Goal: Task Accomplishment & Management: Complete application form

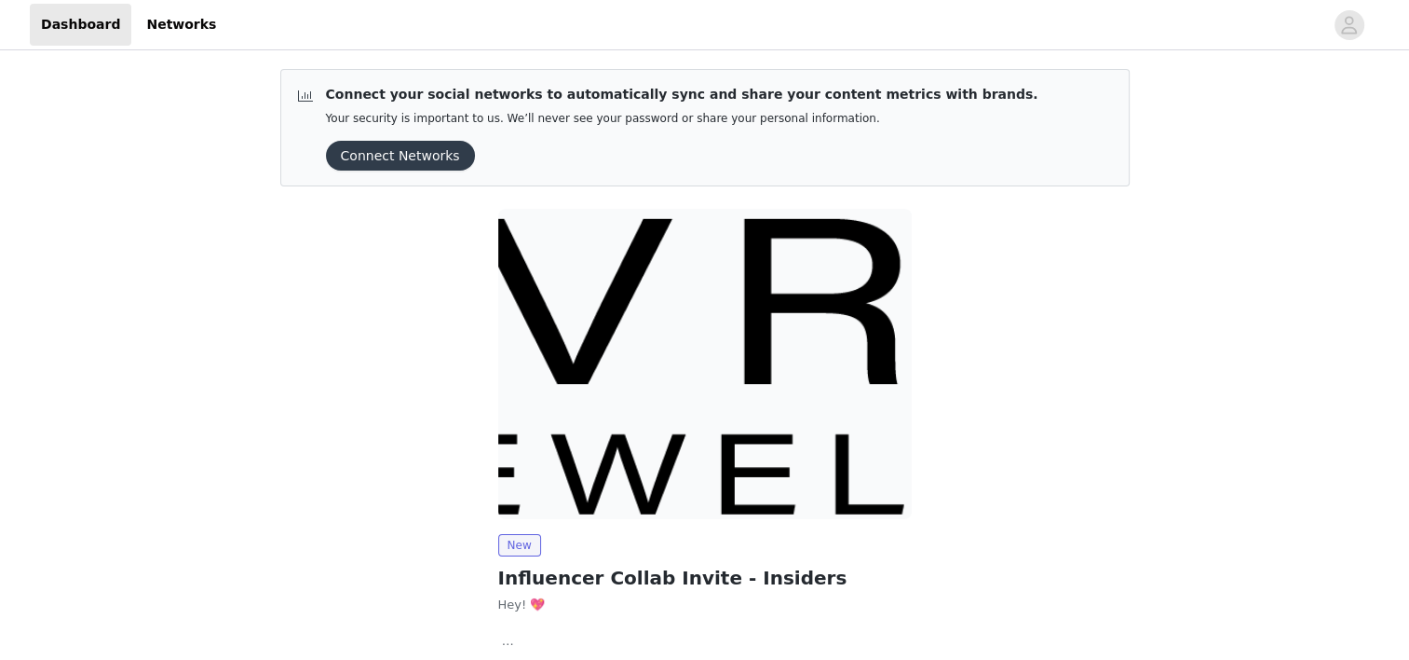
scroll to position [128, 0]
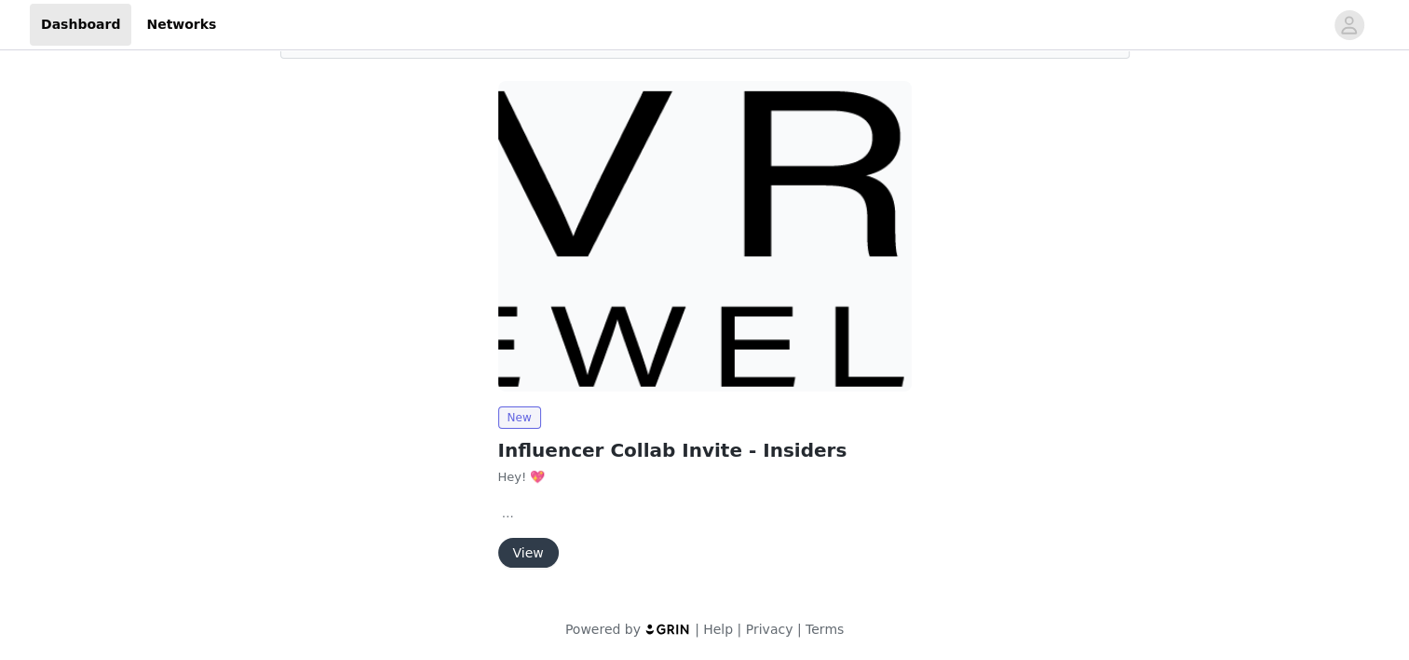
click at [533, 559] on button "View" at bounding box center [528, 553] width 61 height 30
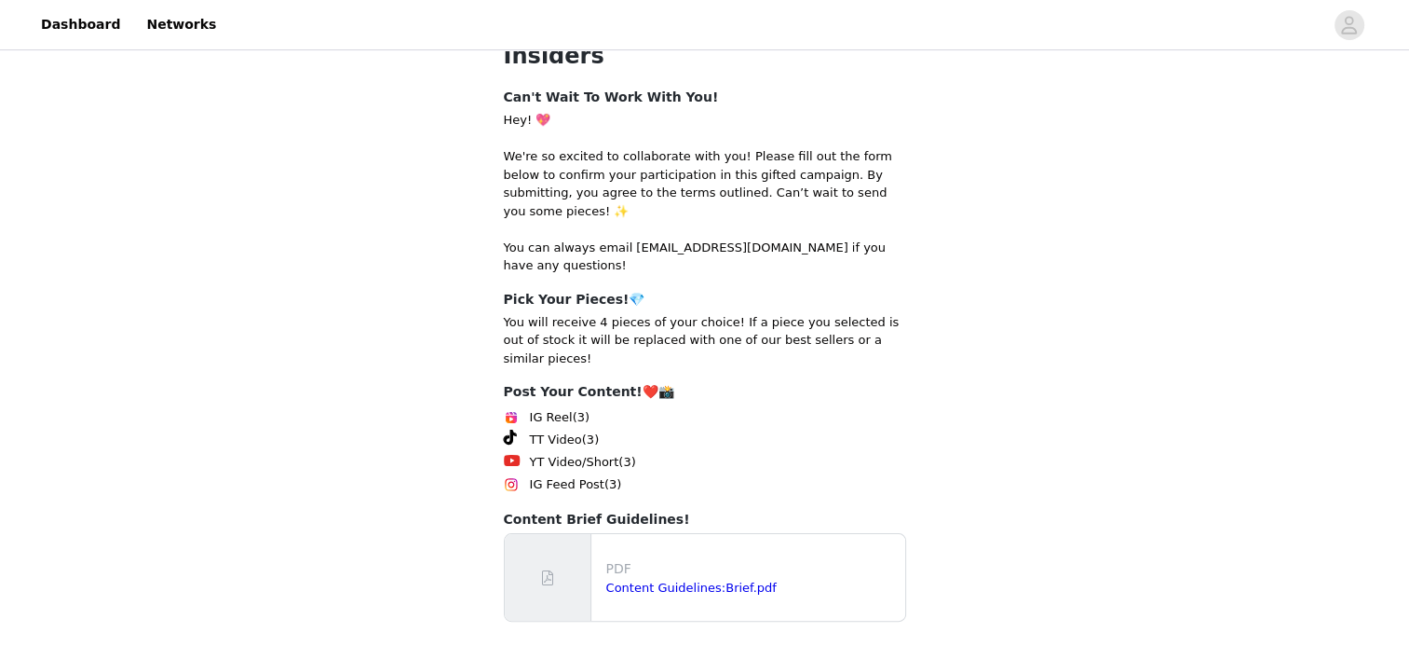
scroll to position [294, 0]
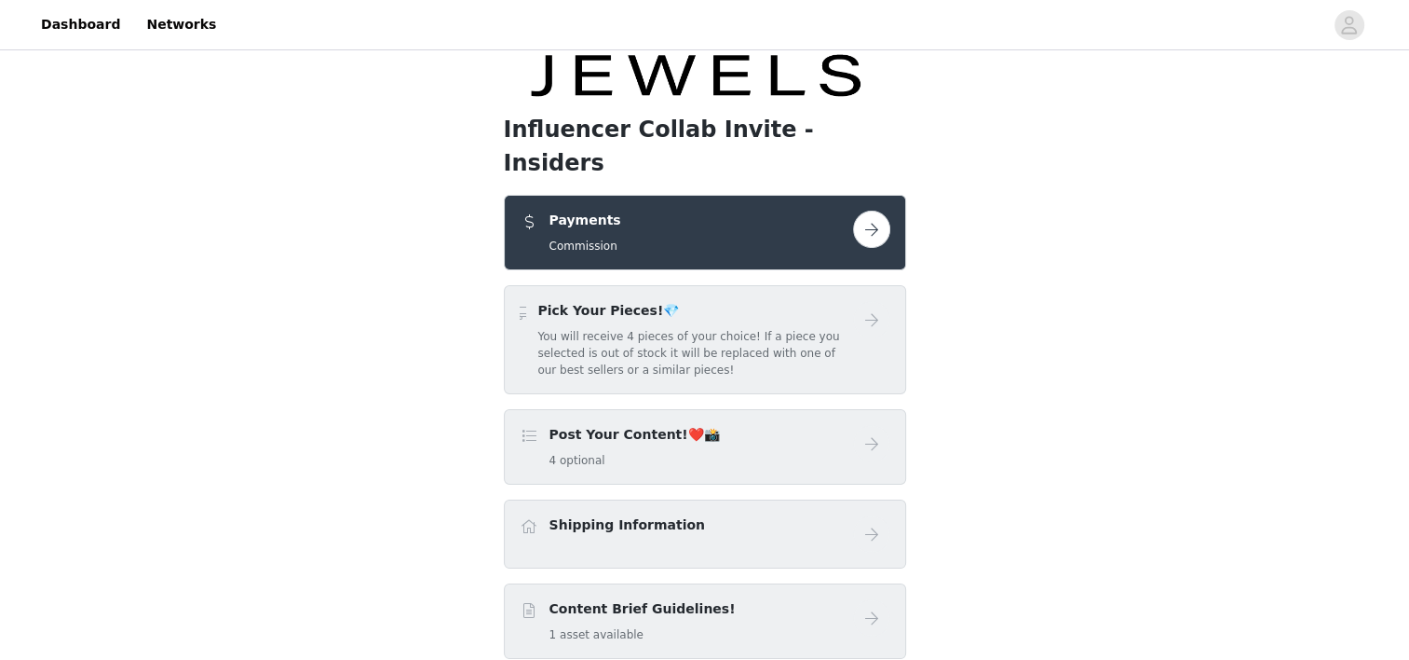
scroll to position [104, 0]
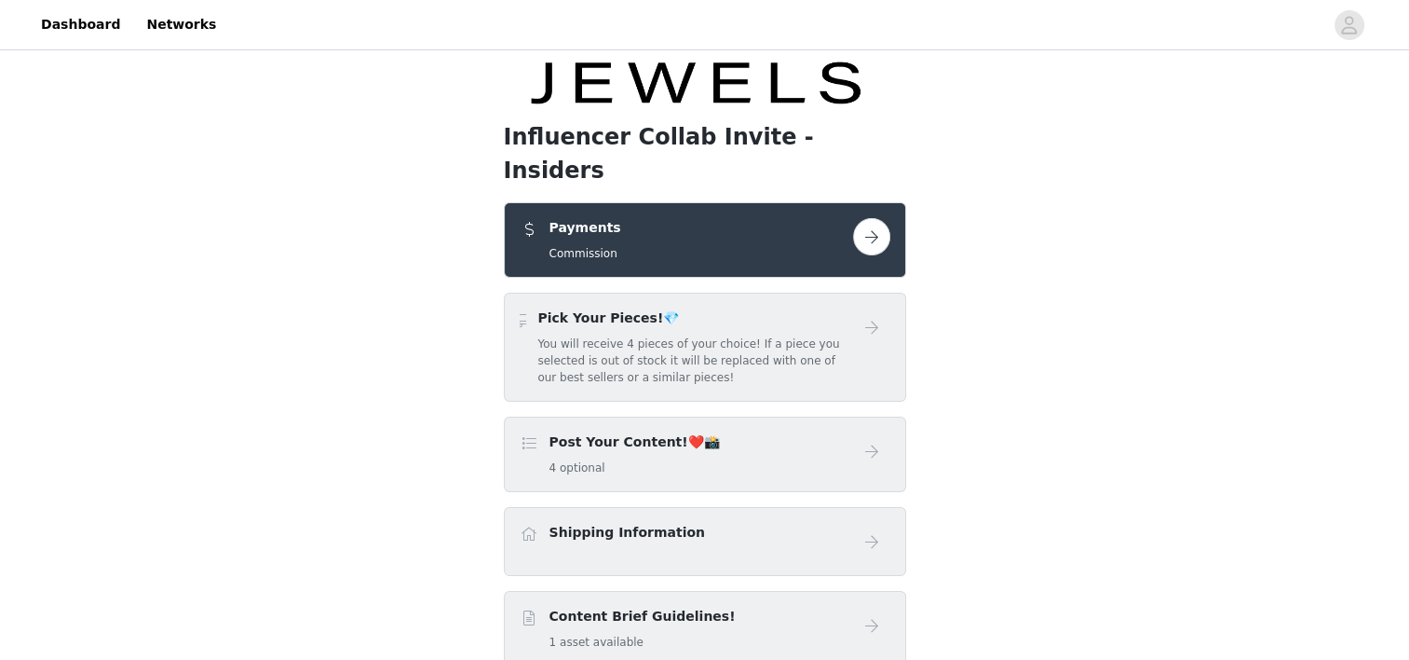
click at [865, 218] on button "button" at bounding box center [871, 236] width 37 height 37
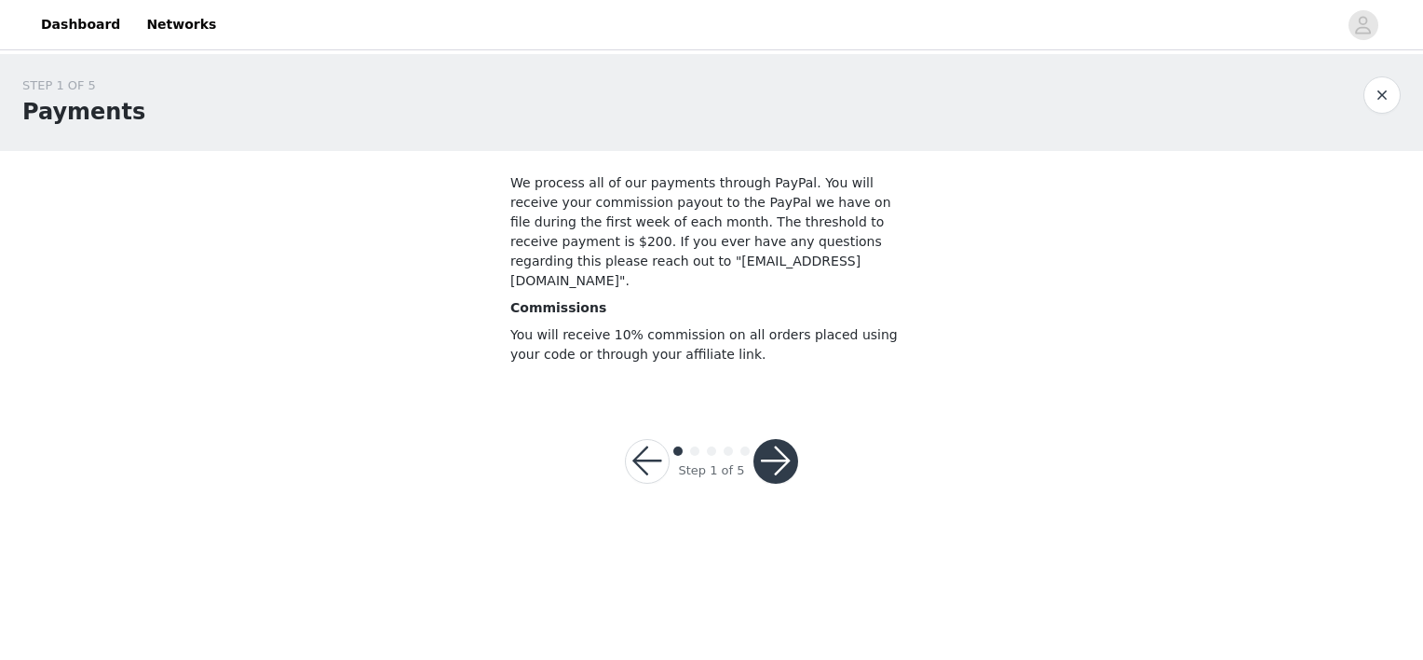
click at [786, 453] on button "button" at bounding box center [776, 461] width 45 height 45
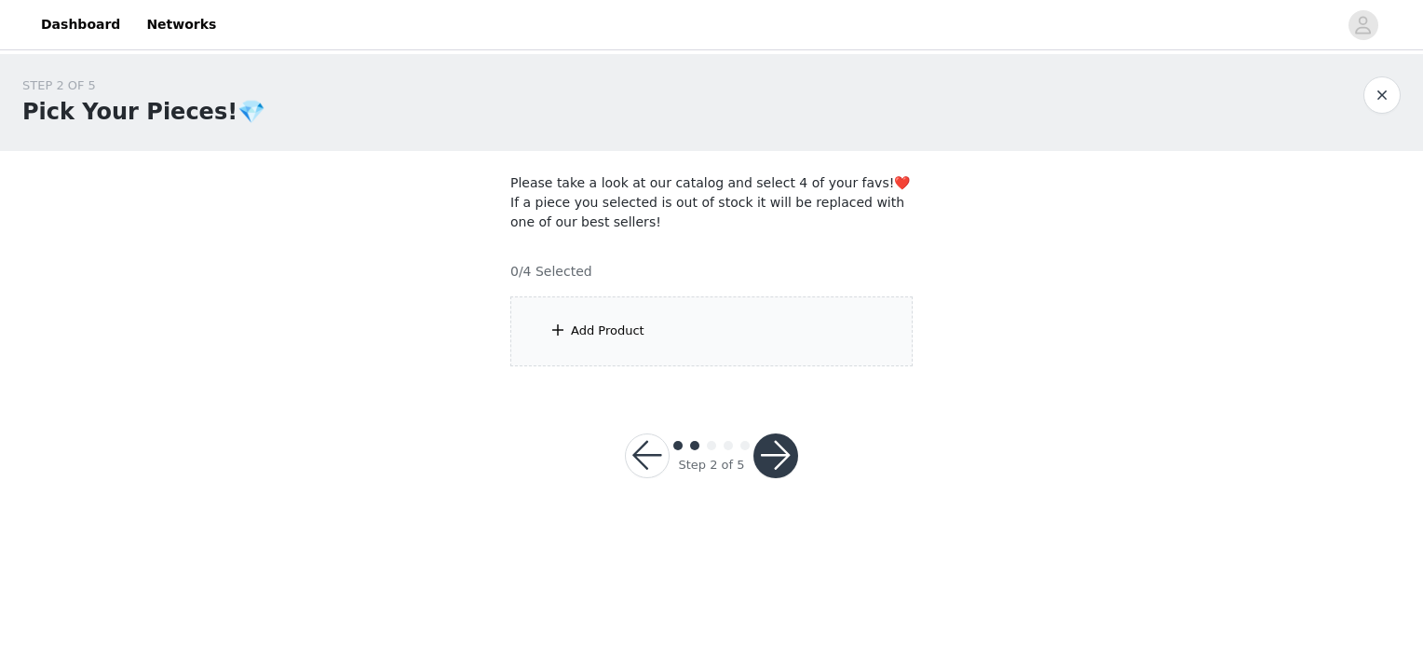
click at [736, 336] on div "Add Product" at bounding box center [712, 331] width 402 height 70
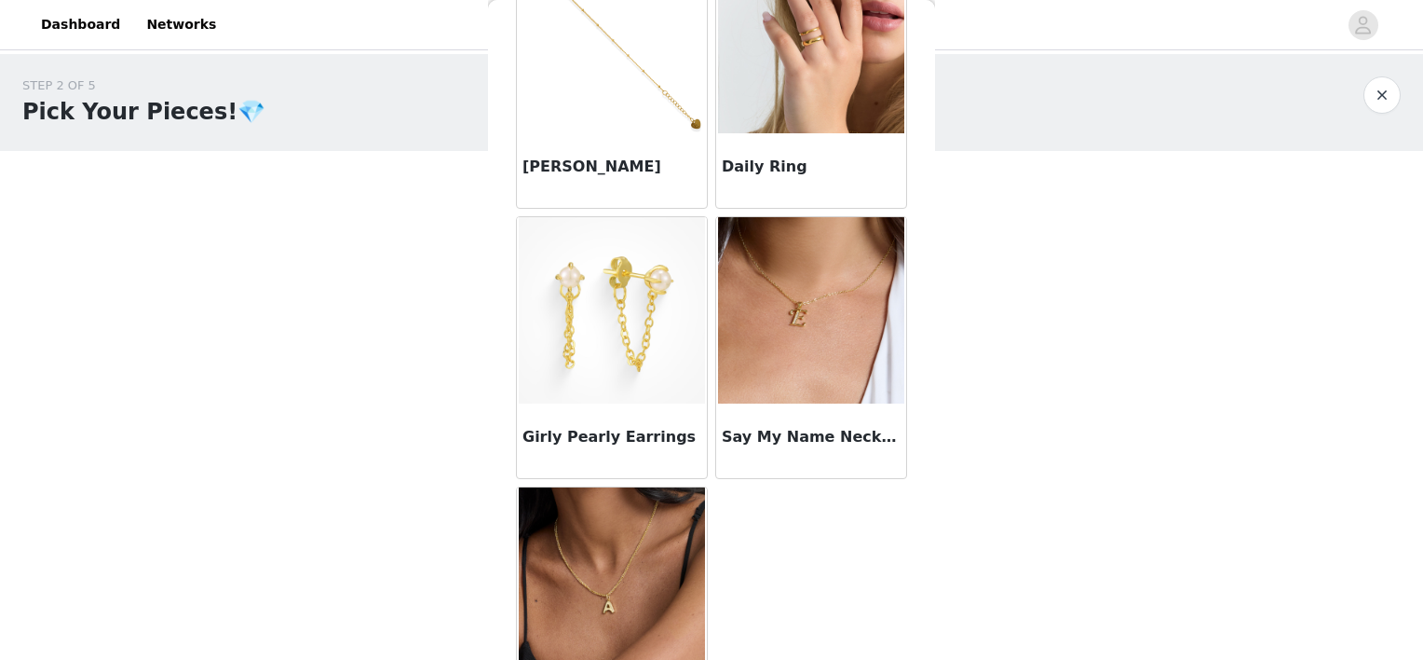
scroll to position [1484, 0]
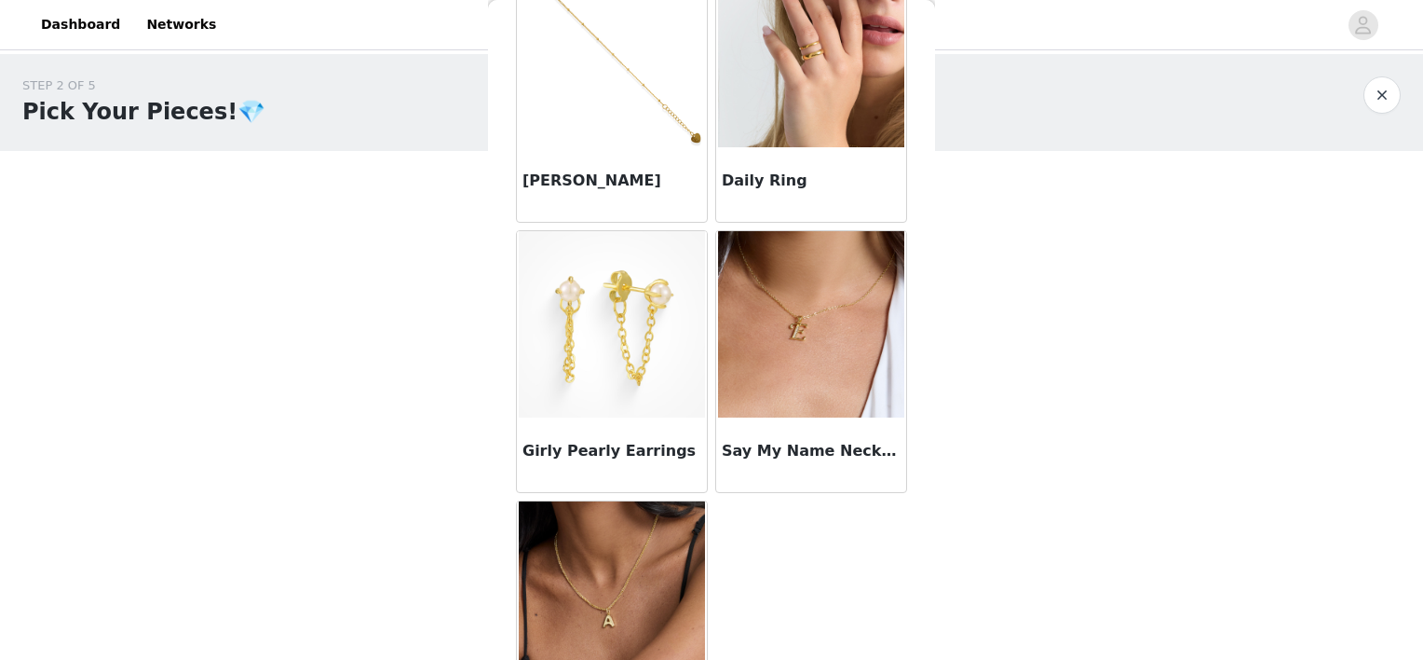
click at [775, 373] on img at bounding box center [811, 324] width 186 height 186
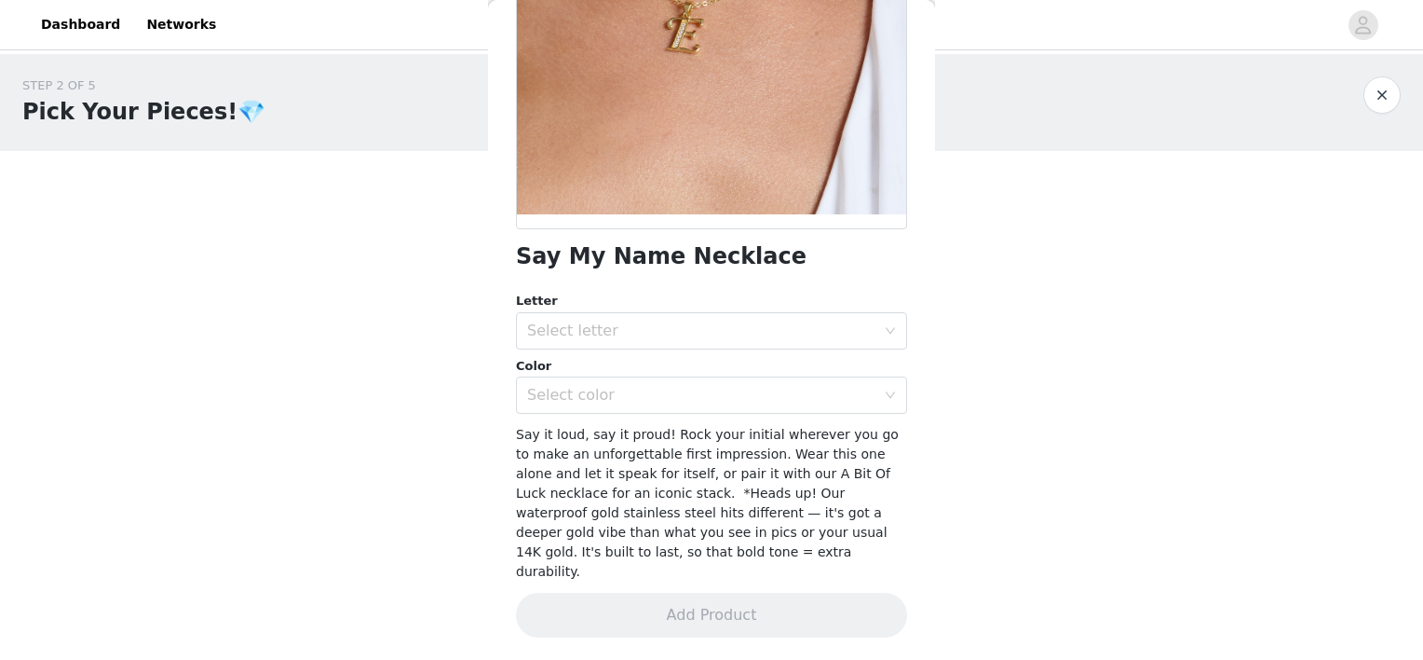
scroll to position [264, 0]
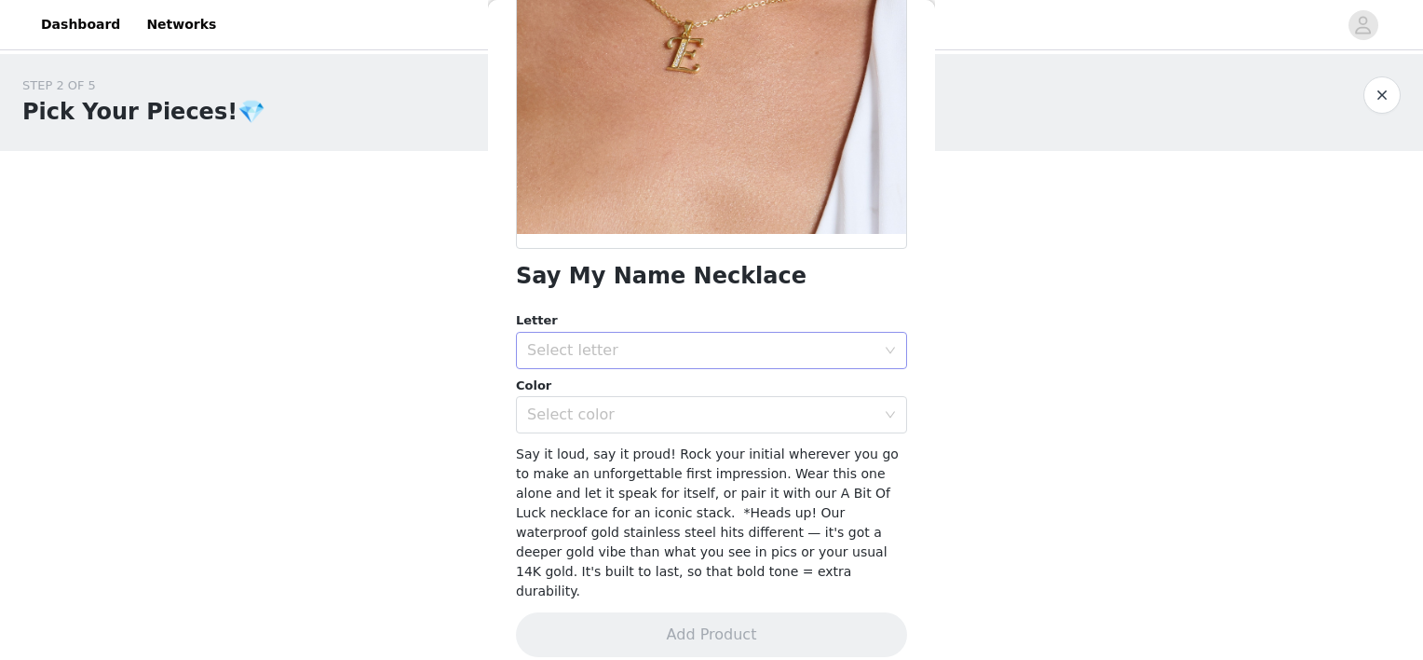
click at [729, 347] on div "Select letter" at bounding box center [701, 350] width 348 height 19
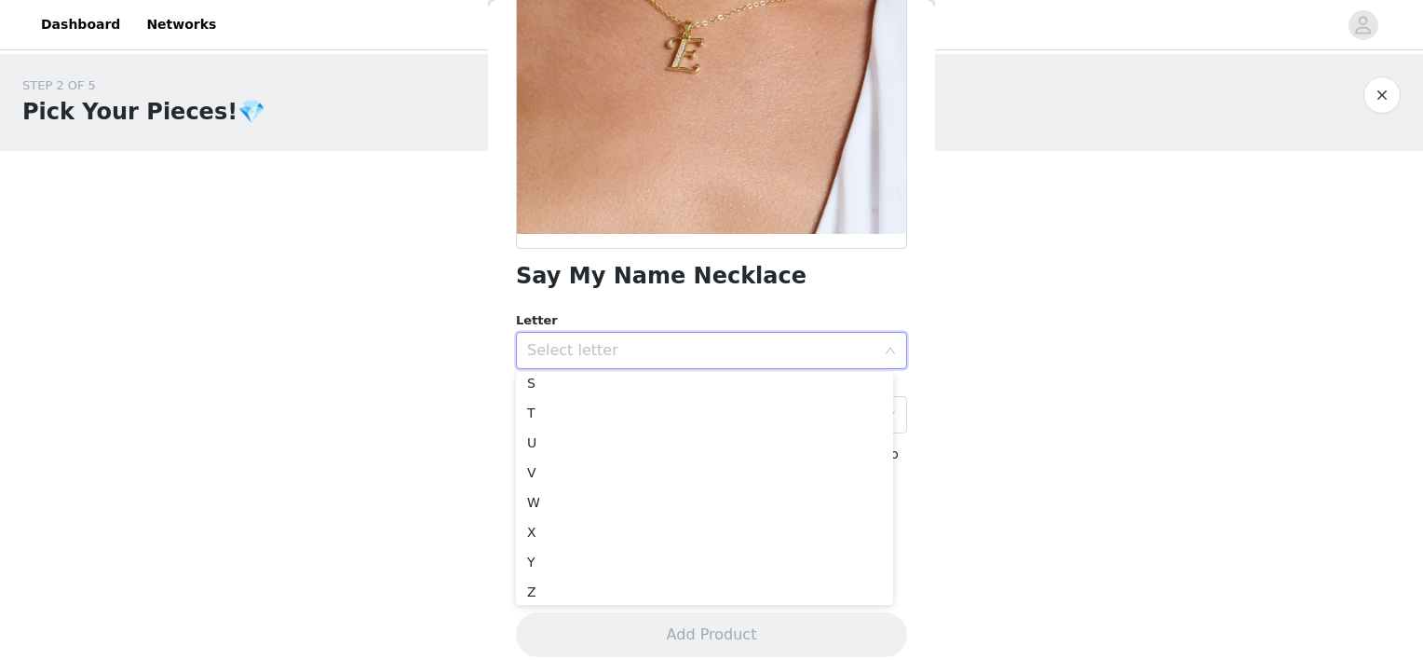
scroll to position [549, 0]
click at [531, 499] on li "W" at bounding box center [704, 498] width 377 height 30
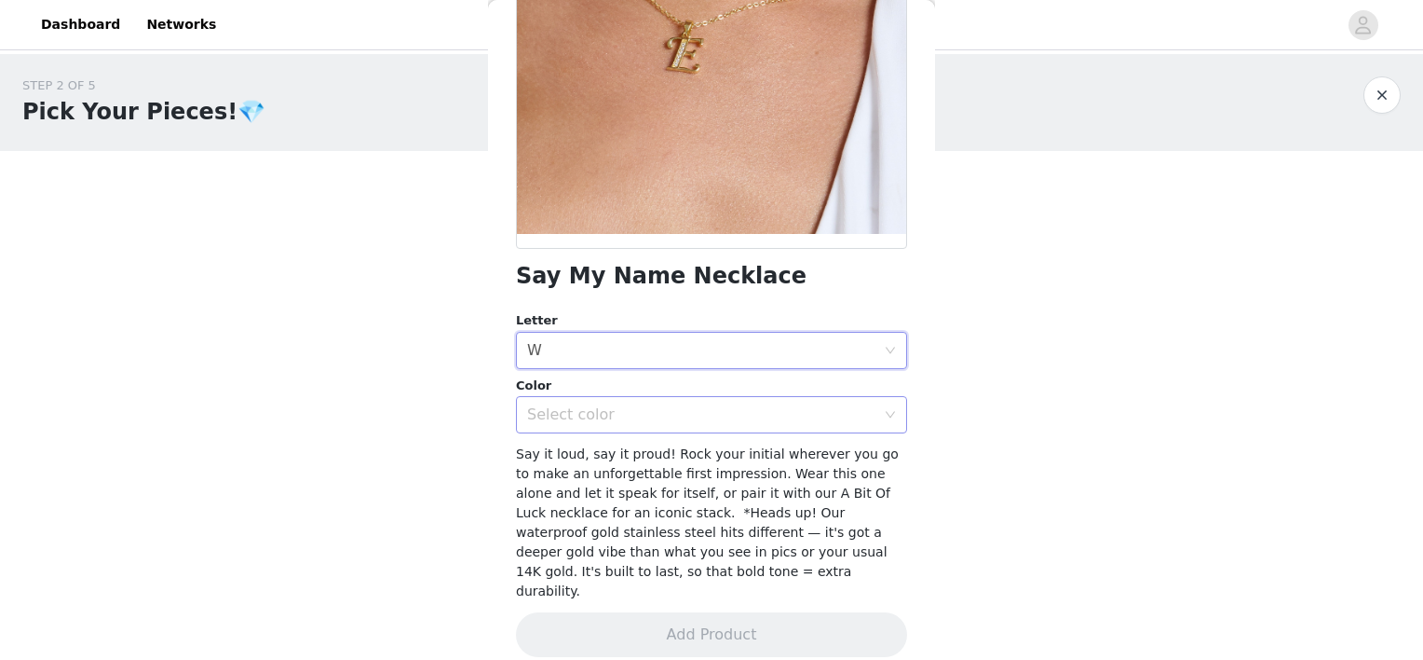
click at [614, 410] on div "Select color" at bounding box center [701, 414] width 348 height 19
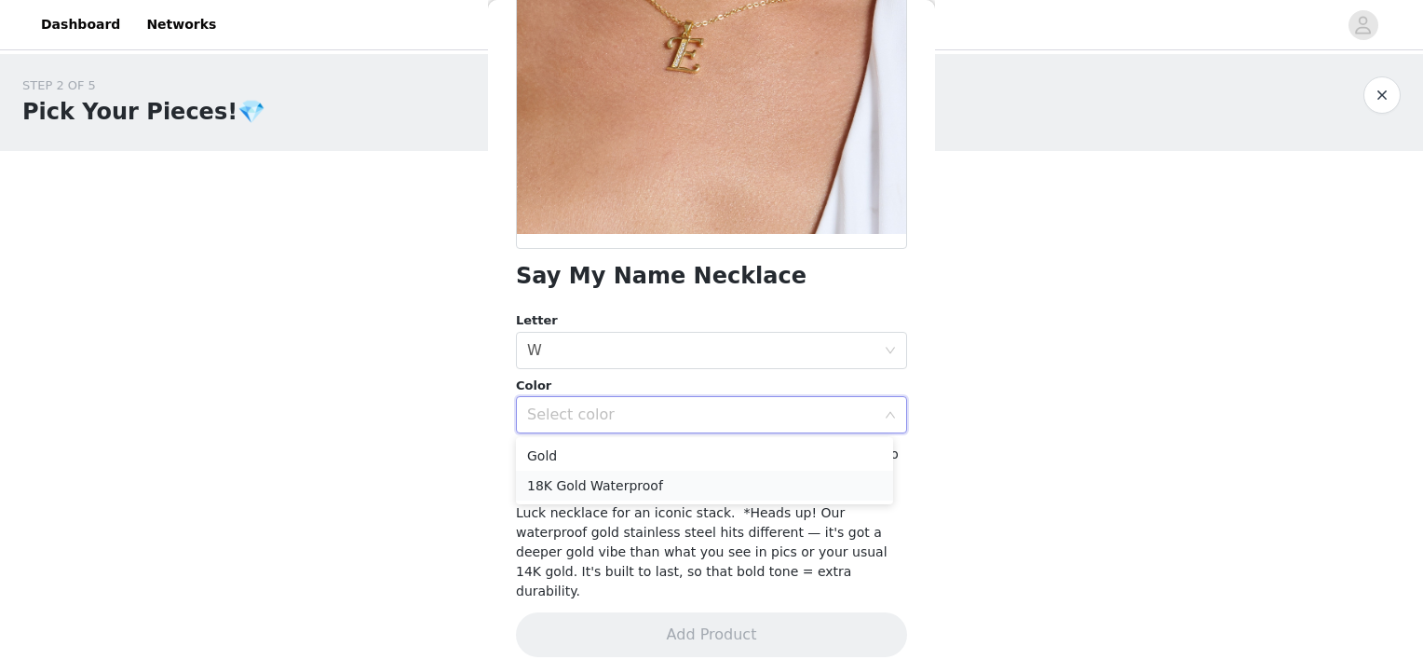
drag, startPoint x: 621, startPoint y: 491, endPoint x: 584, endPoint y: 488, distance: 37.4
click at [584, 488] on li "18K Gold Waterproof" at bounding box center [704, 485] width 377 height 30
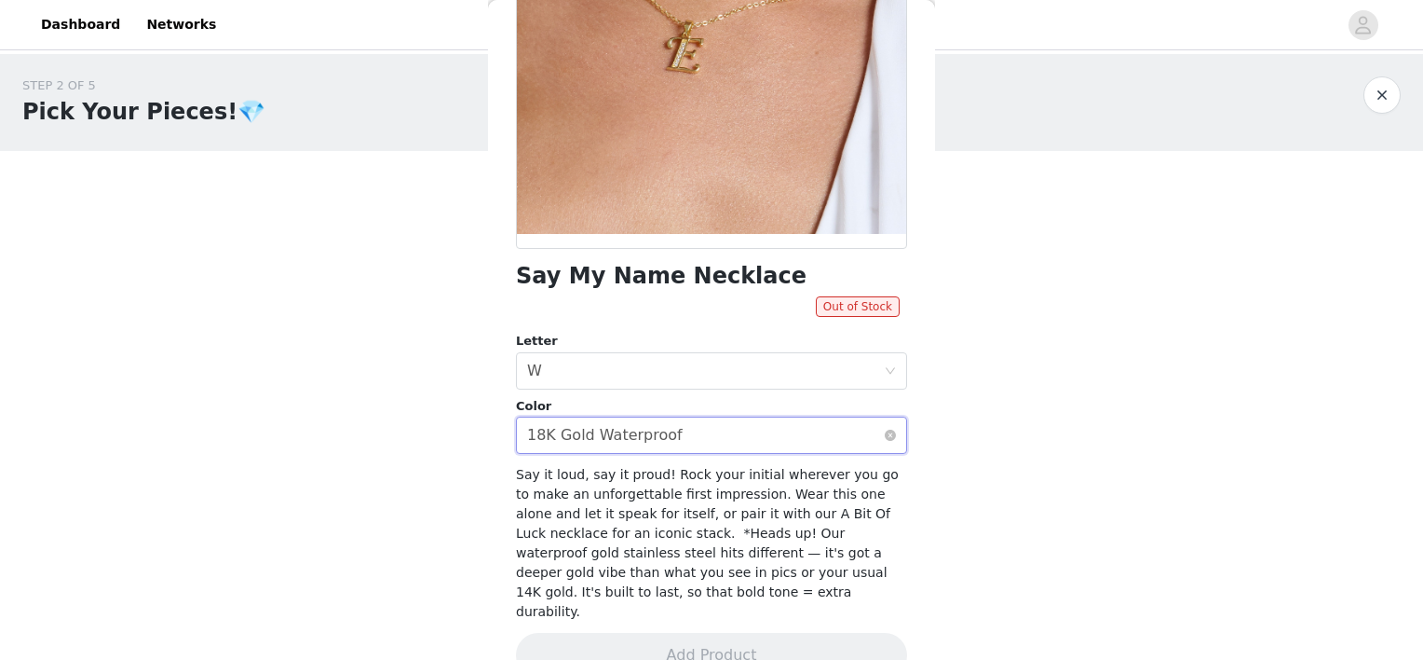
click at [677, 441] on div "Select color 18K Gold Waterproof" at bounding box center [705, 434] width 357 height 35
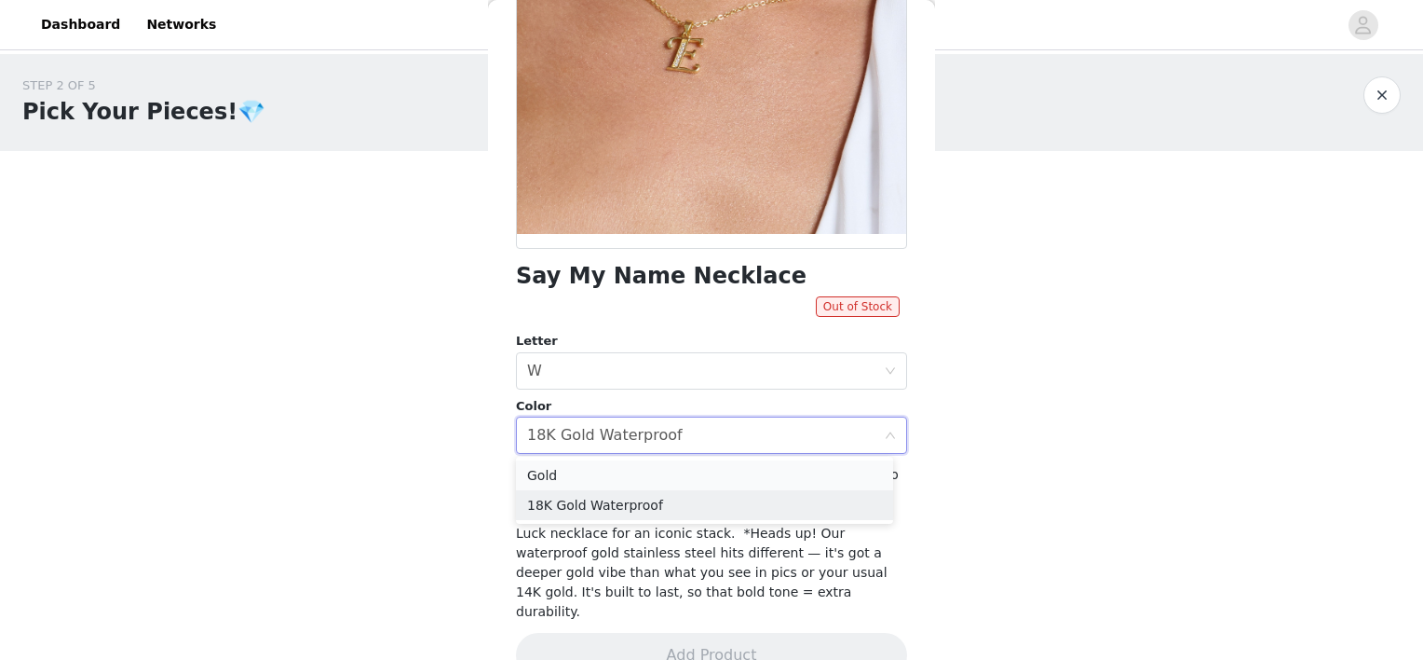
click at [652, 477] on li "Gold" at bounding box center [704, 475] width 377 height 30
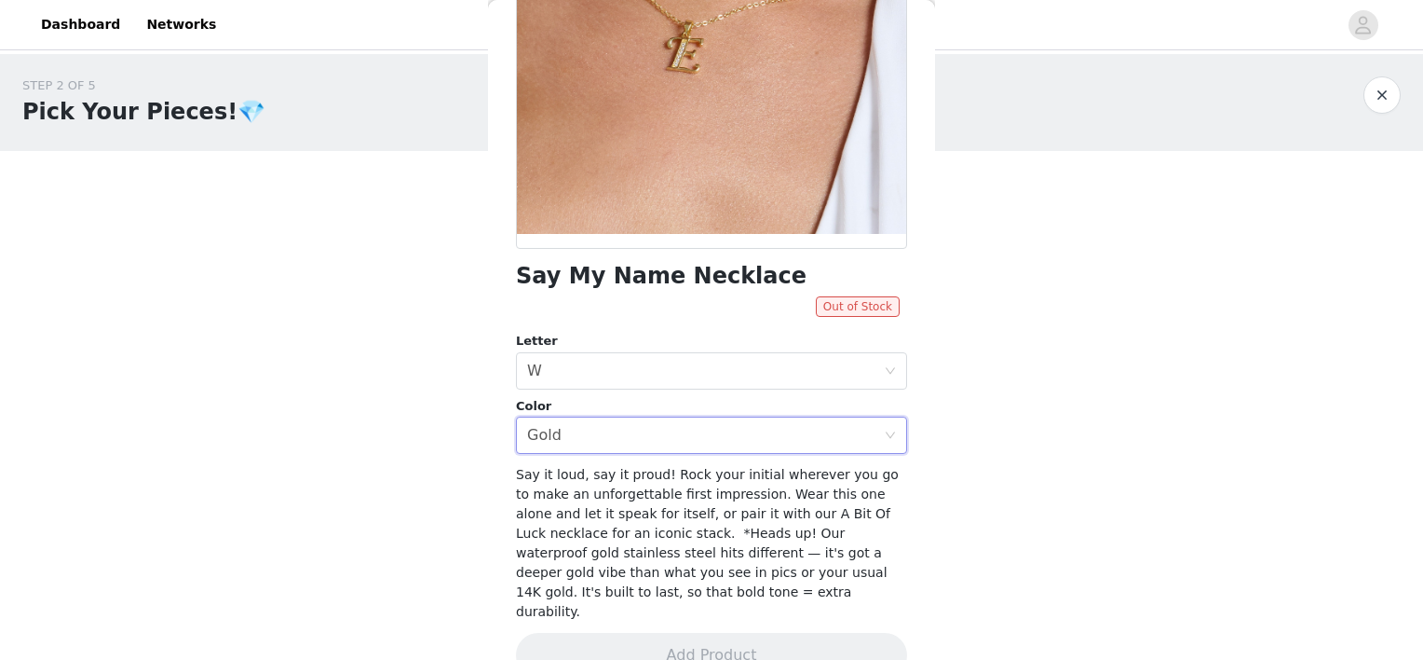
click at [846, 313] on span "Out of Stock" at bounding box center [858, 306] width 84 height 20
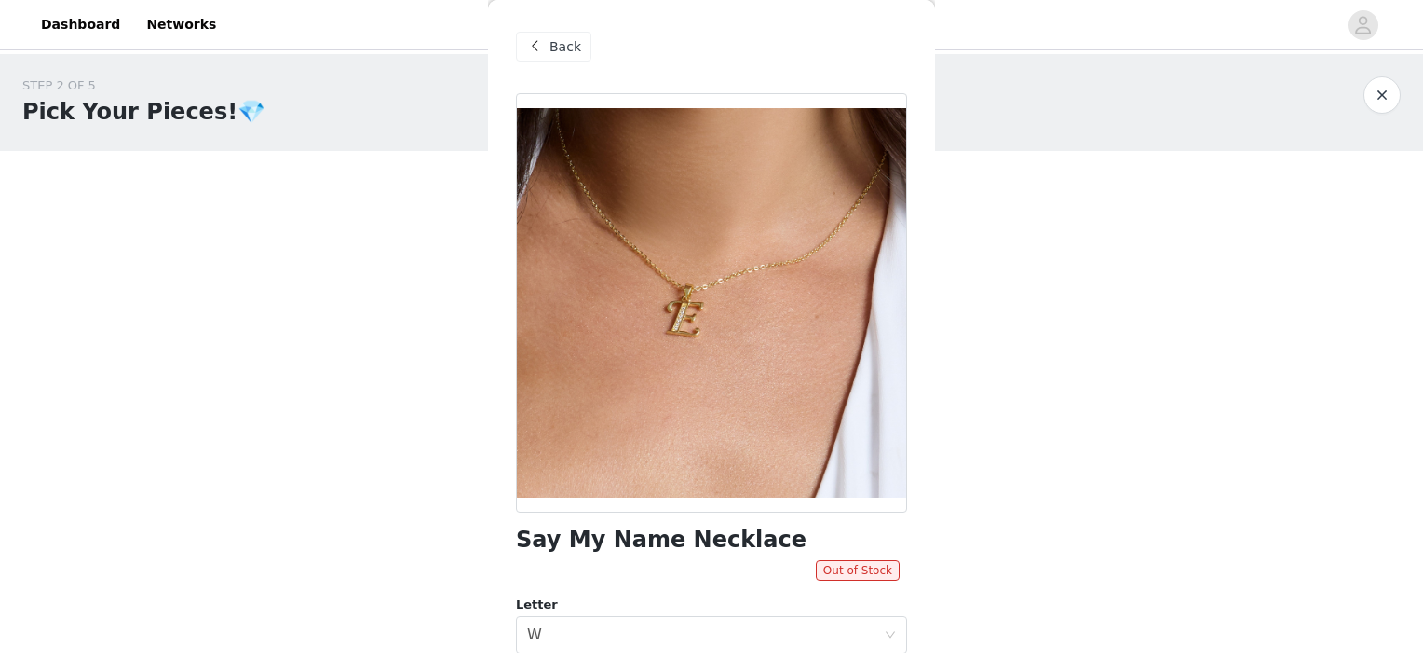
click at [574, 47] on span "Back" at bounding box center [566, 47] width 32 height 20
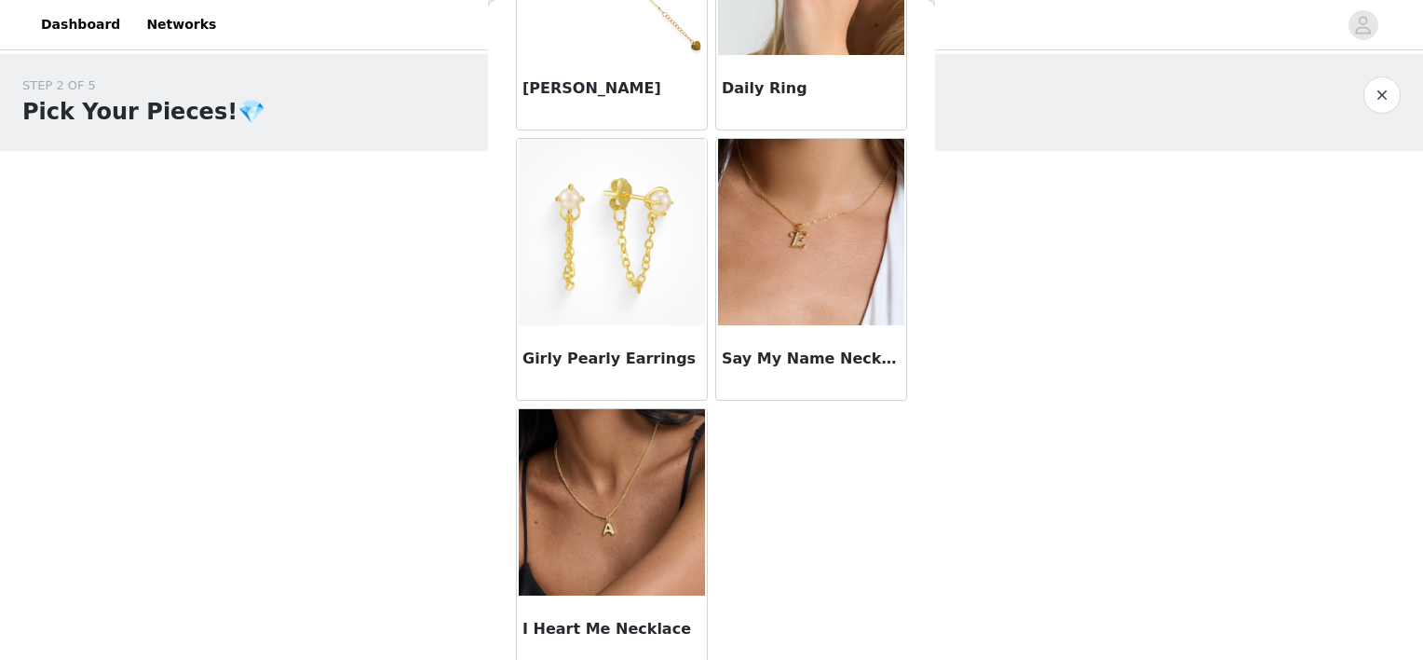
scroll to position [1573, 0]
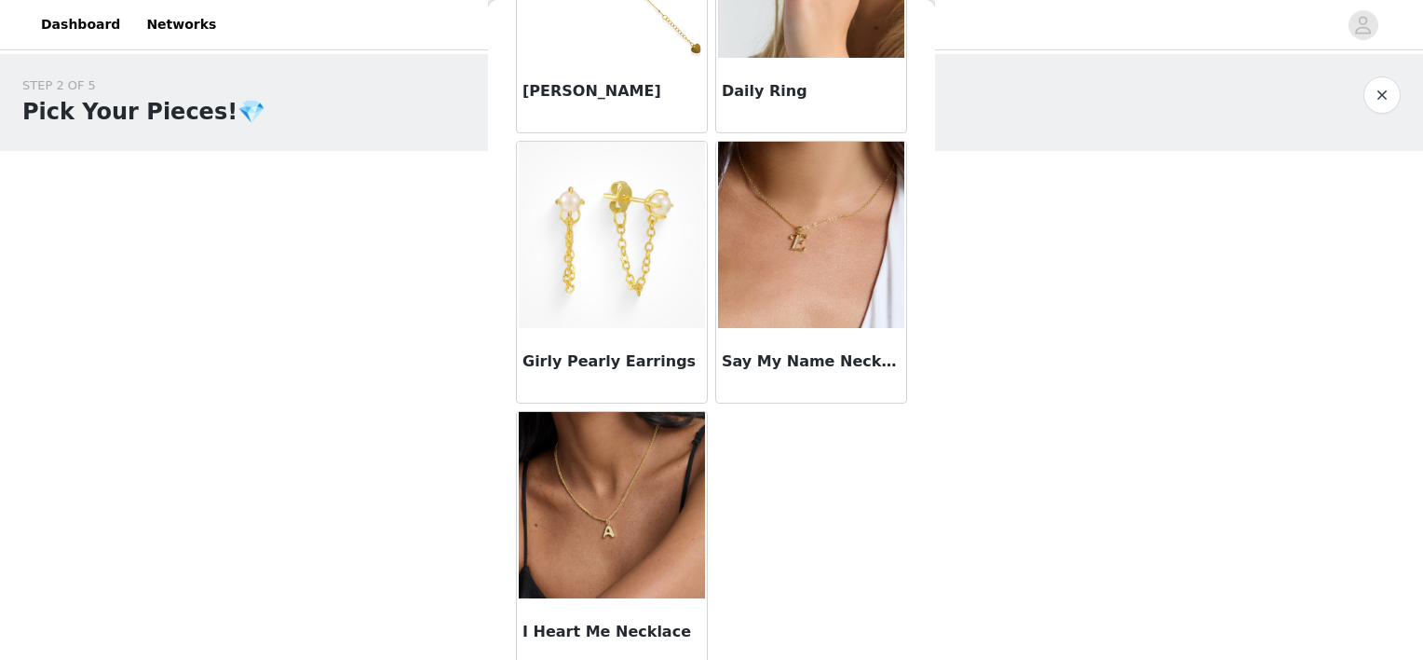
click at [674, 568] on img at bounding box center [612, 505] width 186 height 186
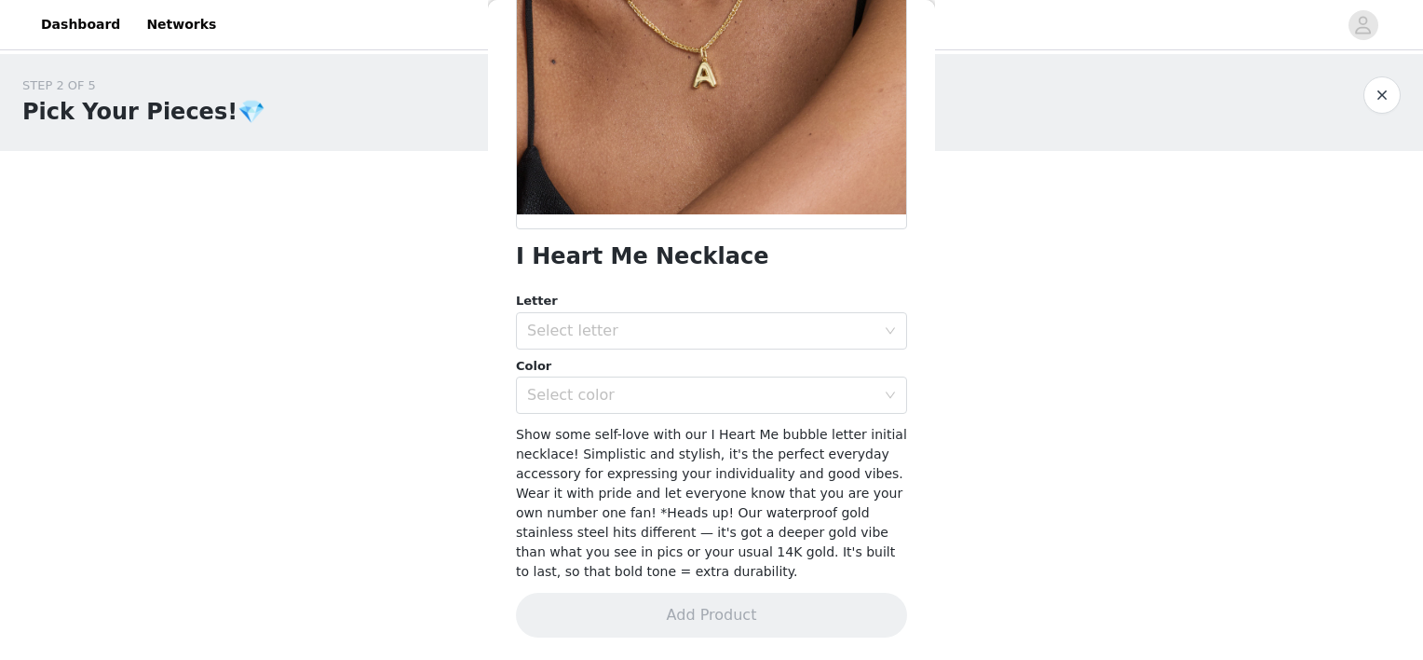
scroll to position [283, 0]
click at [700, 334] on div "Select letter" at bounding box center [701, 330] width 348 height 19
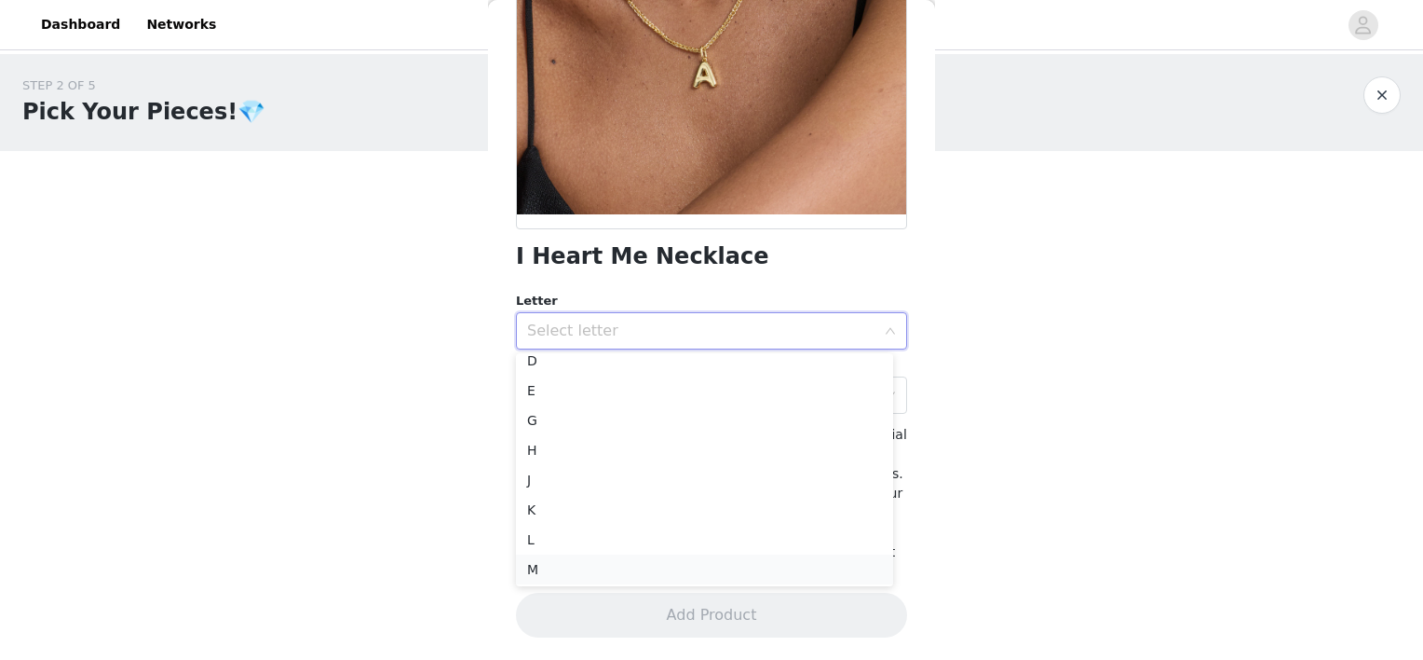
scroll to position [0, 0]
click at [447, 451] on div "STEP 2 OF 5 Pick Your Pieces!💎 Please take a look at our catalog and select 4 o…" at bounding box center [711, 288] width 1423 height 469
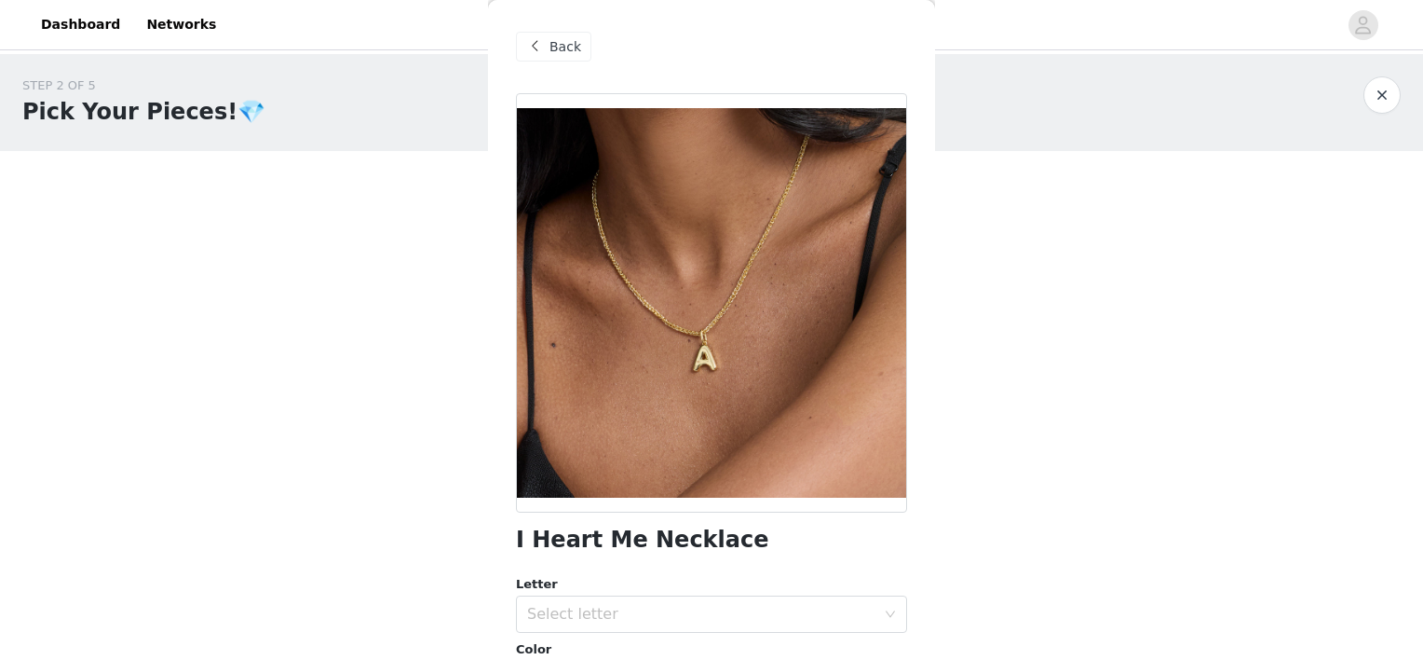
click at [572, 70] on div "Back" at bounding box center [711, 46] width 391 height 93
click at [566, 61] on div "Back" at bounding box center [711, 46] width 391 height 93
click at [561, 51] on span "Back" at bounding box center [566, 47] width 32 height 20
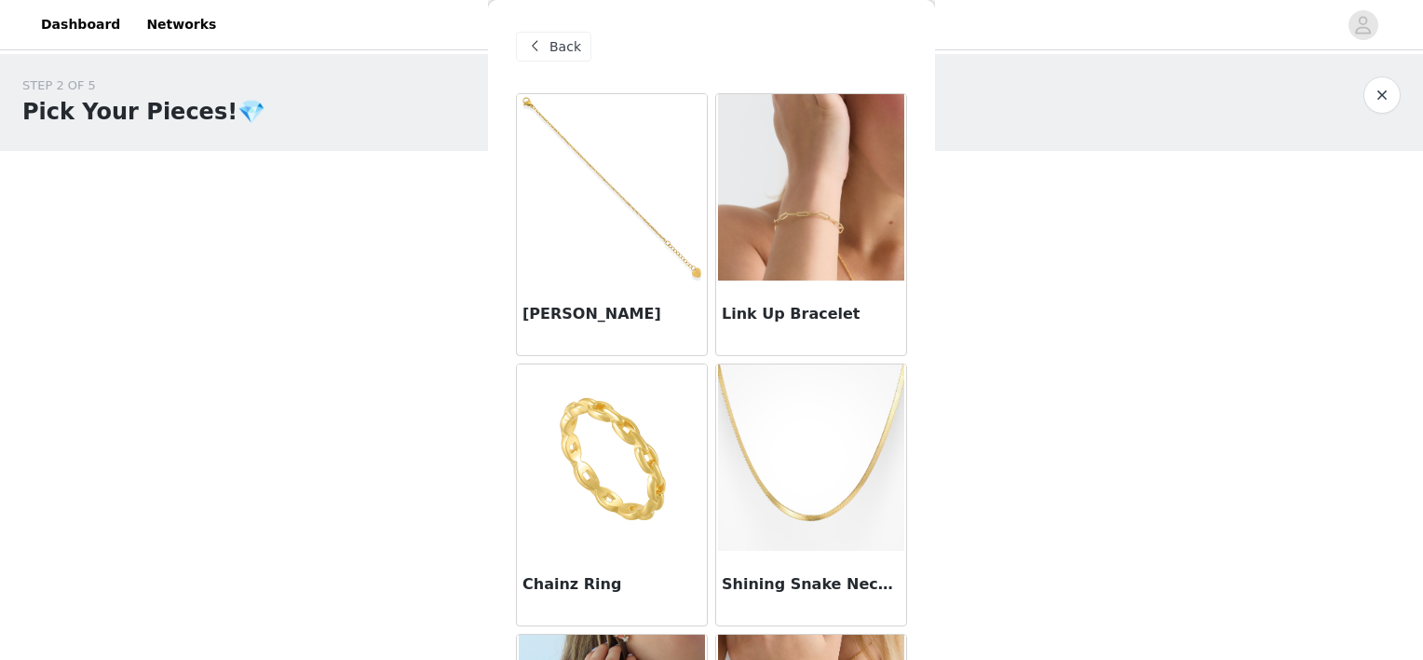
click at [780, 204] on img at bounding box center [811, 187] width 186 height 186
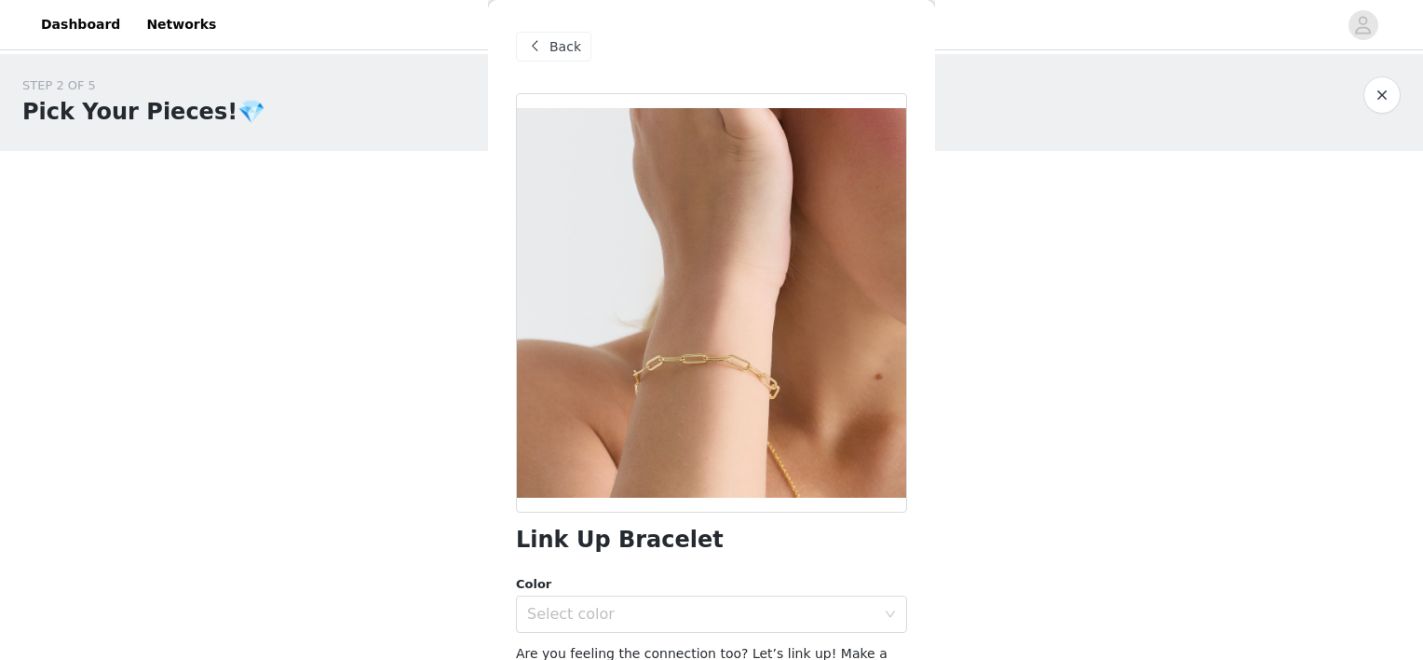
click at [554, 48] on span "Back" at bounding box center [566, 47] width 32 height 20
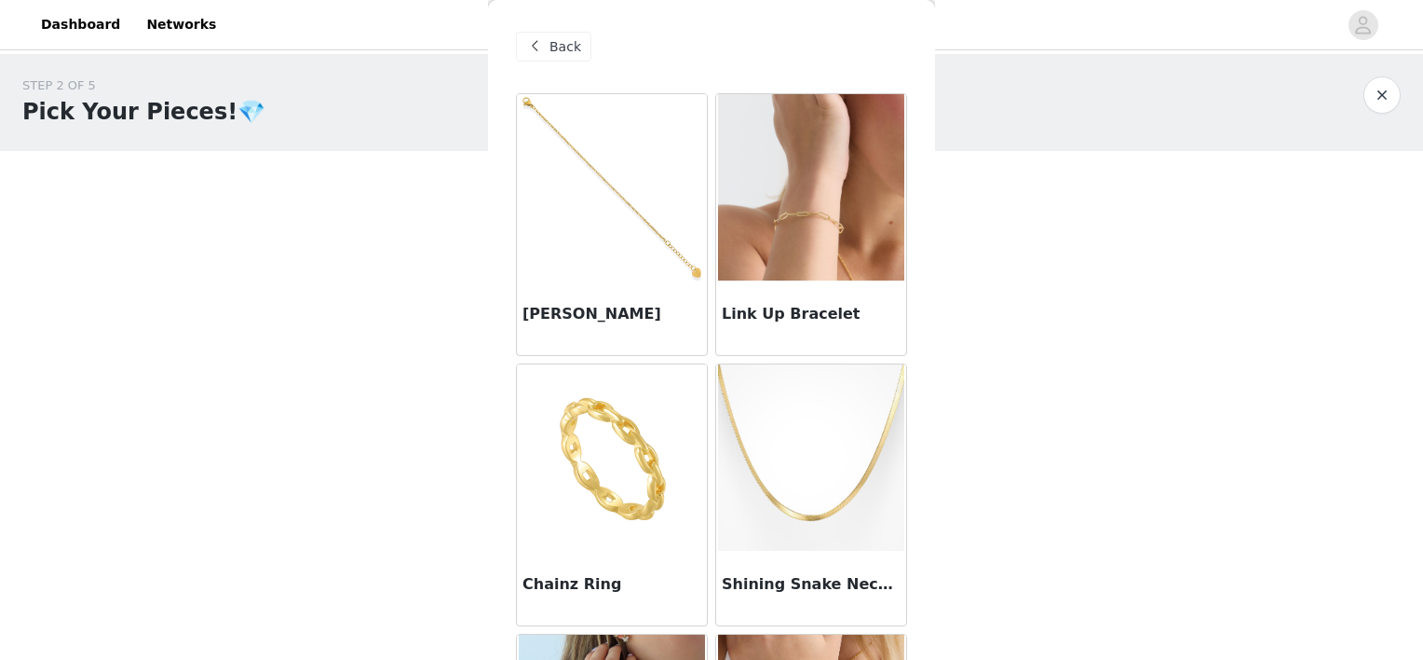
click at [620, 264] on img at bounding box center [612, 187] width 186 height 186
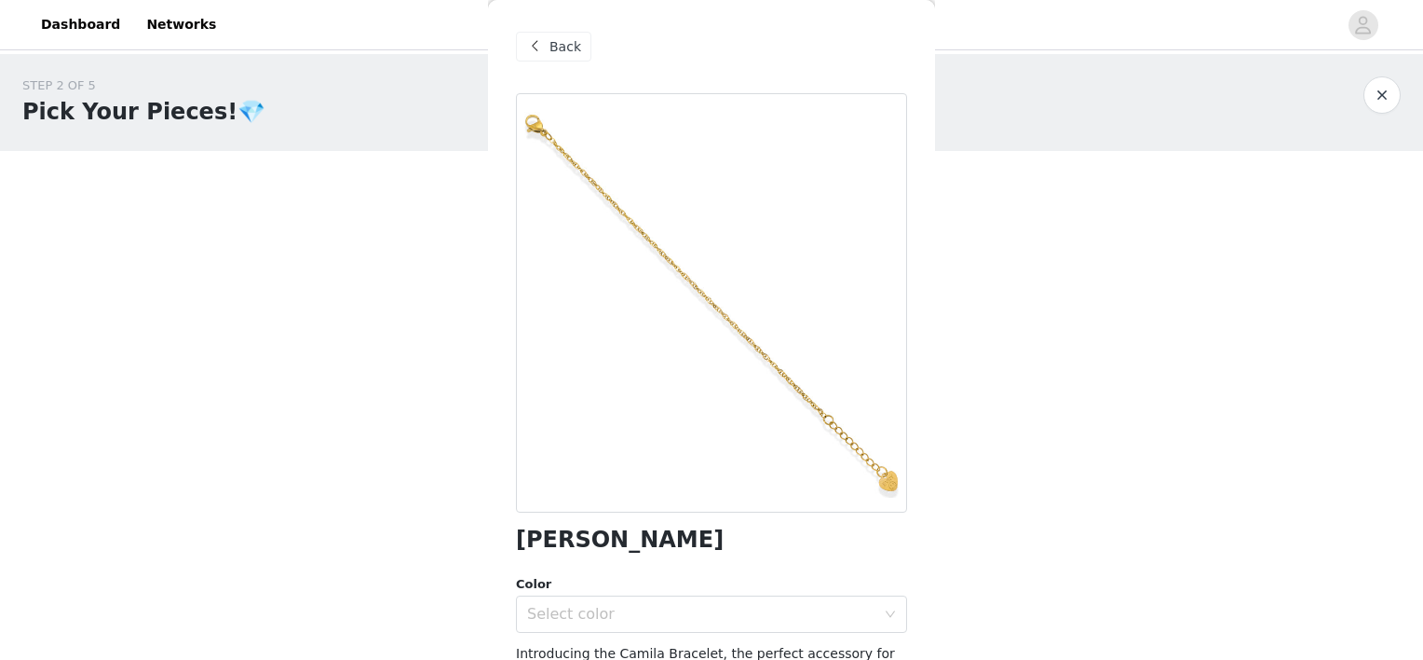
click at [559, 46] on span "Back" at bounding box center [566, 47] width 32 height 20
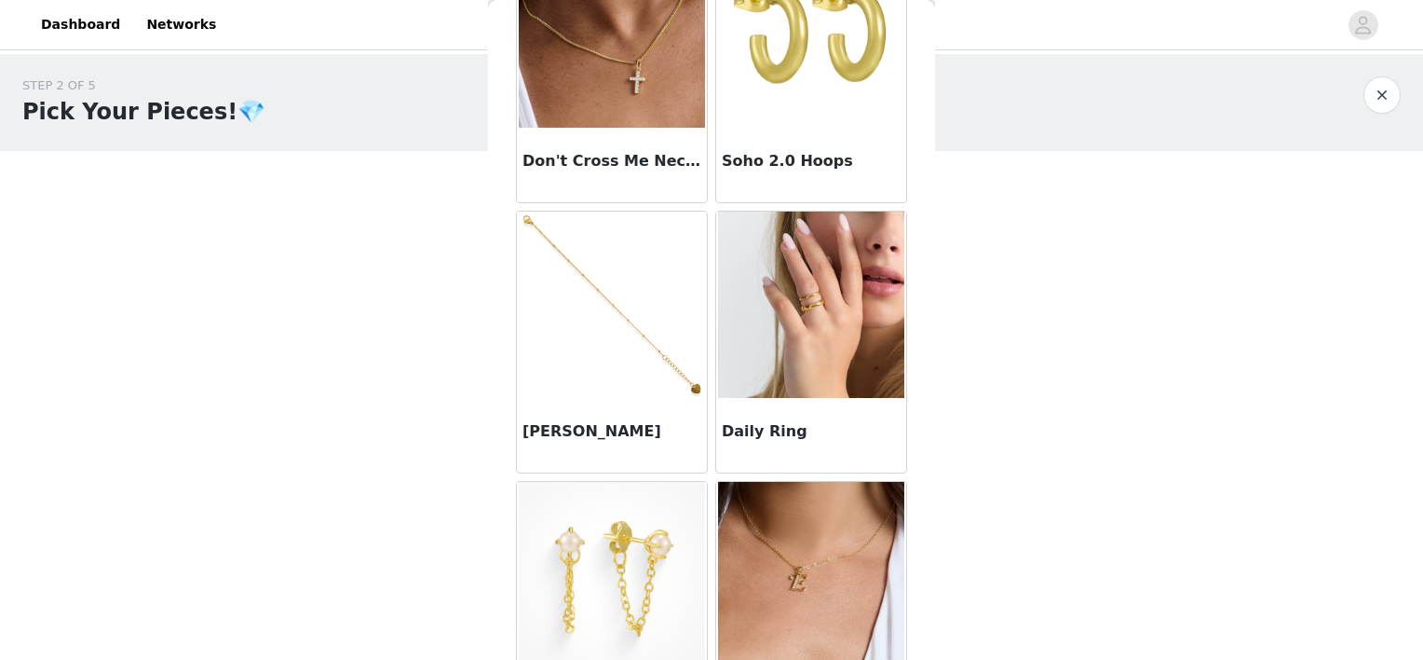
scroll to position [1235, 0]
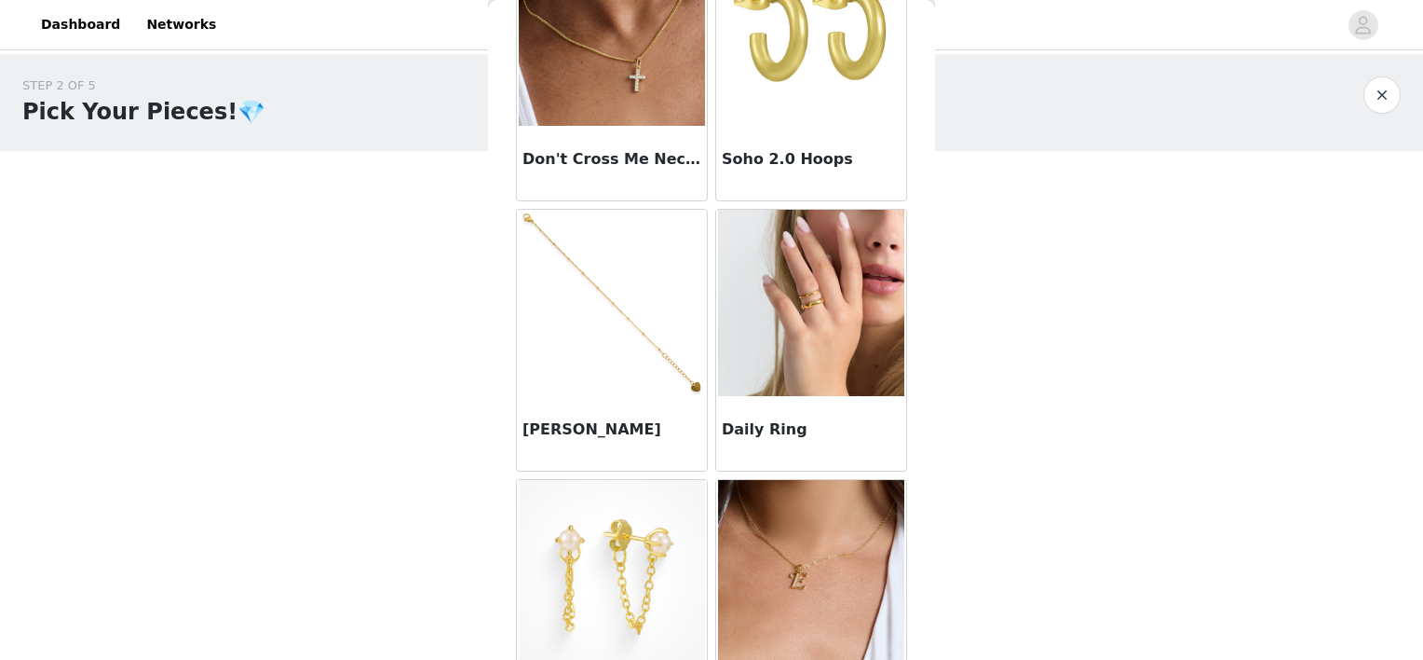
click at [661, 369] on img at bounding box center [612, 303] width 186 height 186
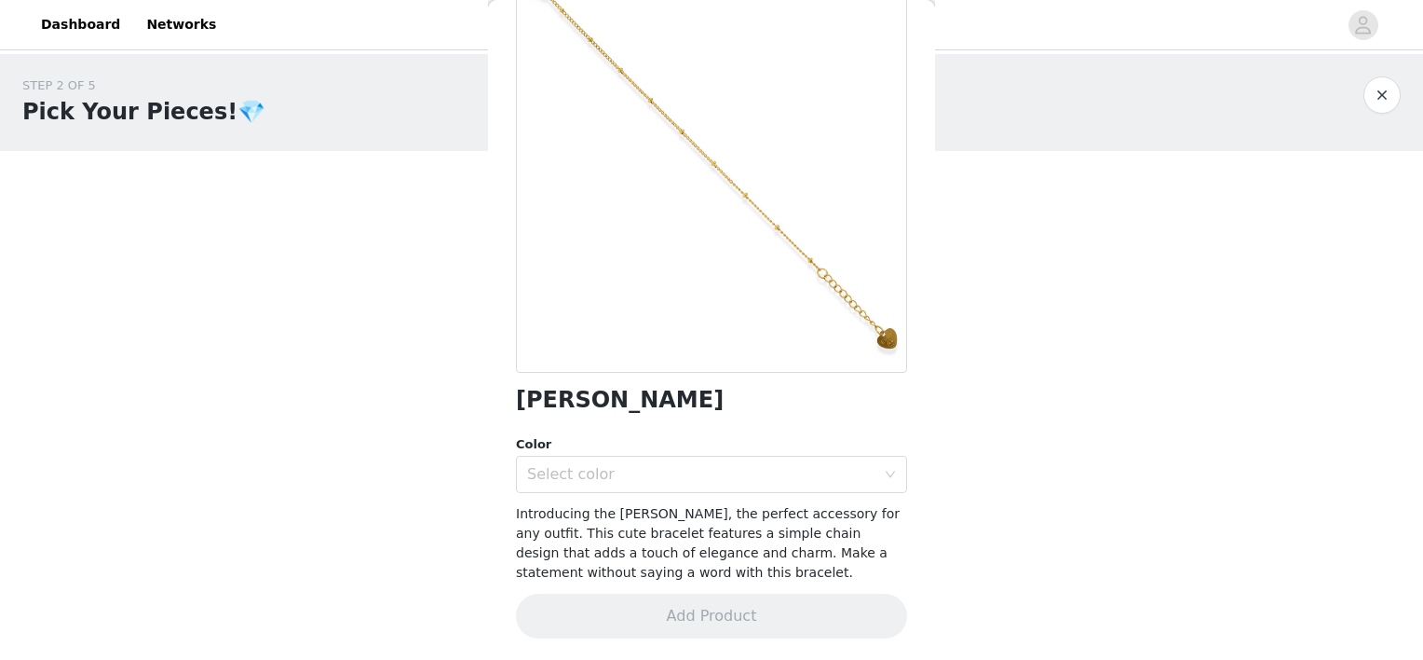
scroll to position [0, 0]
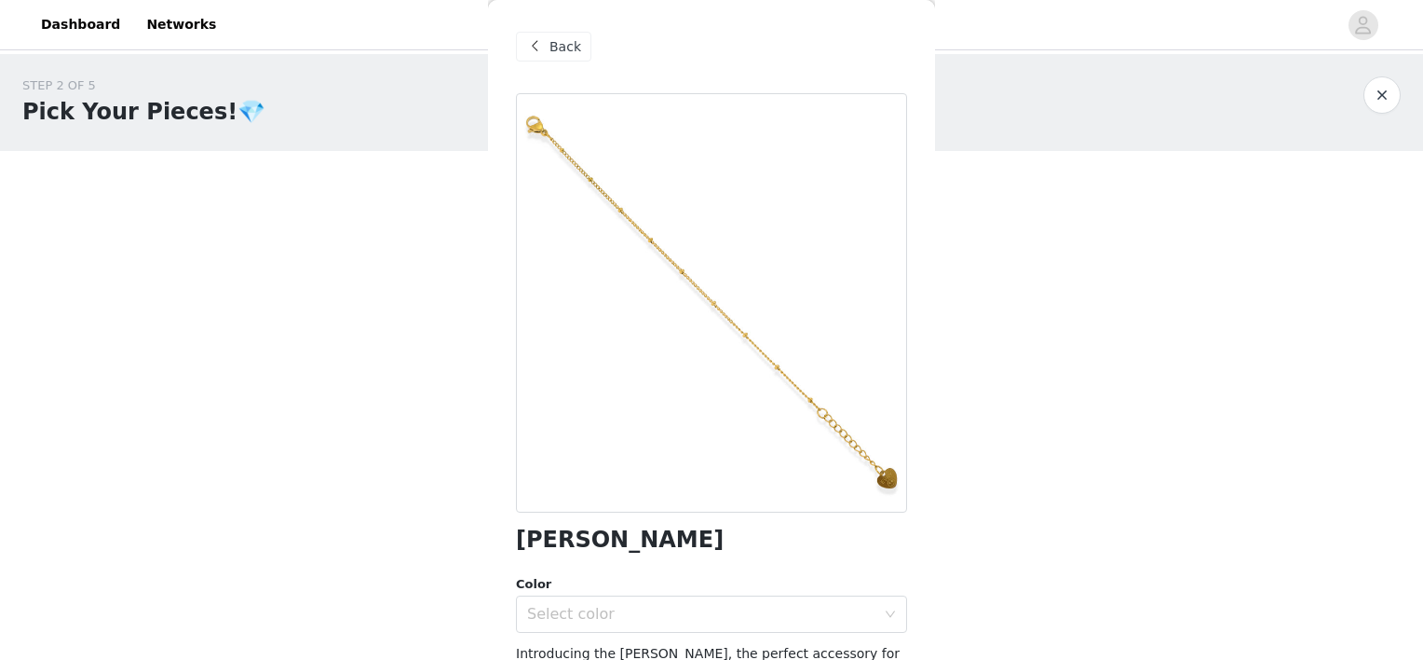
click at [553, 40] on span "Back" at bounding box center [566, 47] width 32 height 20
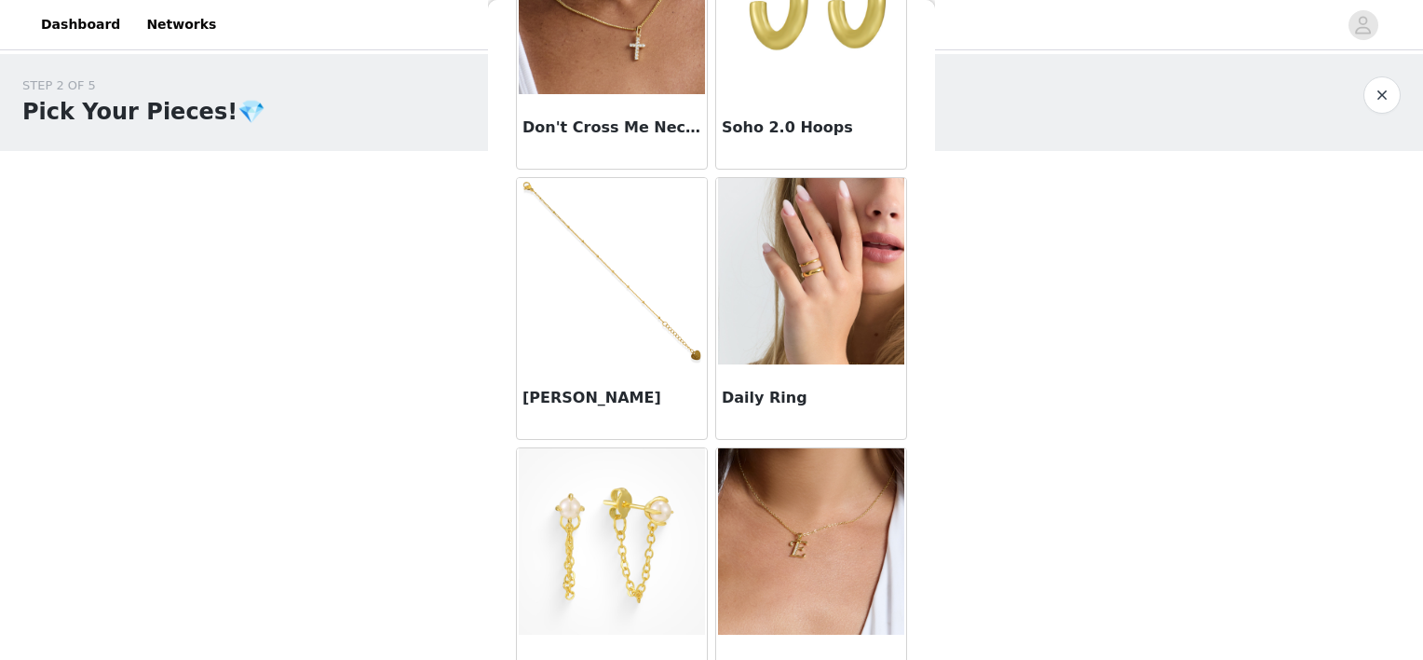
click at [611, 302] on img at bounding box center [612, 271] width 186 height 186
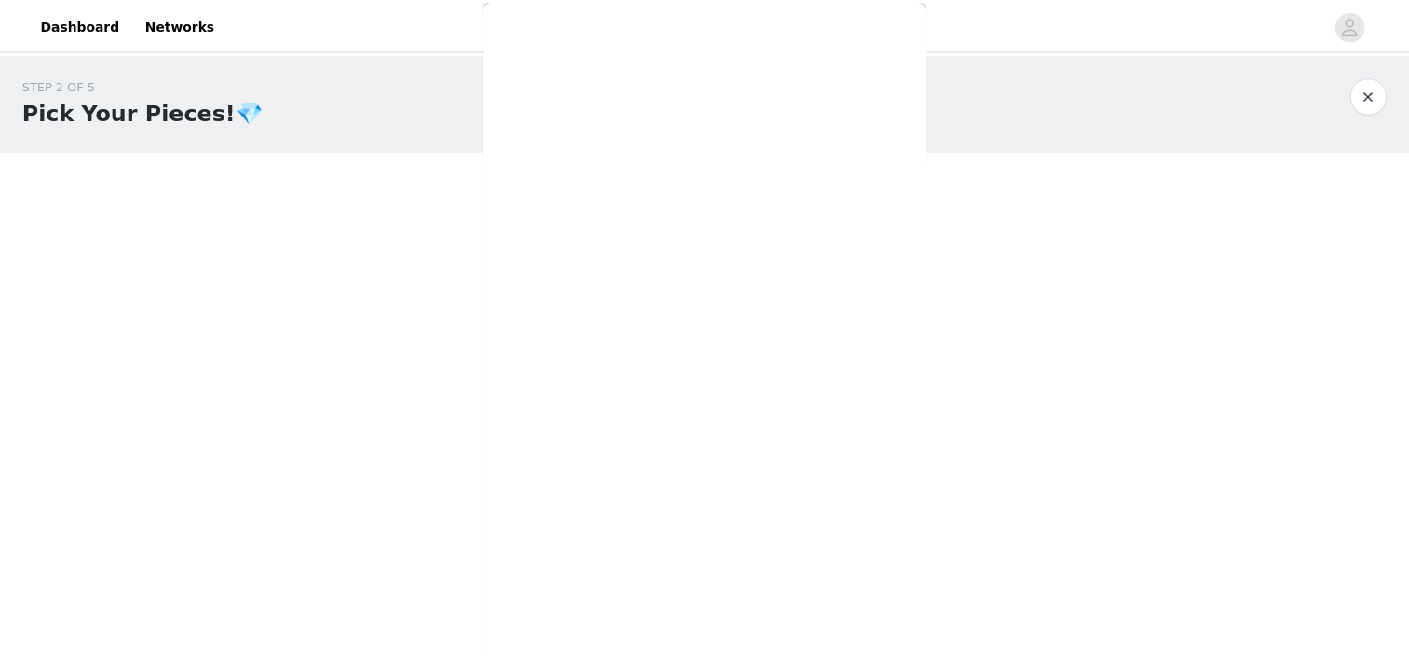
scroll to position [140, 0]
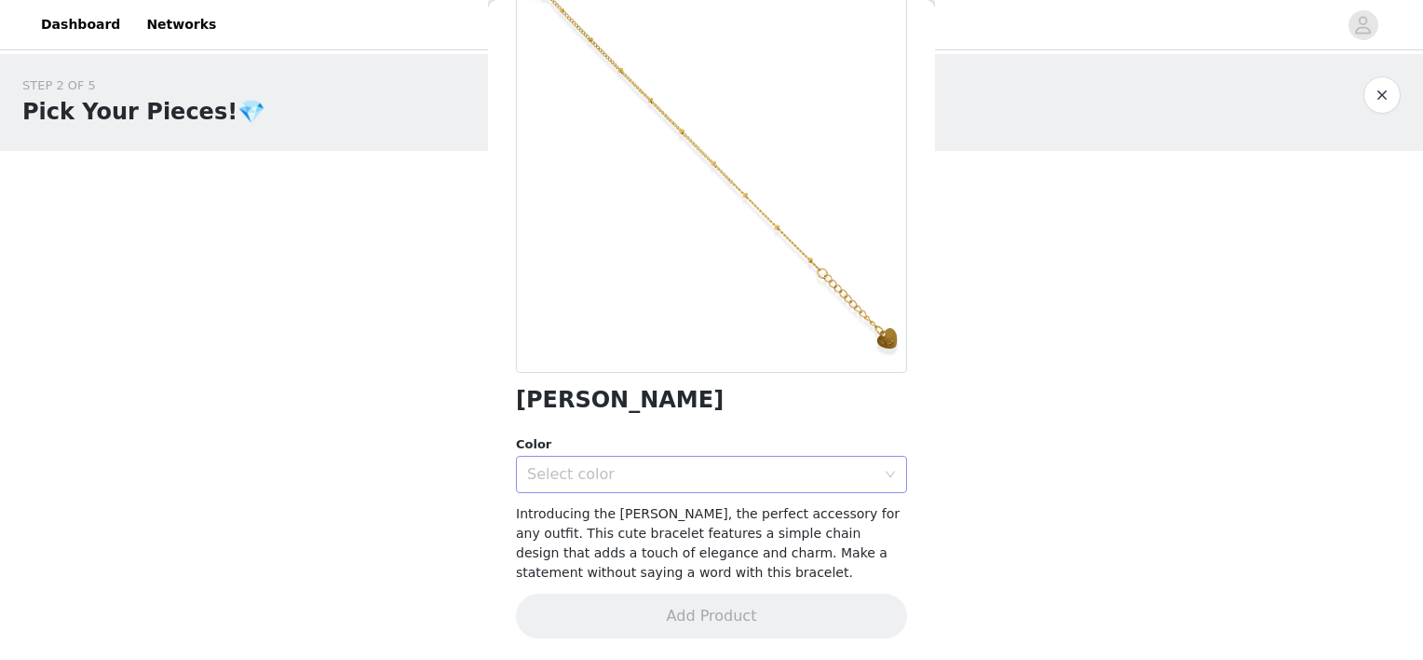
click at [667, 484] on div "Select color" at bounding box center [705, 473] width 357 height 35
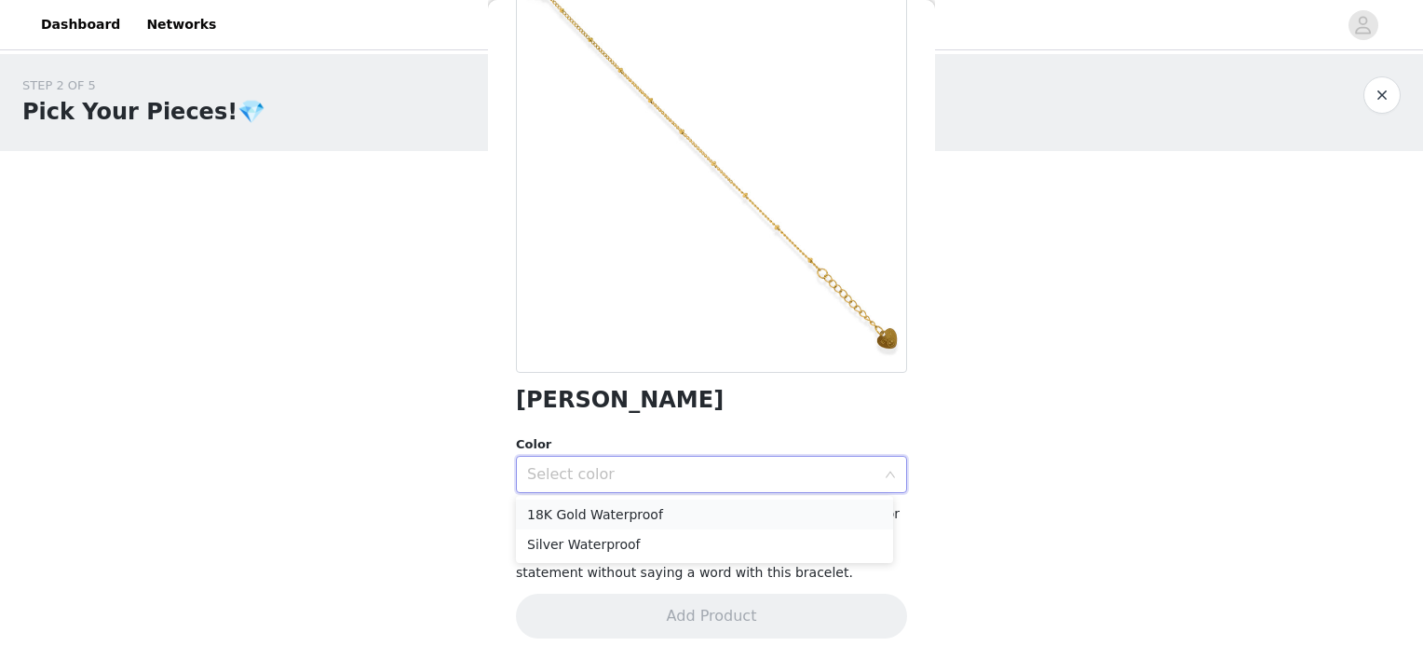
click at [663, 511] on li "18K Gold Waterproof" at bounding box center [704, 514] width 377 height 30
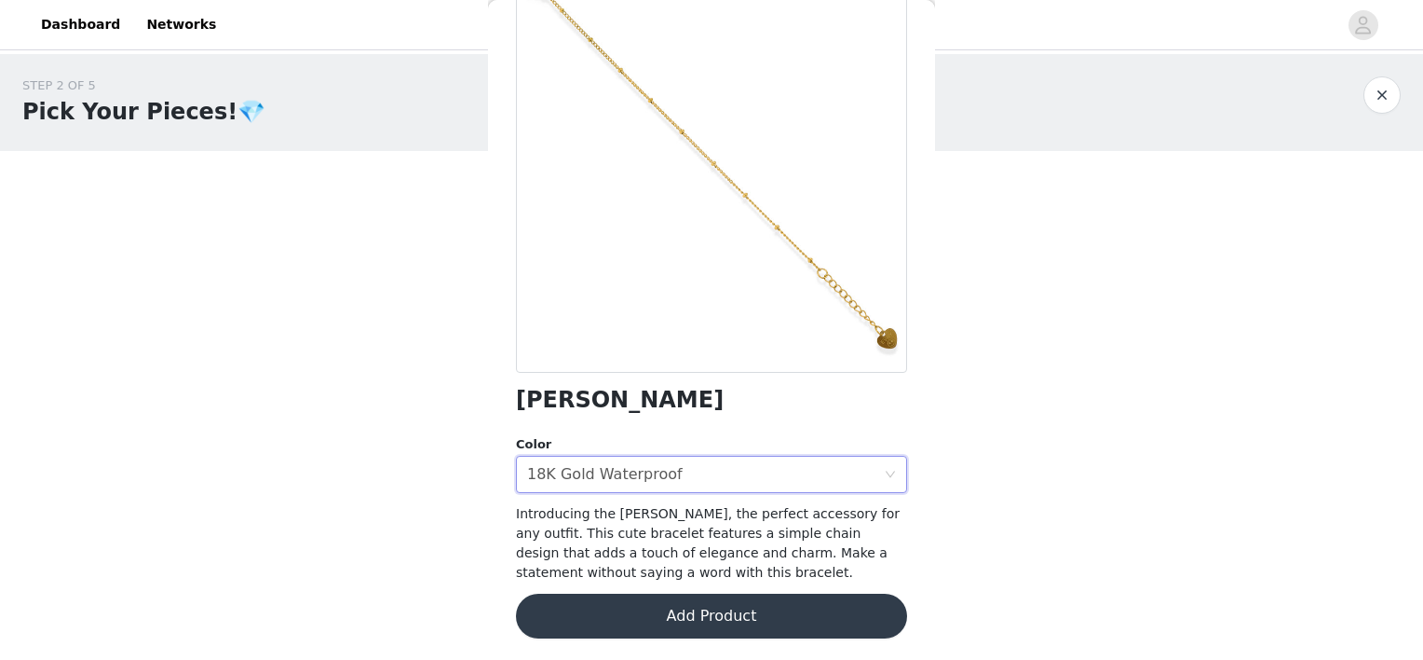
click at [713, 609] on button "Add Product" at bounding box center [711, 615] width 391 height 45
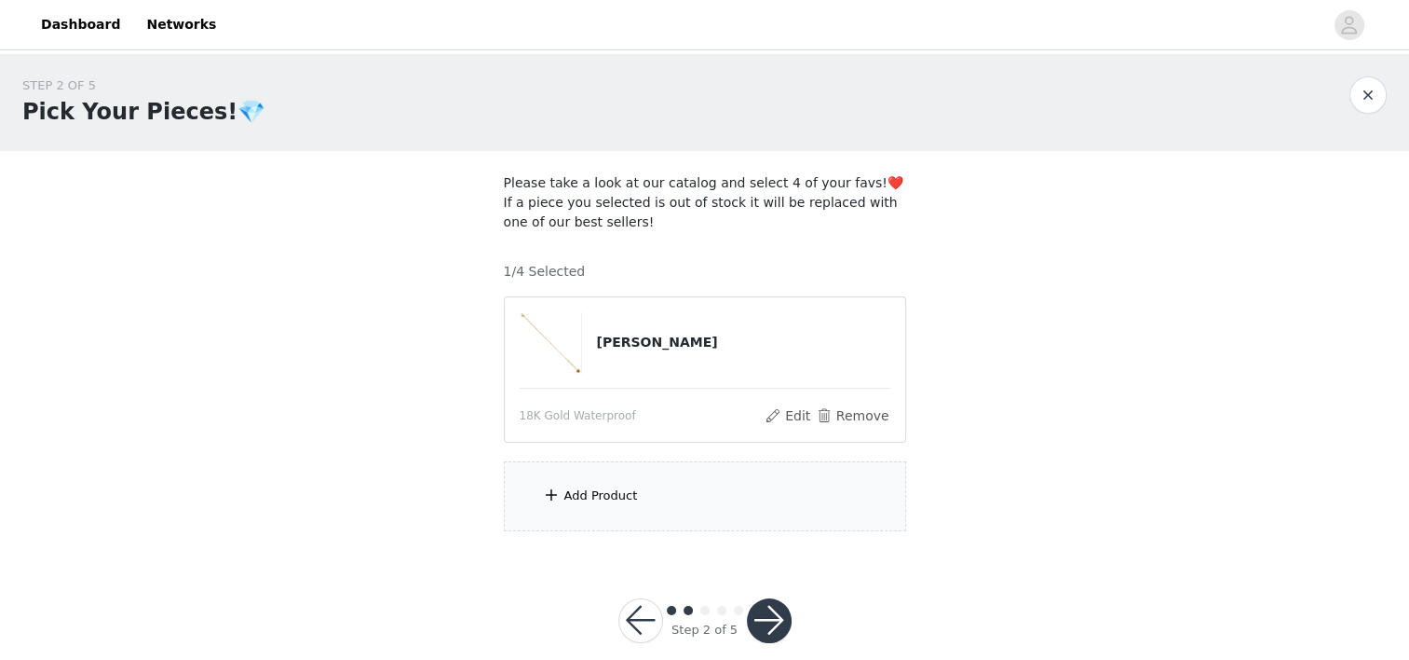
click at [674, 511] on div "Add Product" at bounding box center [705, 496] width 402 height 70
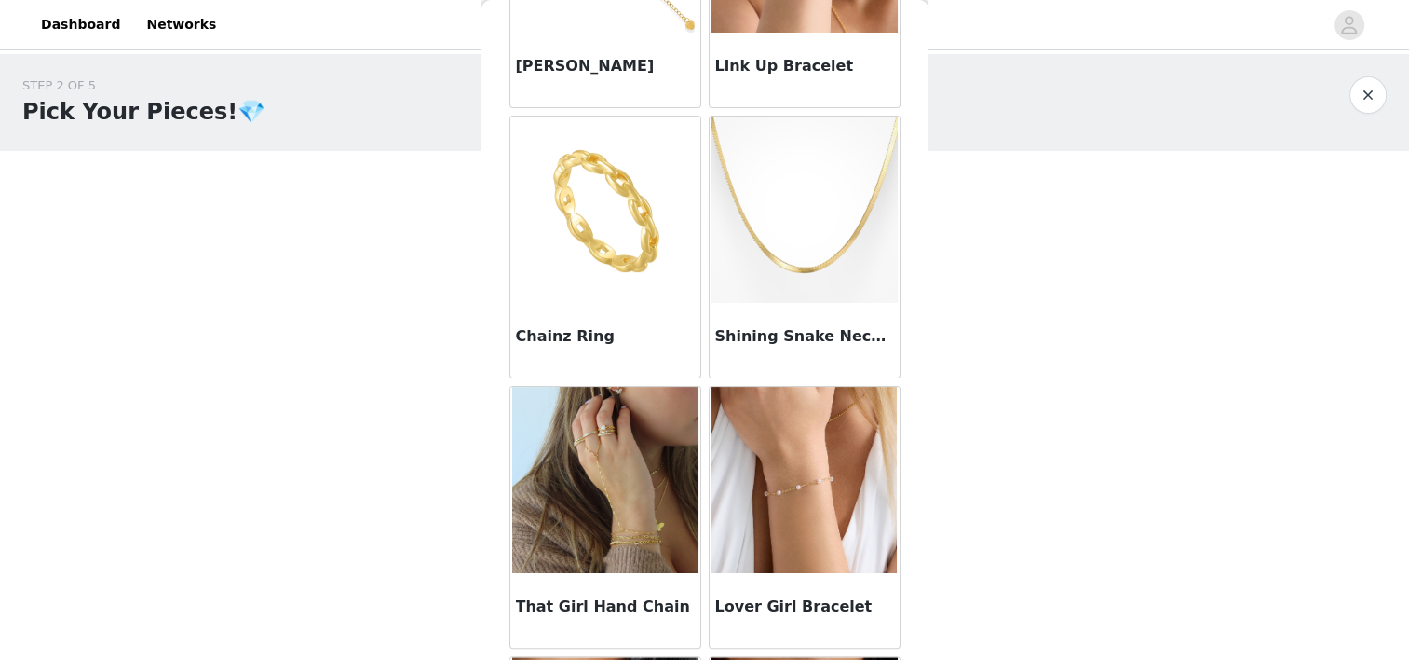
scroll to position [246, 0]
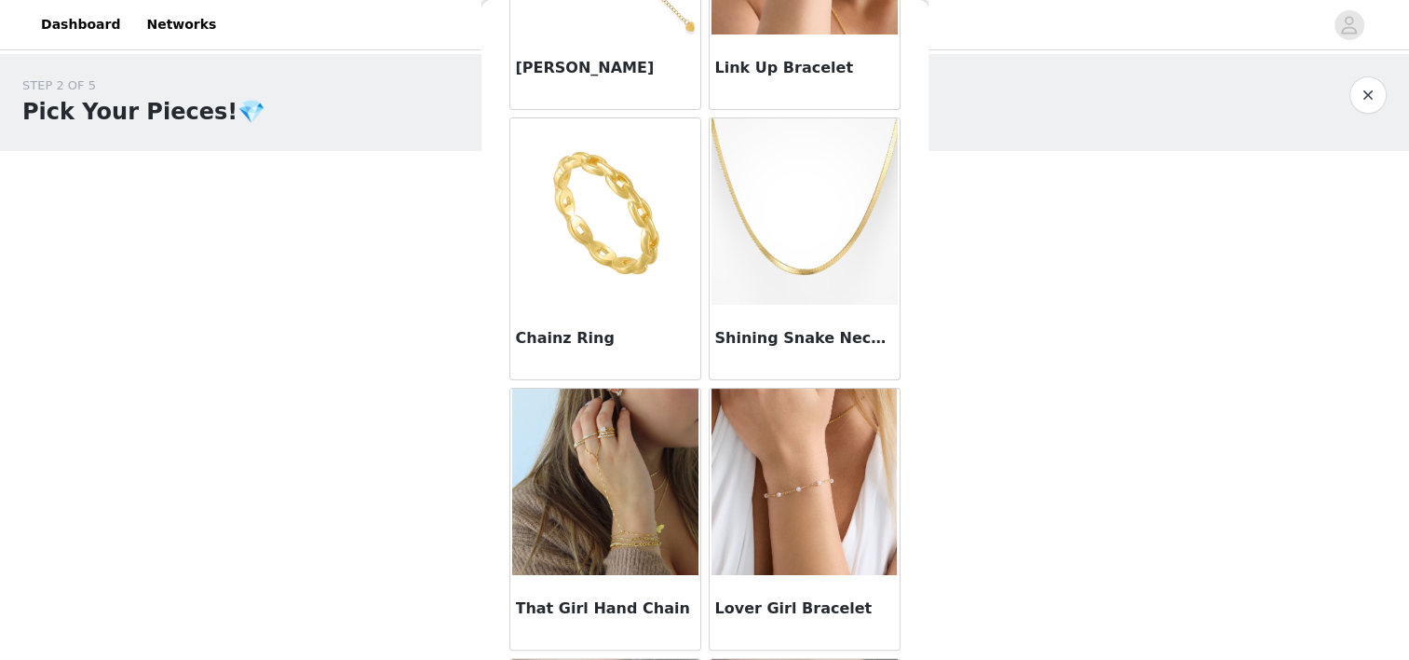
click at [765, 259] on img at bounding box center [805, 211] width 186 height 186
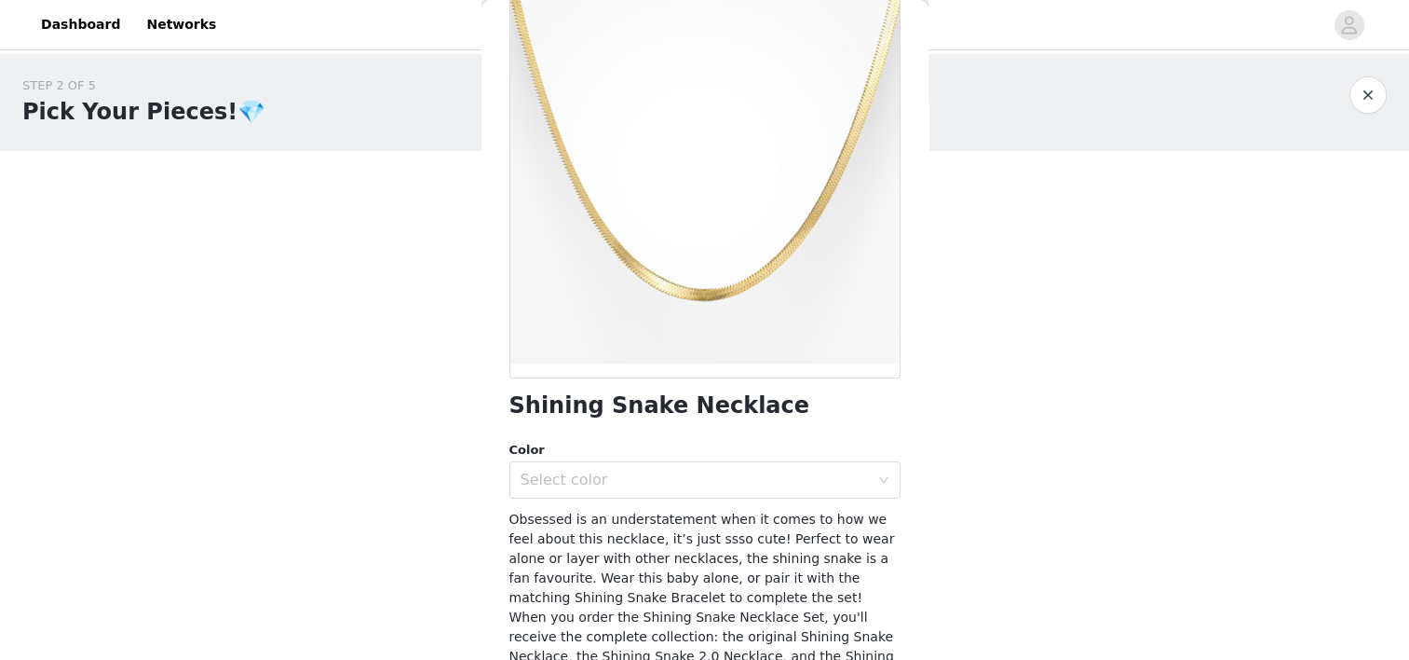
scroll to position [131, 0]
click at [658, 473] on div "Select color" at bounding box center [695, 482] width 348 height 19
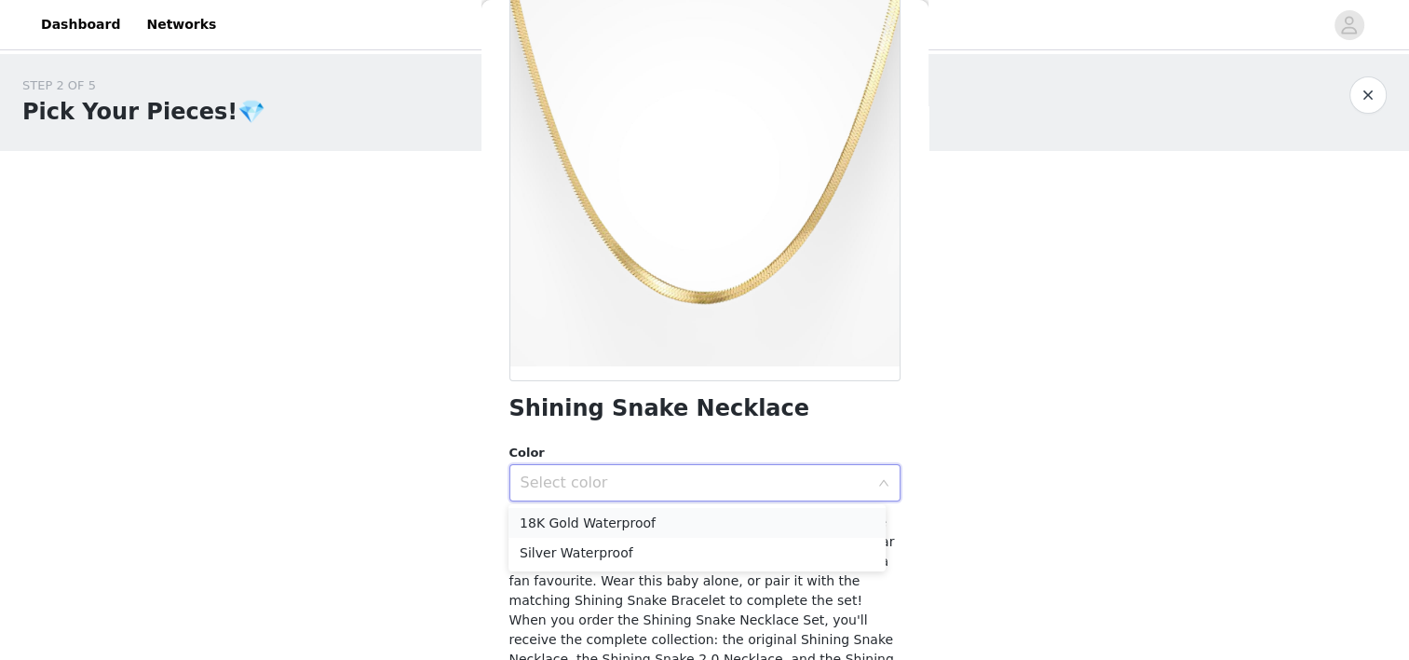
click at [658, 520] on li "18K Gold Waterproof" at bounding box center [697, 523] width 377 height 30
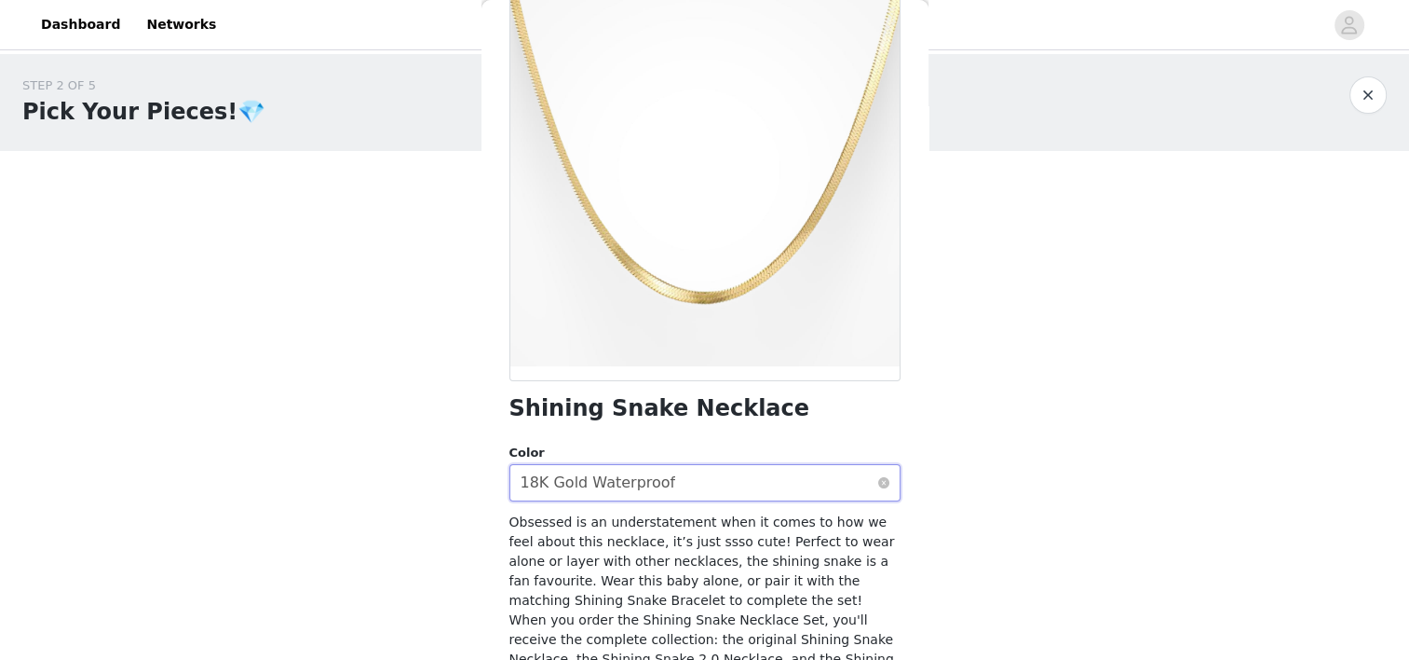
scroll to position [238, 0]
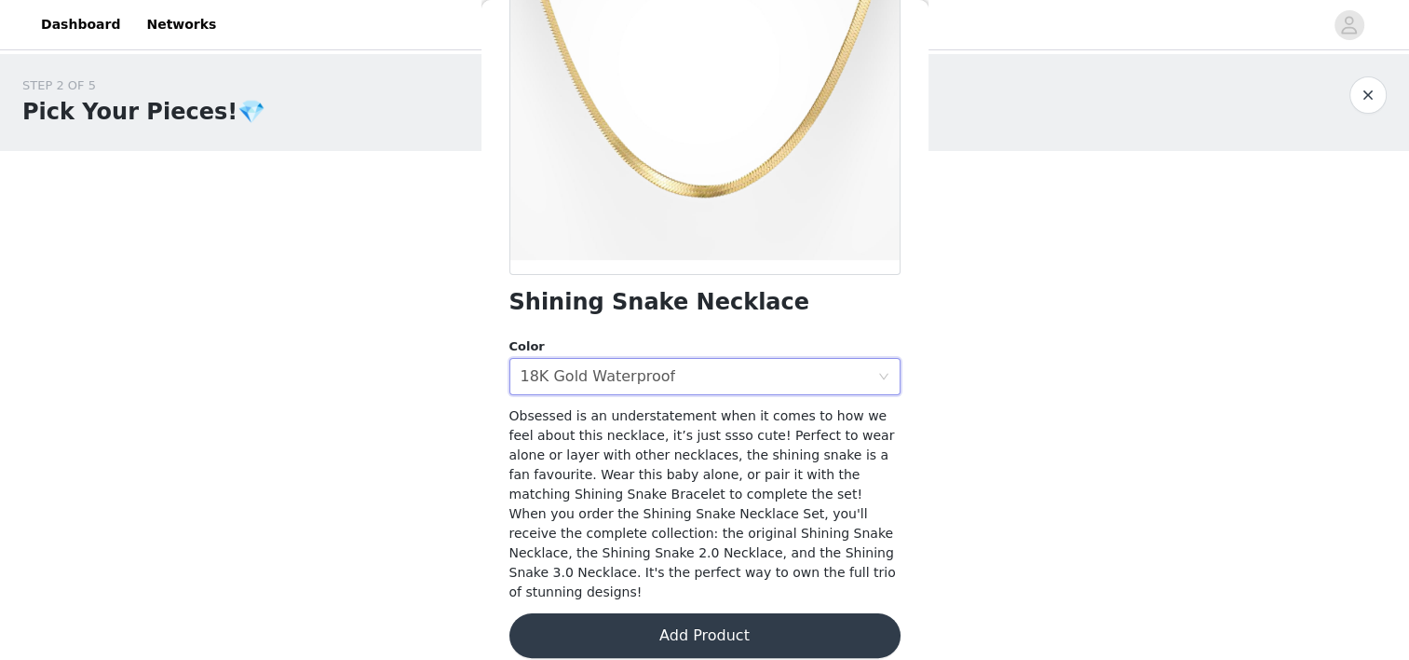
click at [712, 615] on button "Add Product" at bounding box center [705, 635] width 391 height 45
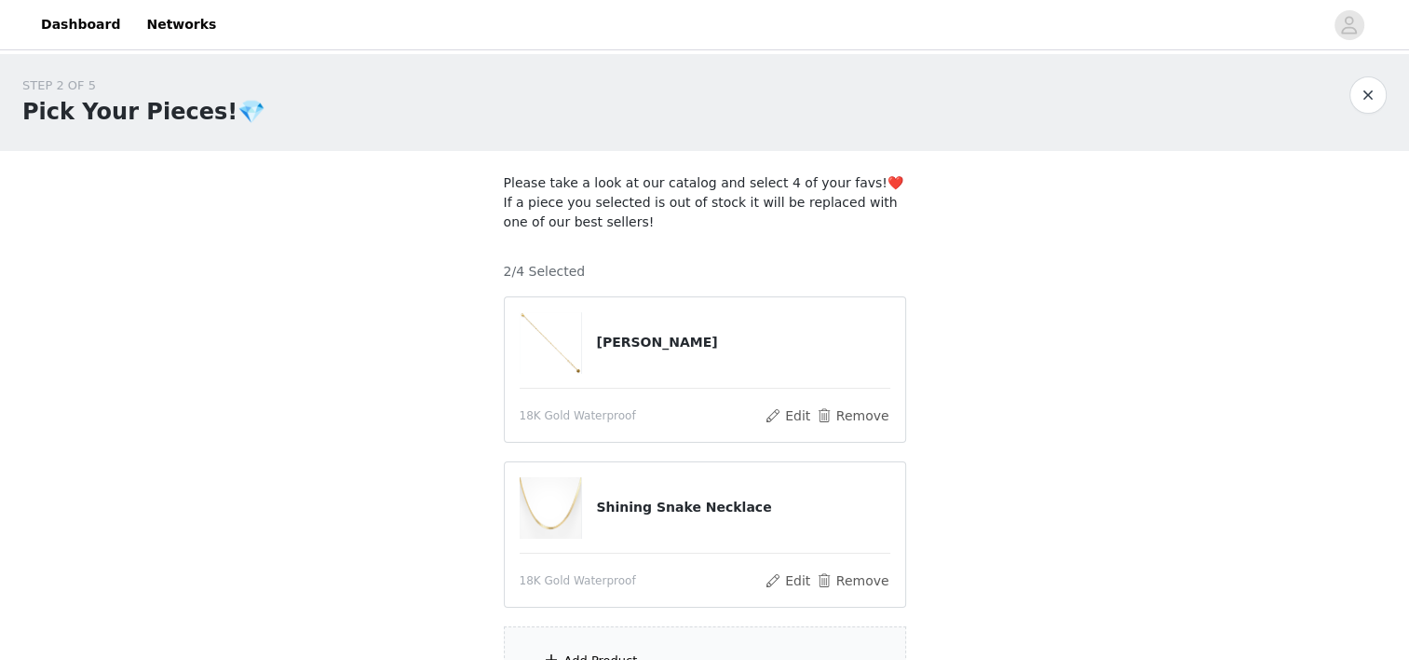
scroll to position [191, 0]
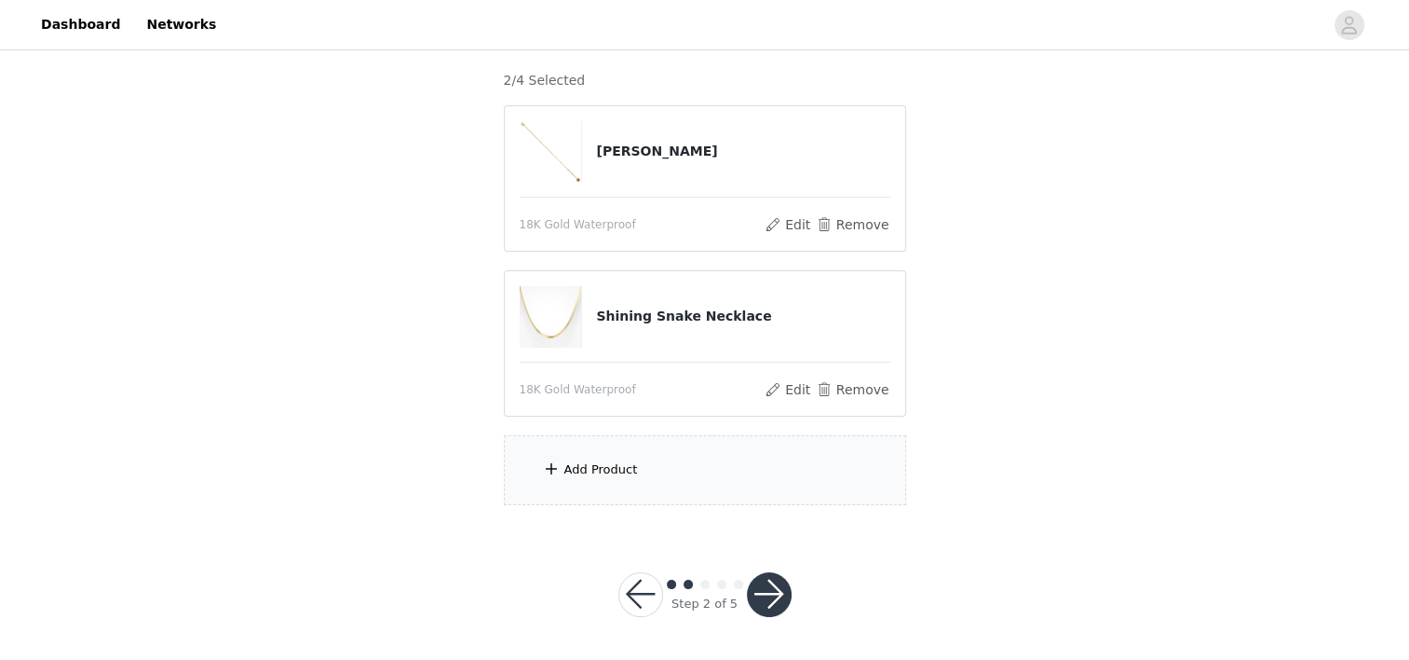
click at [665, 456] on div "Add Product" at bounding box center [705, 470] width 402 height 70
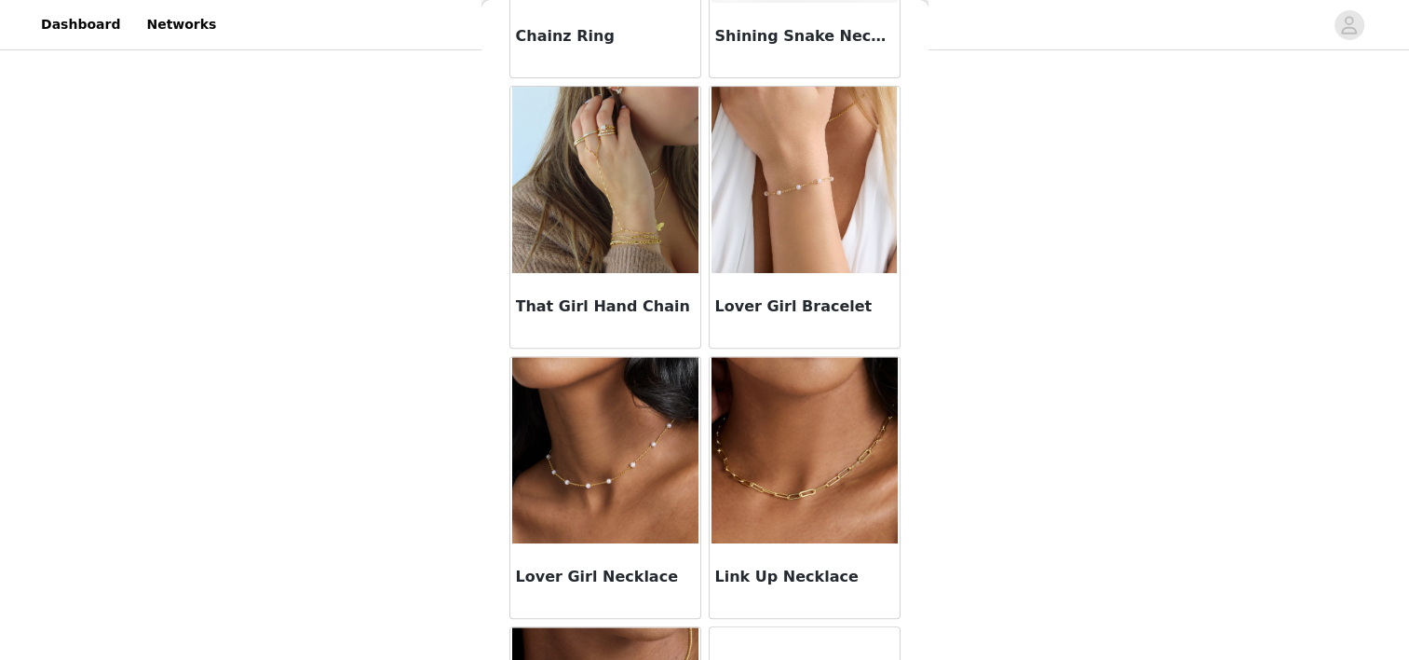
scroll to position [550, 0]
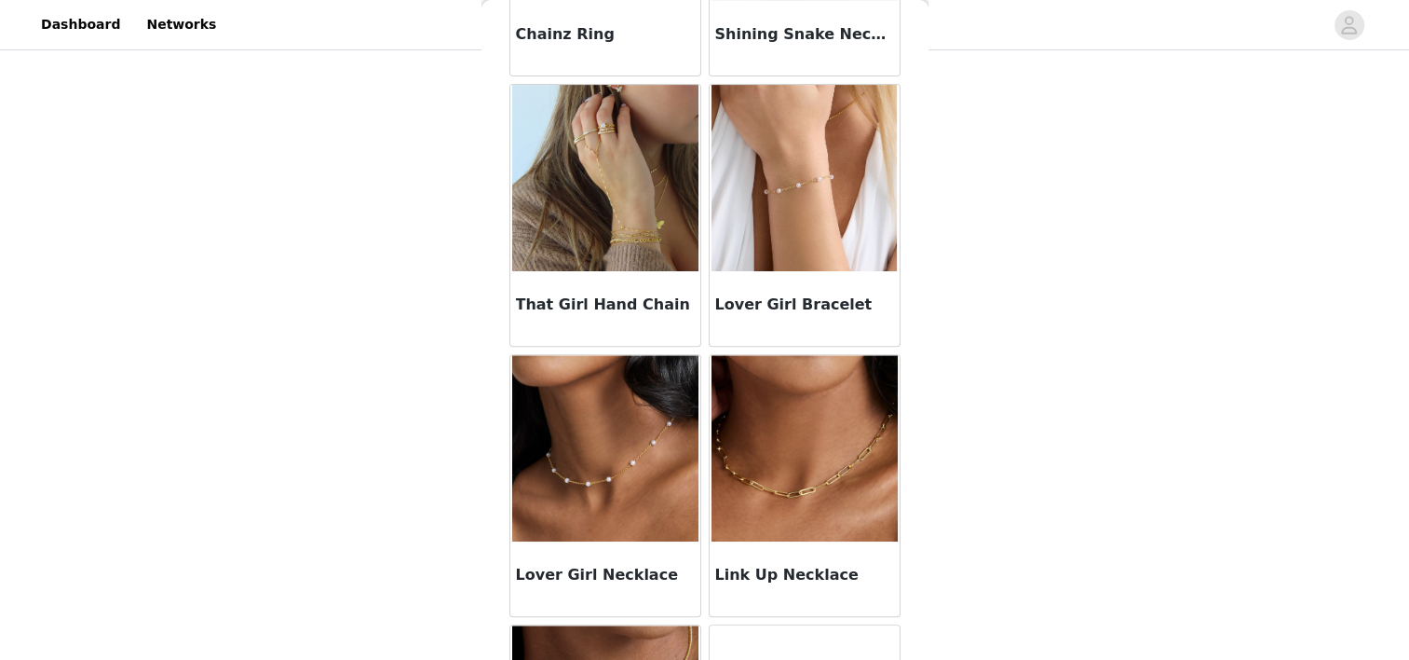
click at [653, 470] on img at bounding box center [605, 448] width 186 height 186
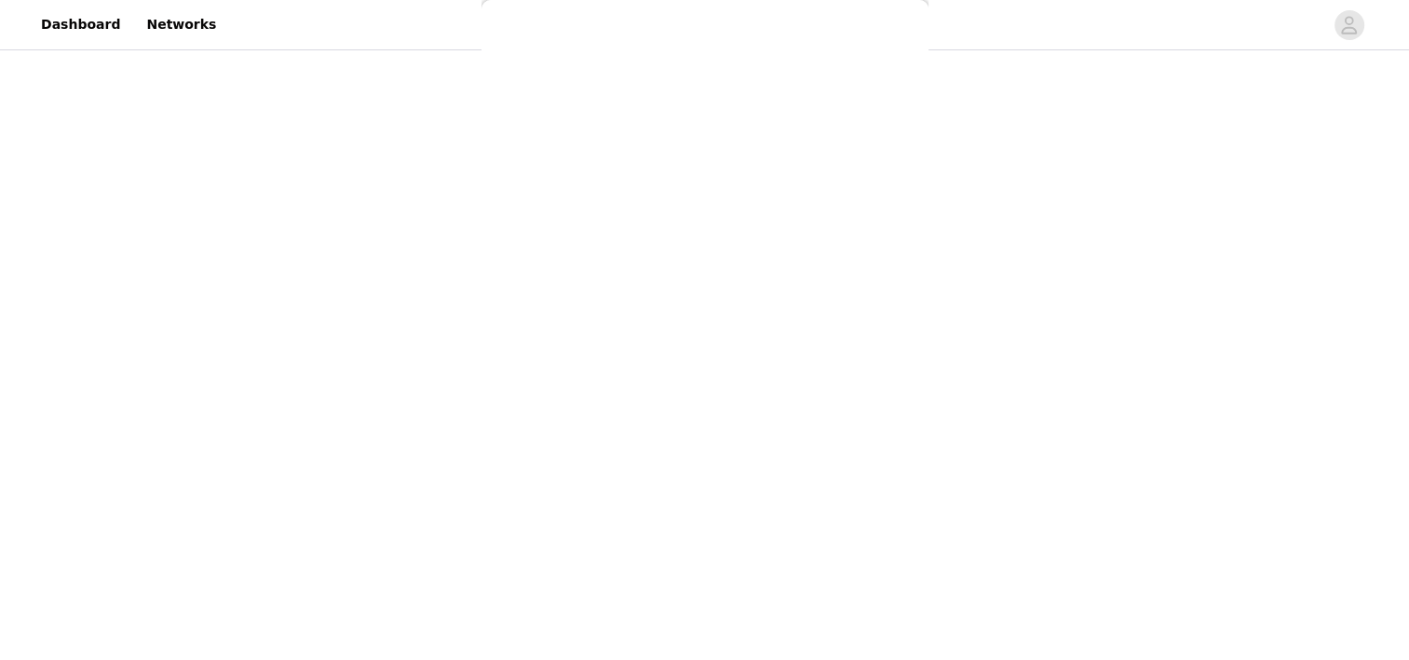
scroll to position [140, 0]
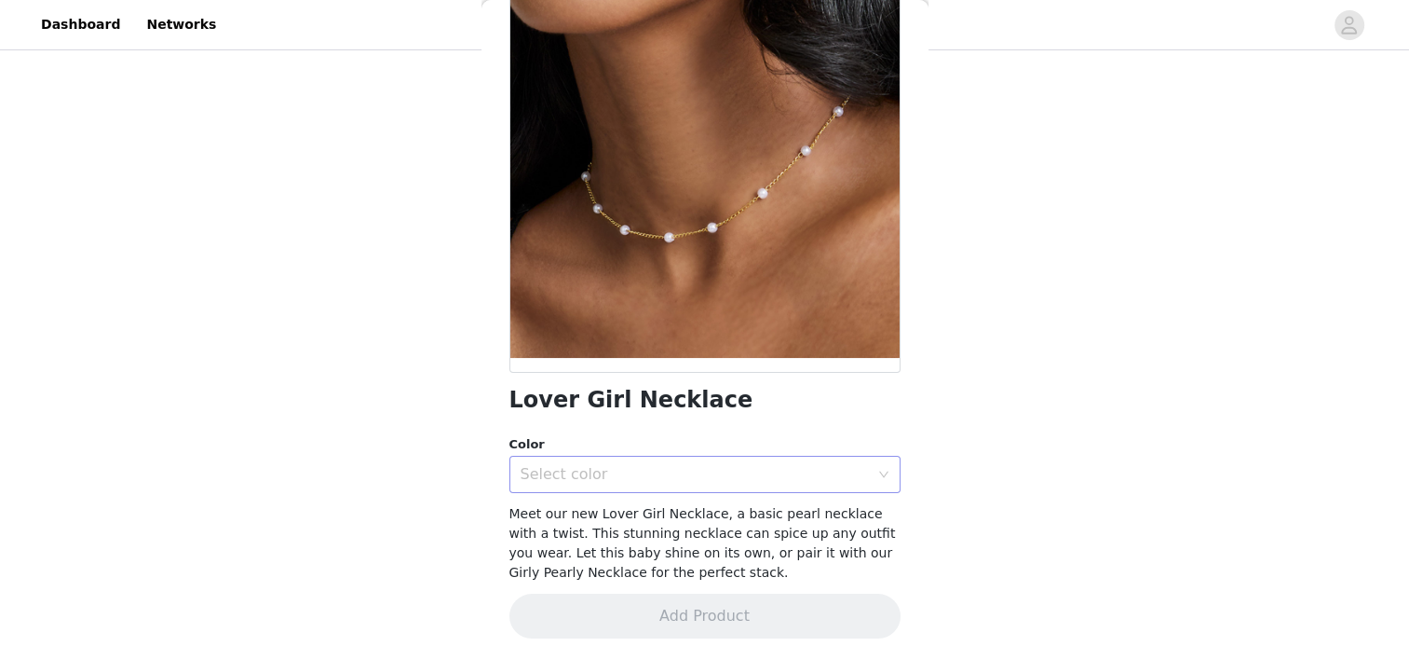
click at [690, 466] on div "Select color" at bounding box center [695, 474] width 348 height 19
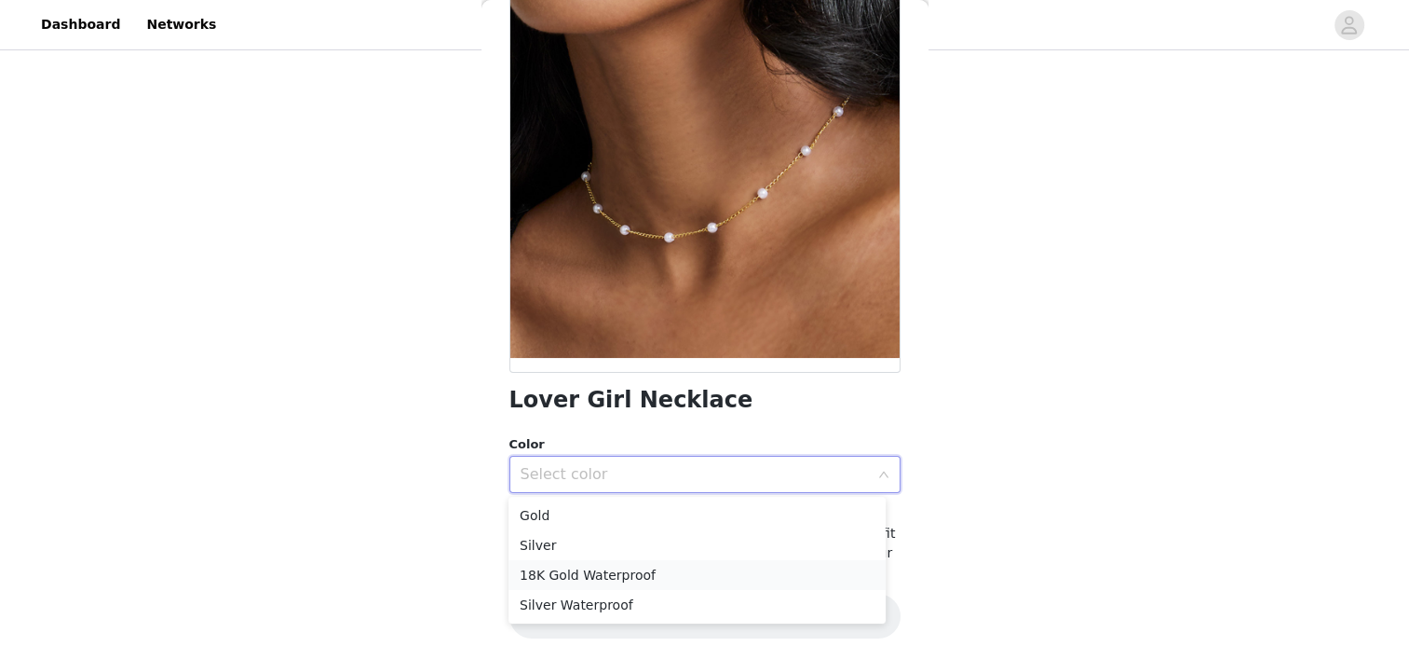
click at [672, 570] on li "18K Gold Waterproof" at bounding box center [697, 575] width 377 height 30
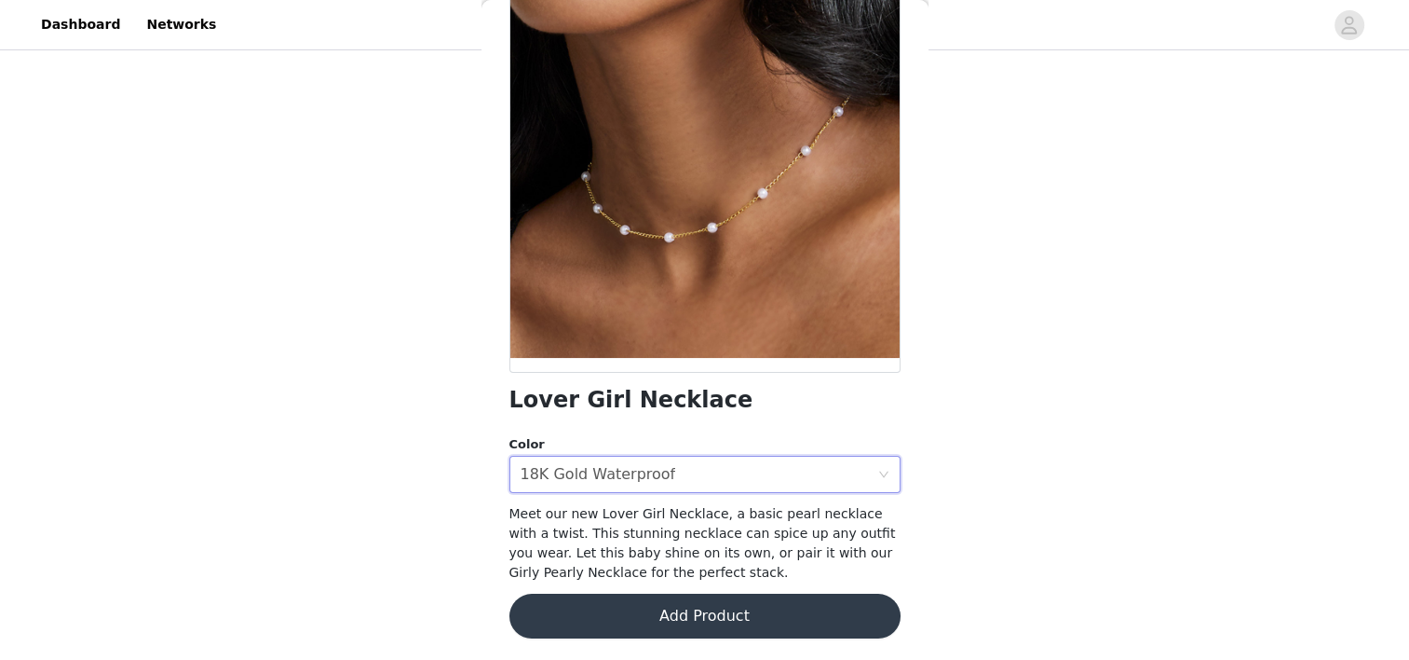
click at [673, 623] on button "Add Product" at bounding box center [705, 615] width 391 height 45
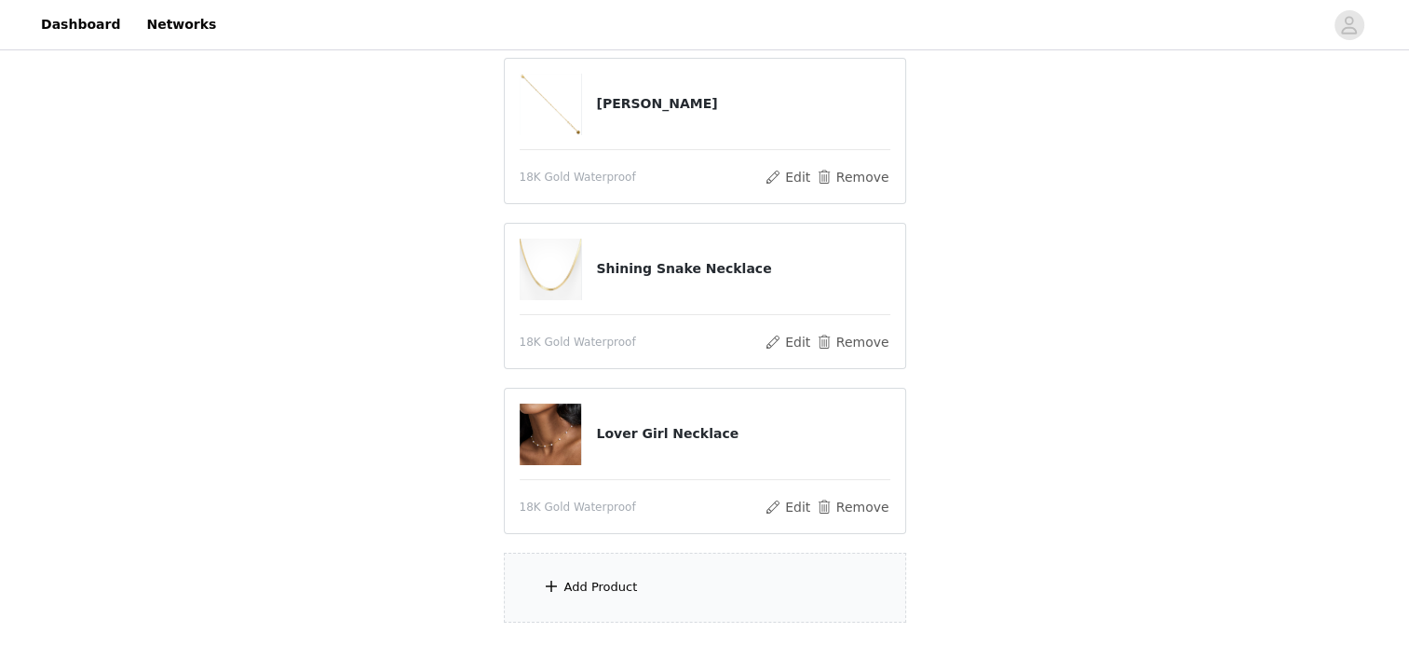
scroll to position [240, 0]
click at [657, 582] on div "Add Product" at bounding box center [705, 586] width 402 height 70
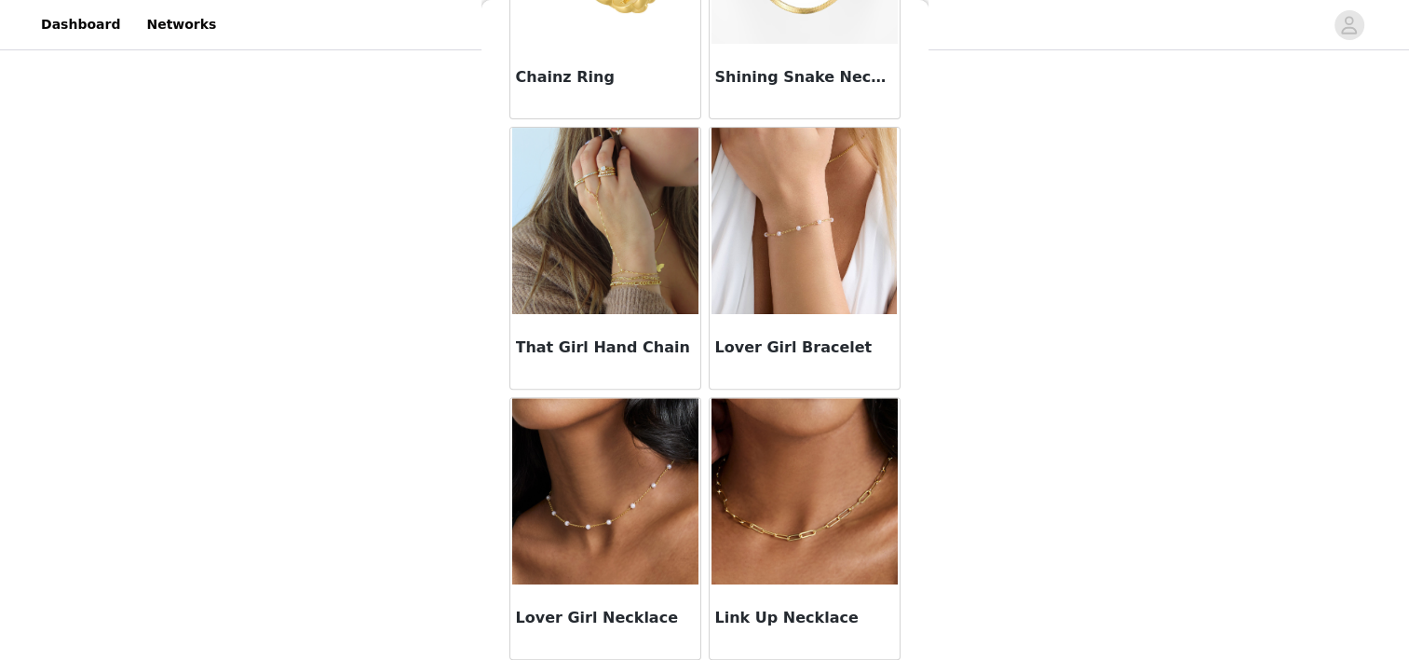
scroll to position [544, 0]
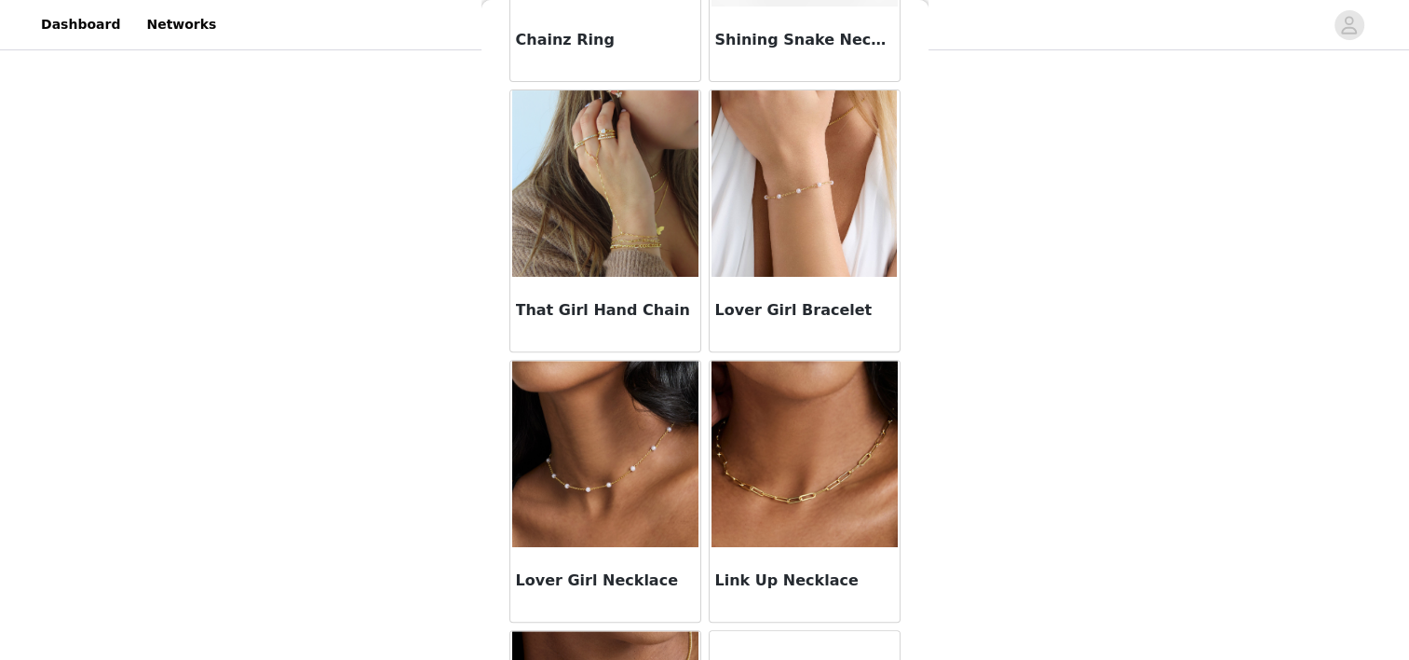
click at [809, 148] on img at bounding box center [805, 183] width 186 height 186
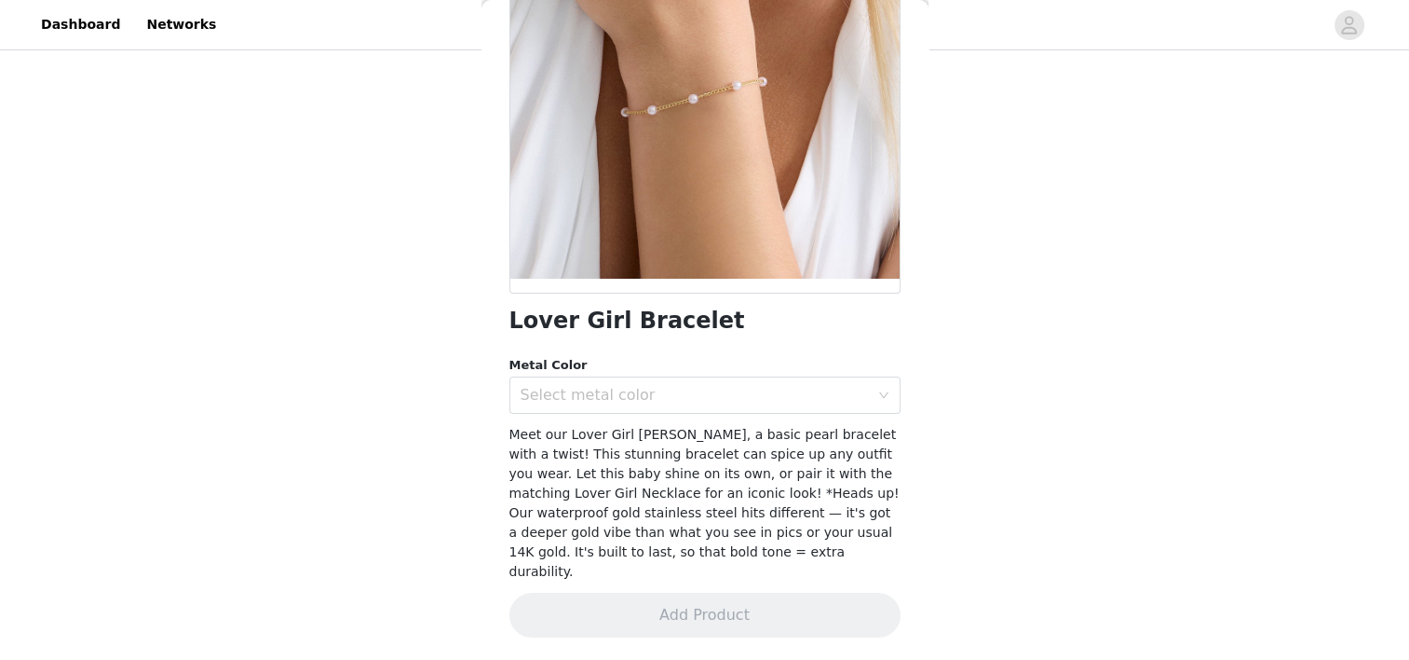
scroll to position [198, 0]
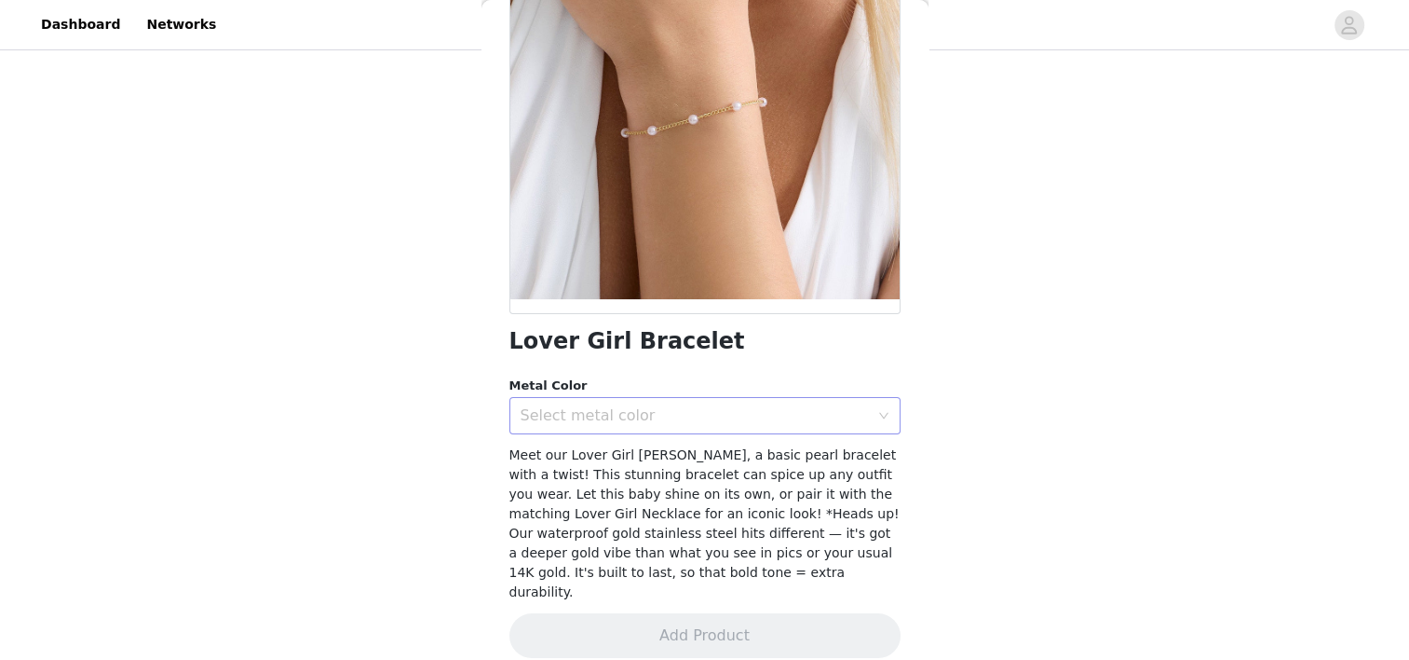
click at [717, 415] on div "Select metal color" at bounding box center [695, 415] width 348 height 19
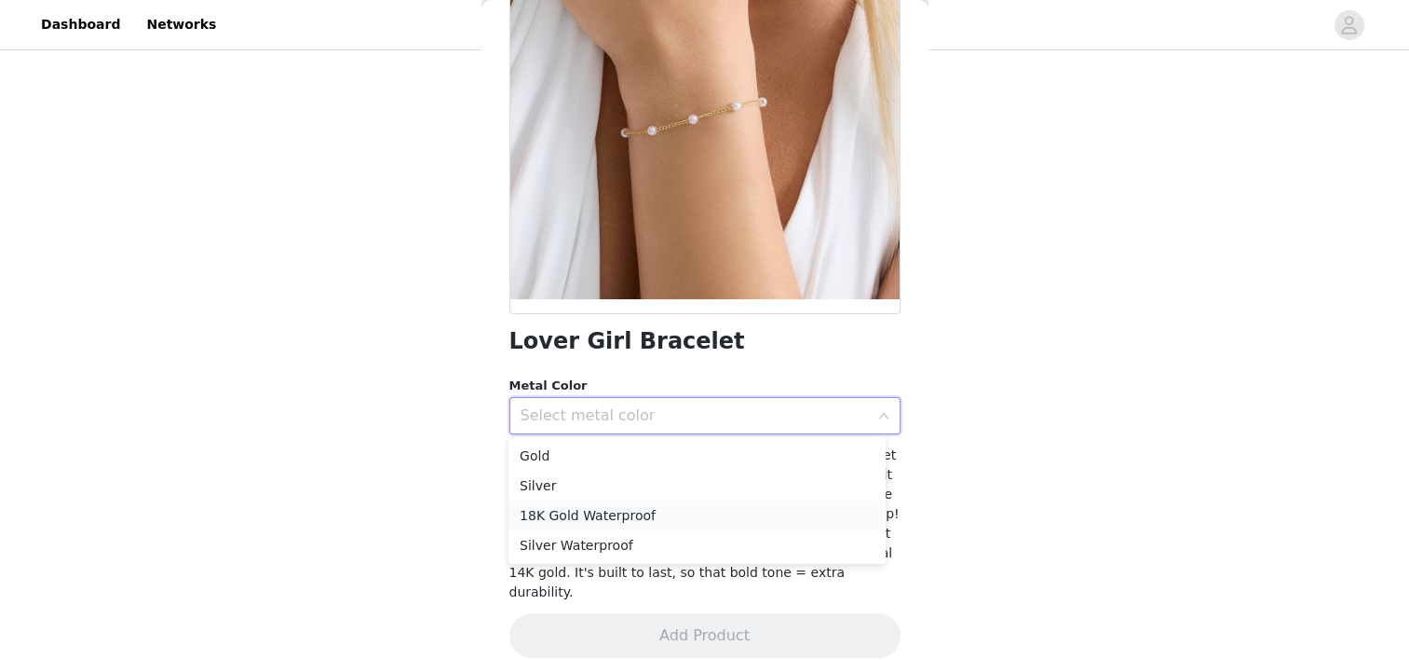
click at [684, 511] on li "18K Gold Waterproof" at bounding box center [697, 515] width 377 height 30
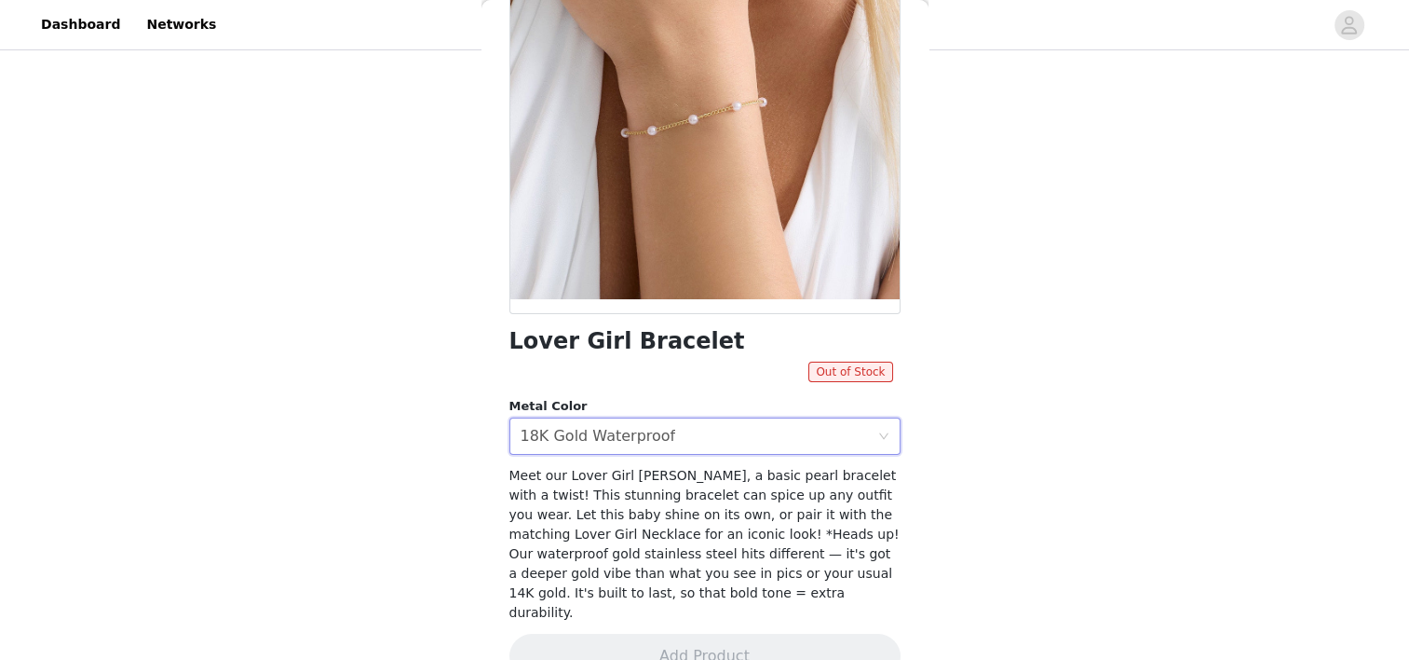
click at [701, 455] on div "Lover Girl Bracelet Out of Stock Metal Color Select metal color 18K Gold Waterp…" at bounding box center [705, 298] width 391 height 806
click at [668, 429] on div "Select metal color 18K Gold Waterproof" at bounding box center [699, 435] width 357 height 35
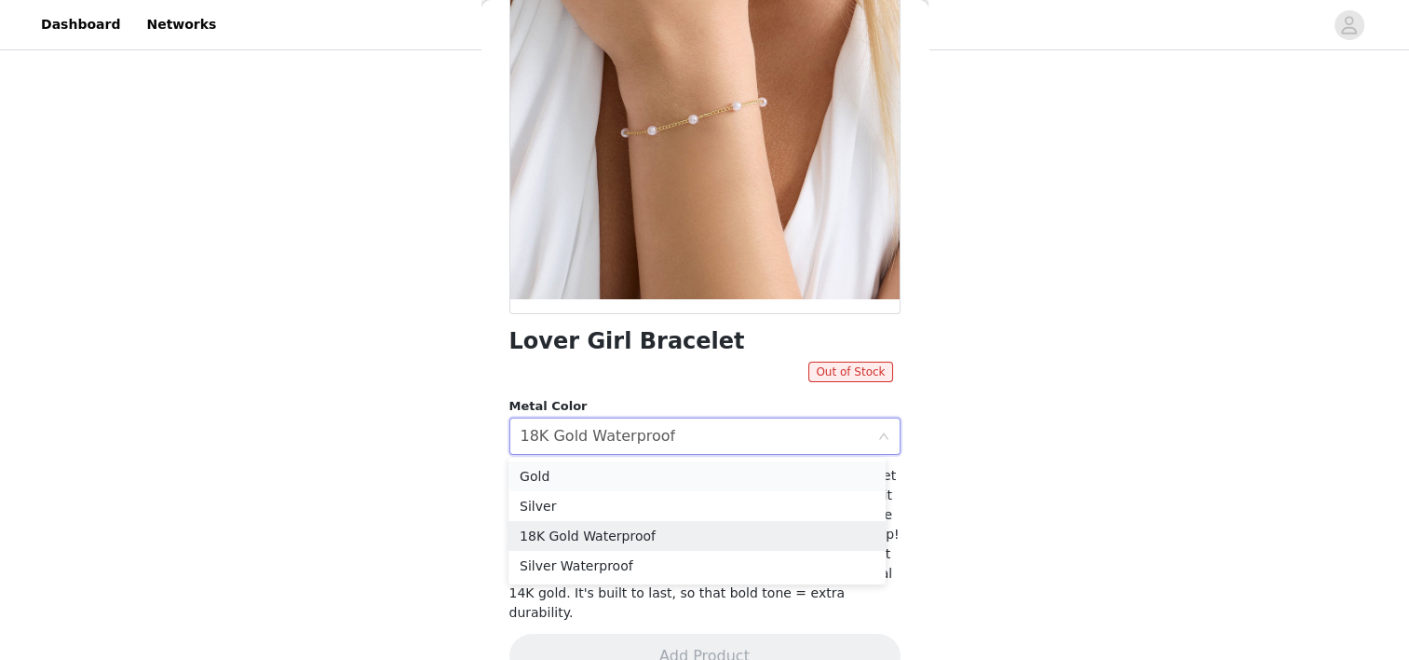
click at [668, 466] on li "Gold" at bounding box center [697, 476] width 377 height 30
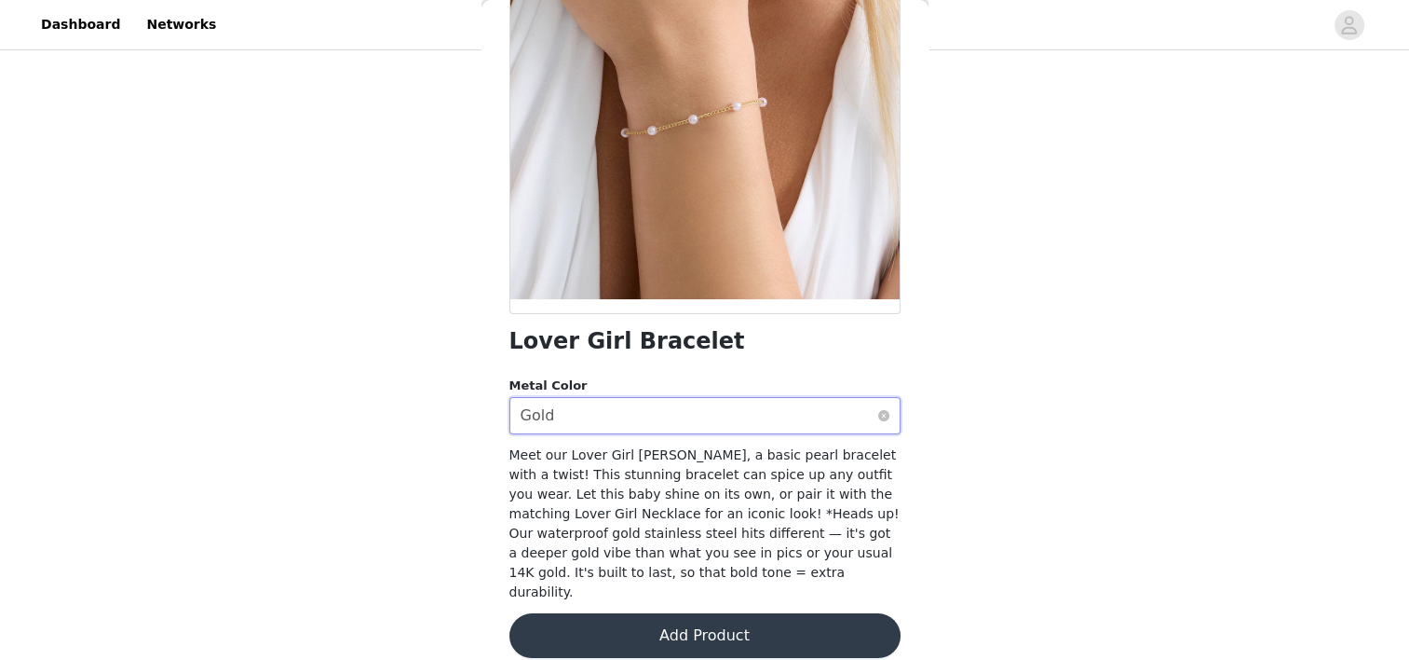
click at [678, 406] on div "Select metal color Gold" at bounding box center [699, 415] width 357 height 35
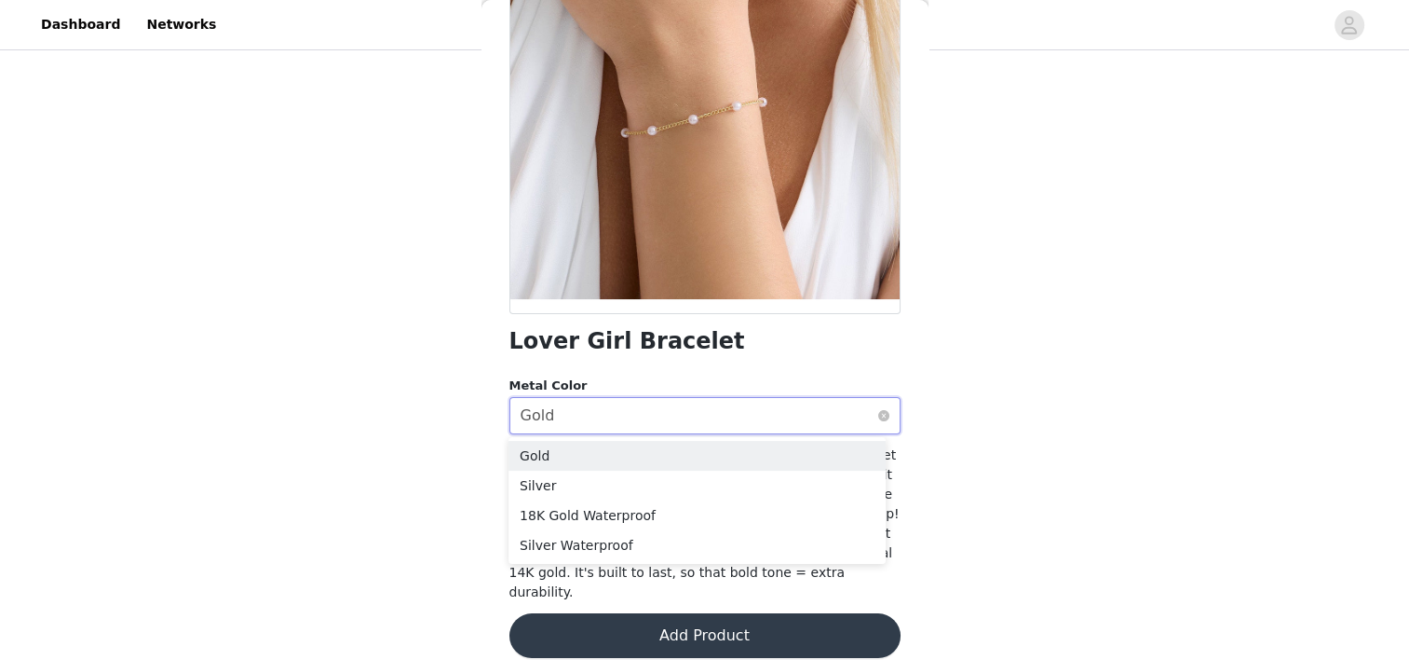
click at [678, 406] on div "Select metal color Gold" at bounding box center [699, 415] width 357 height 35
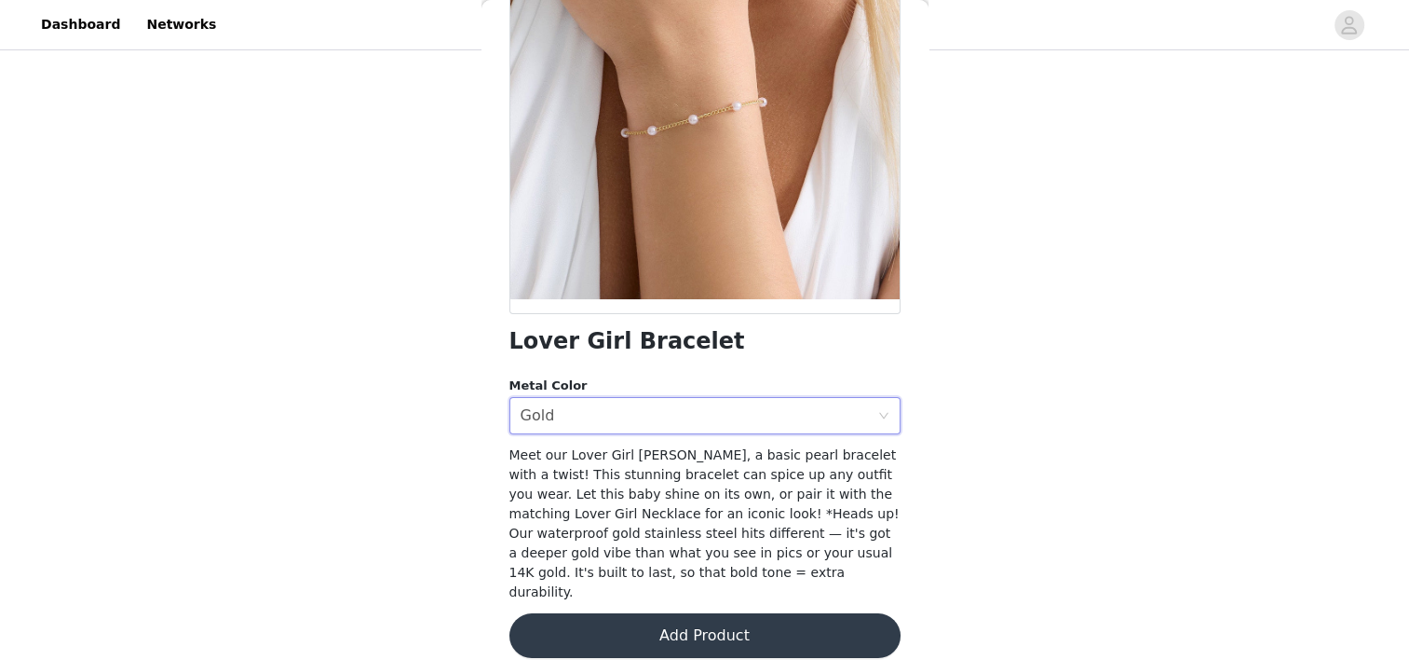
click at [682, 613] on button "Add Product" at bounding box center [705, 635] width 391 height 45
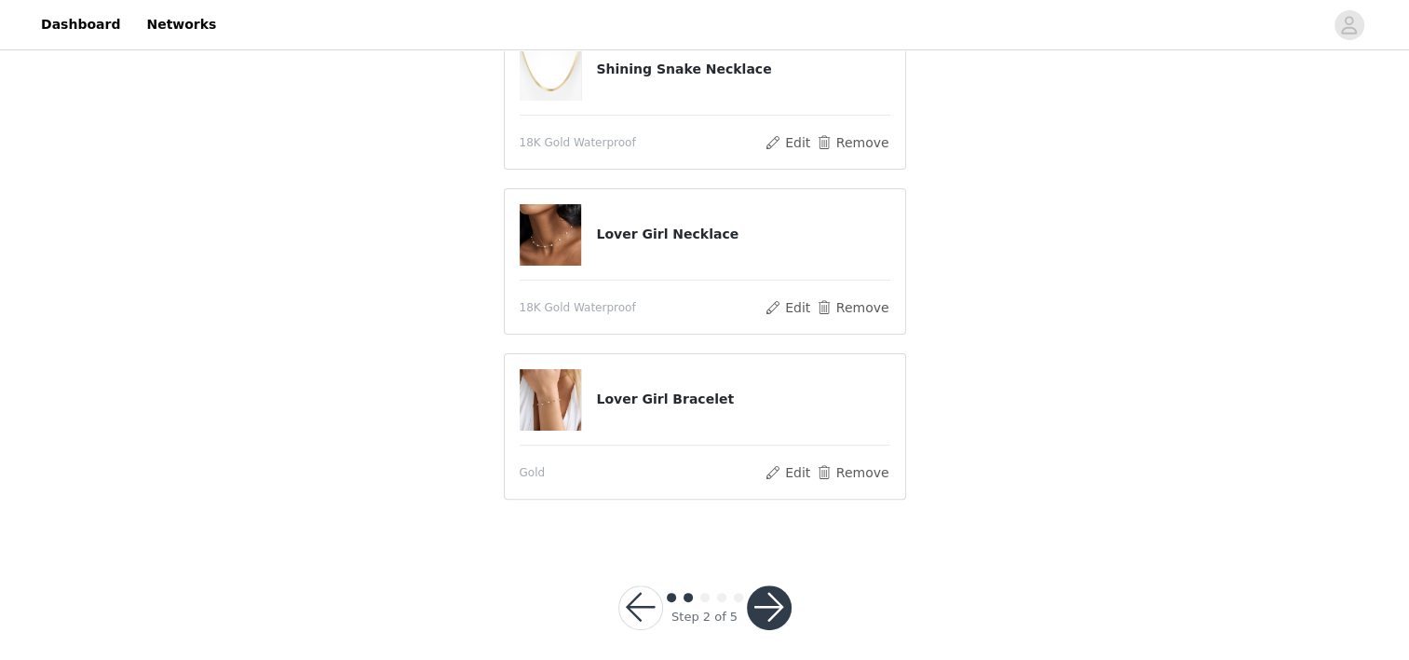
scroll to position [400, 0]
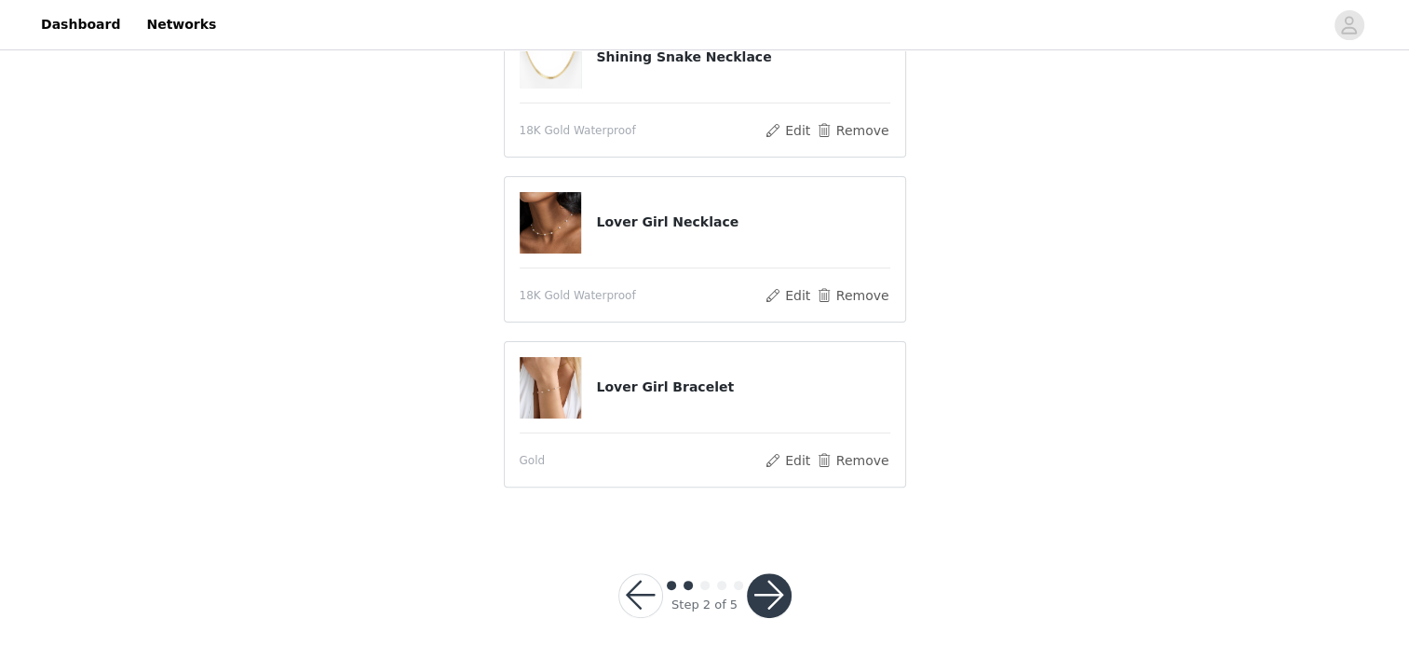
click at [766, 592] on button "button" at bounding box center [769, 595] width 45 height 45
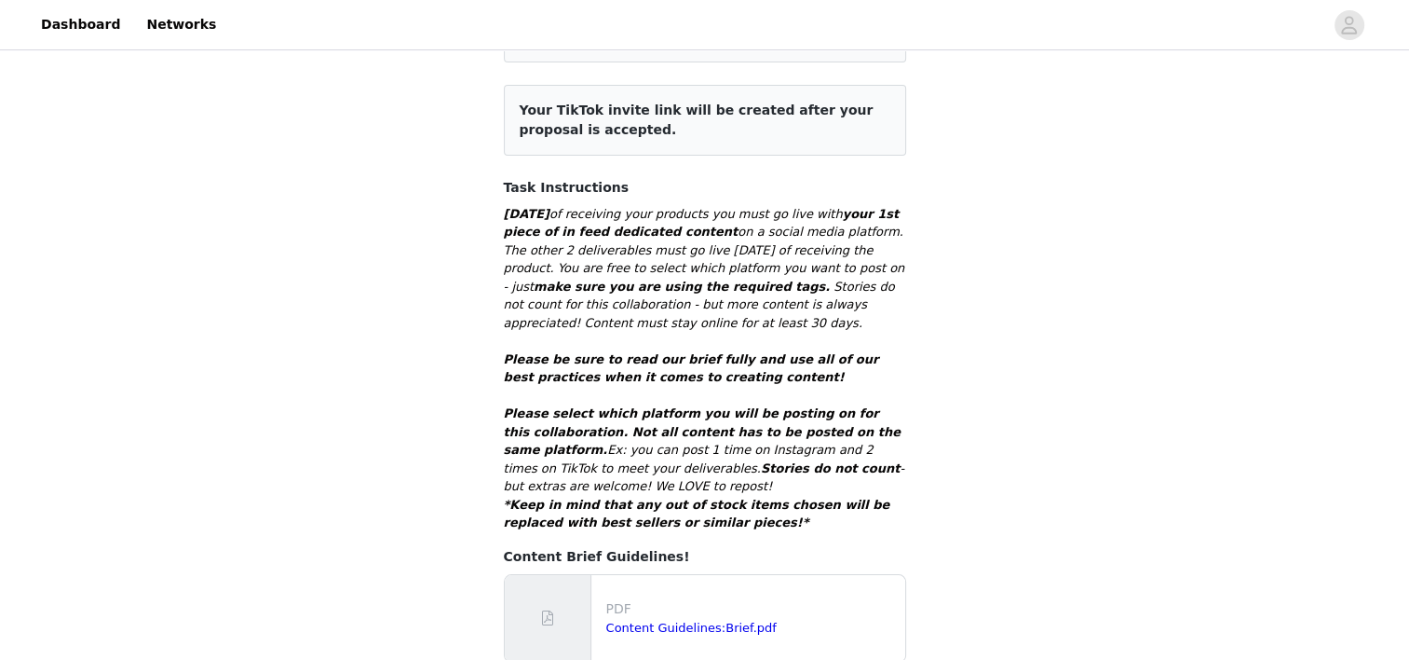
scroll to position [268, 0]
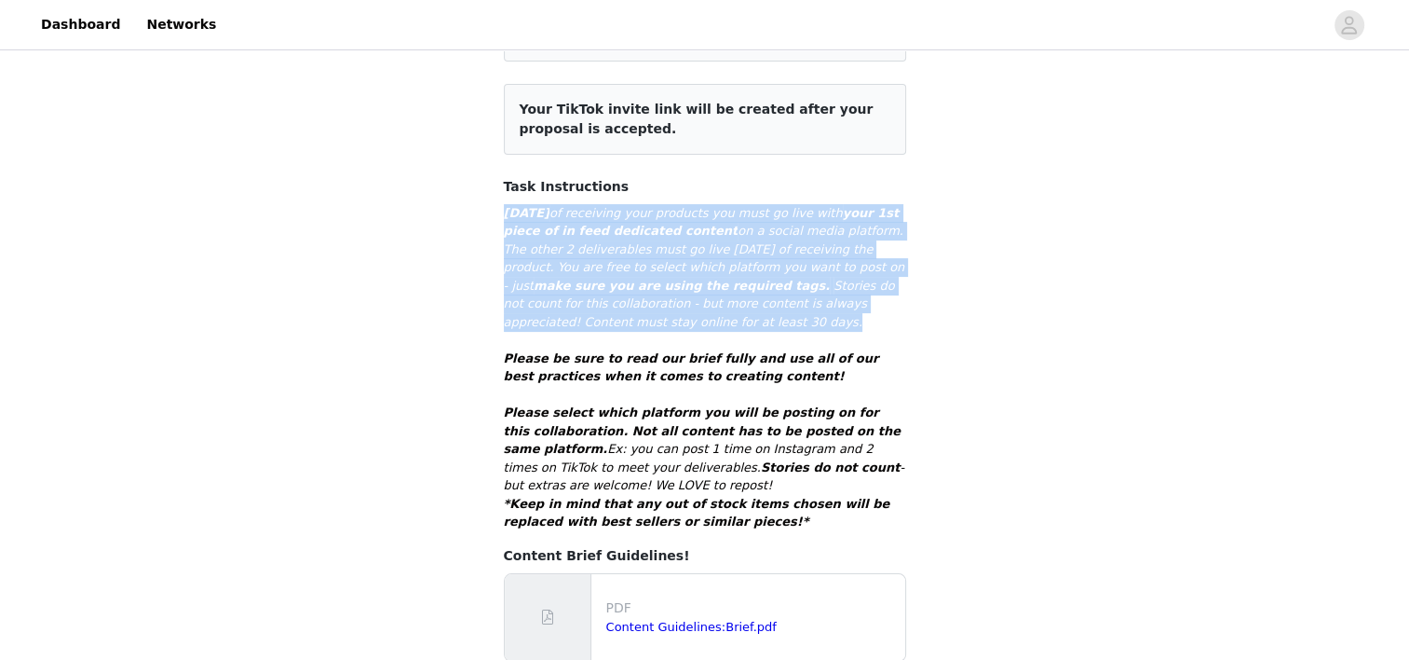
drag, startPoint x: 496, startPoint y: 189, endPoint x: 685, endPoint y: 306, distance: 222.1
click at [685, 306] on section "Please remember to use these tags + hashtags so we can see when you post instea…" at bounding box center [705, 574] width 447 height 1383
copy p "[DATE] of receiving your products you must go live with your 1st piece of in fe…"
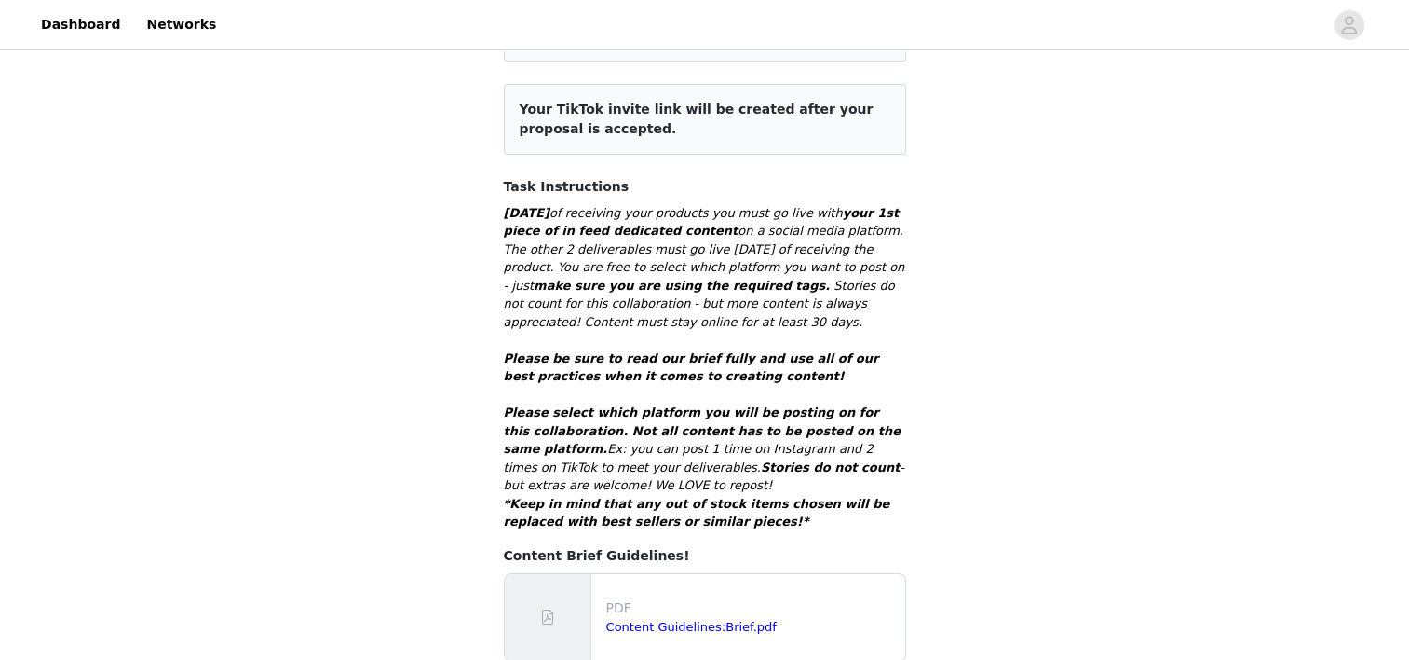
click at [436, 319] on div "STEP 3 OF 5 Post Your Content!❤️📸 Please remember to use these tags + hashtags …" at bounding box center [704, 526] width 1409 height 1480
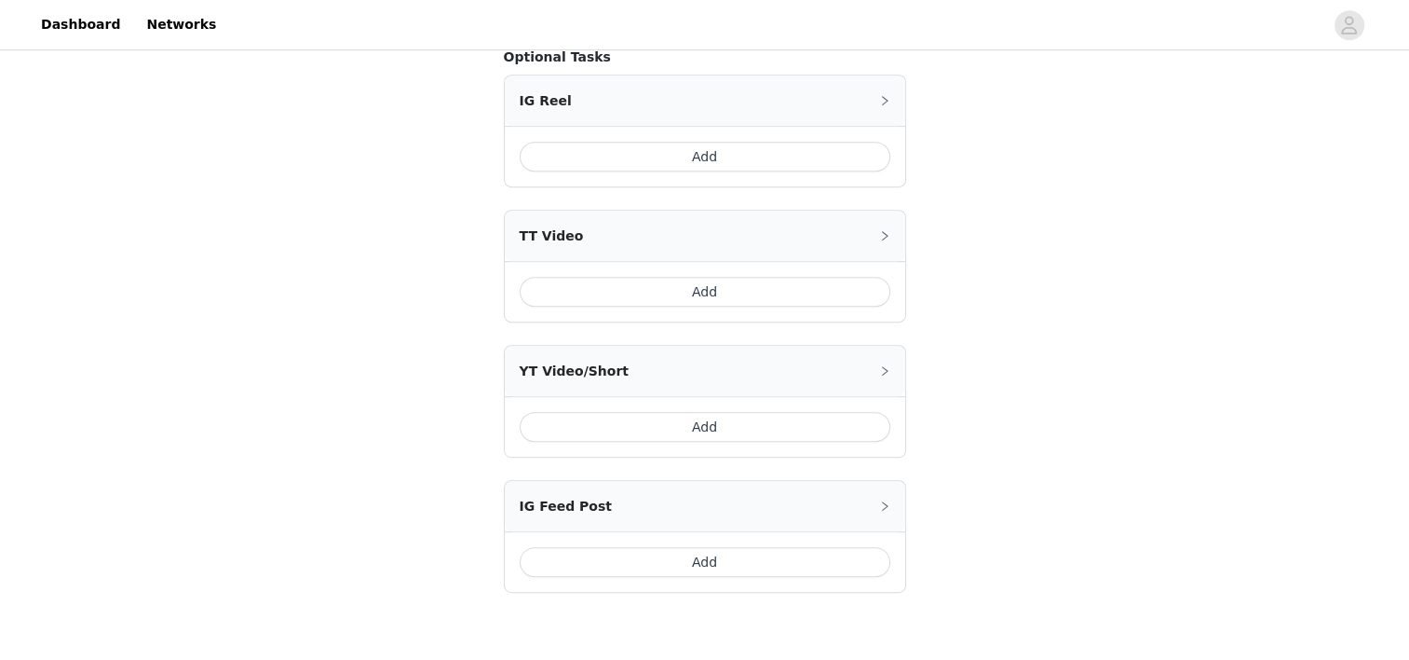
scroll to position [898, 0]
click at [581, 276] on button "Add" at bounding box center [705, 291] width 371 height 30
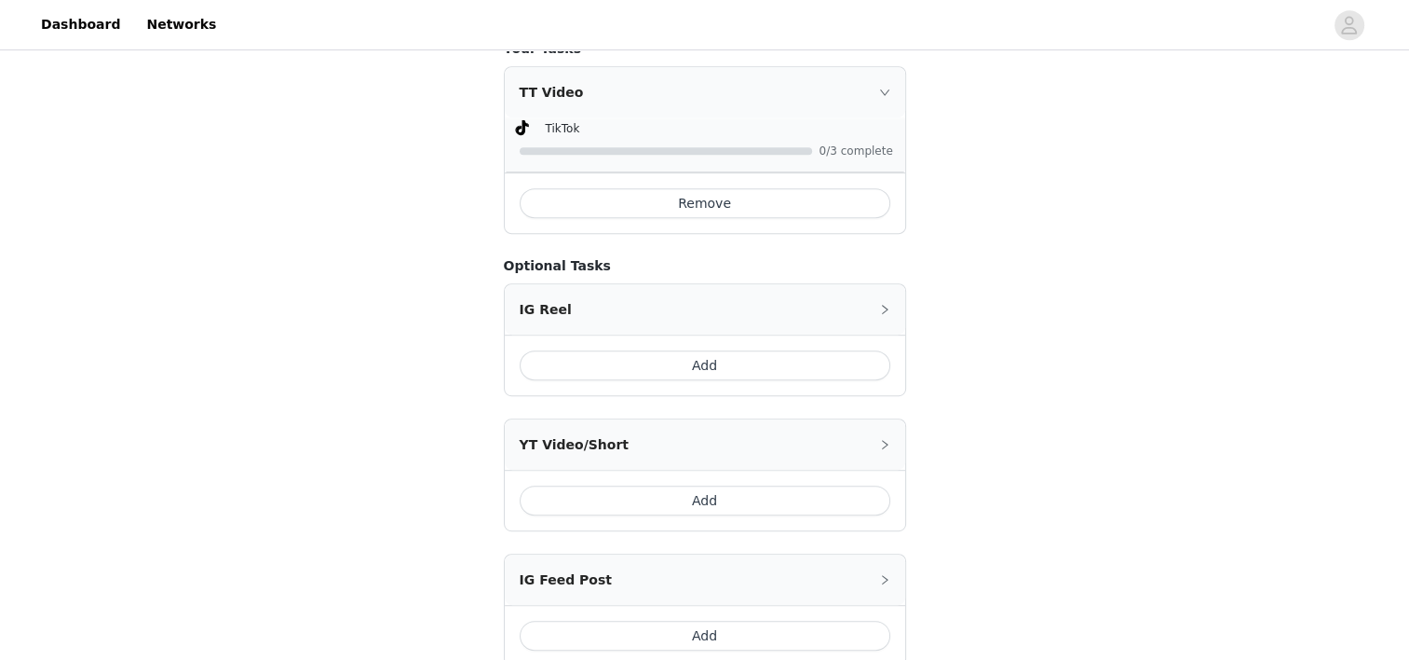
scroll to position [1067, 0]
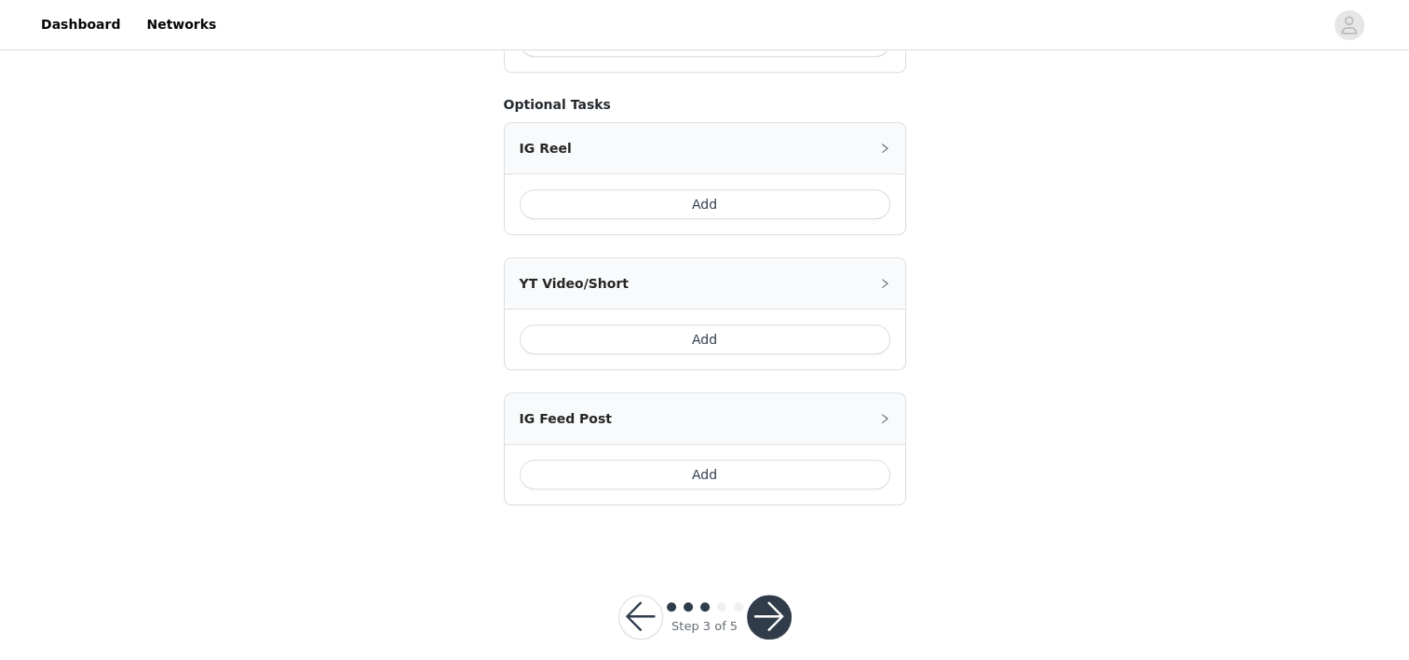
click at [769, 594] on button "button" at bounding box center [769, 616] width 45 height 45
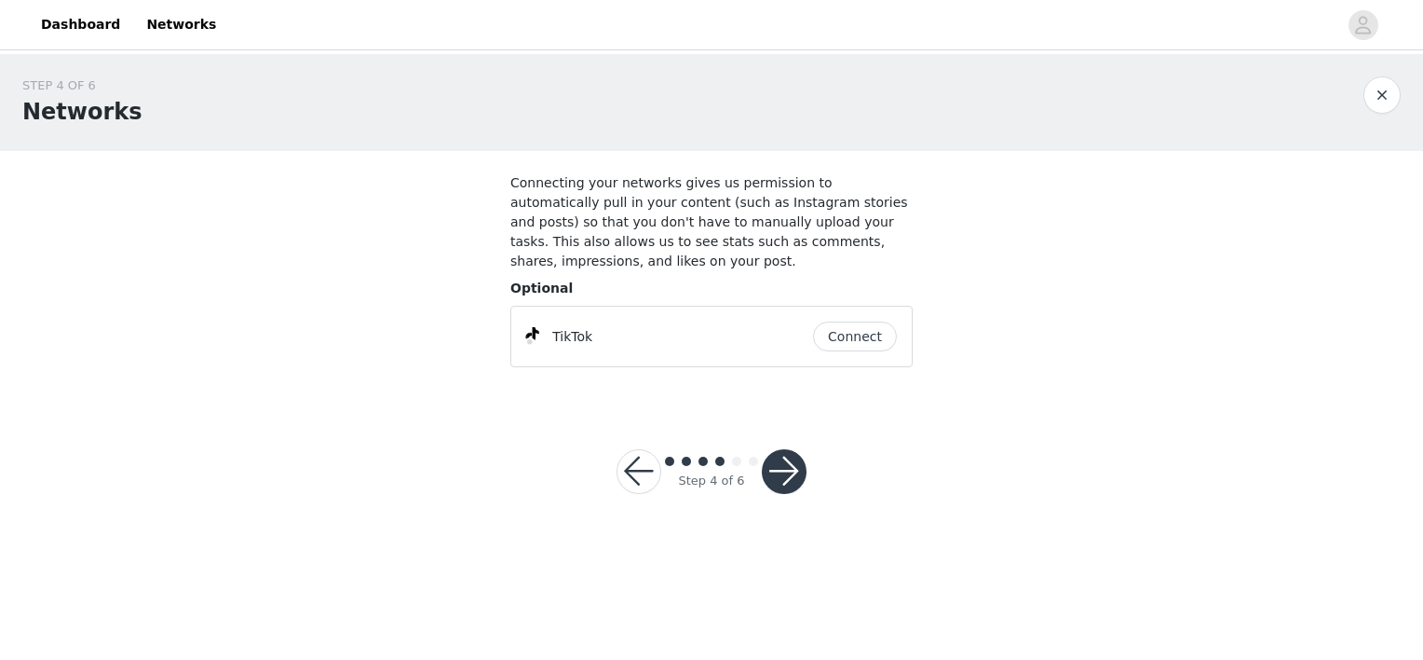
click at [797, 456] on button "button" at bounding box center [784, 471] width 45 height 45
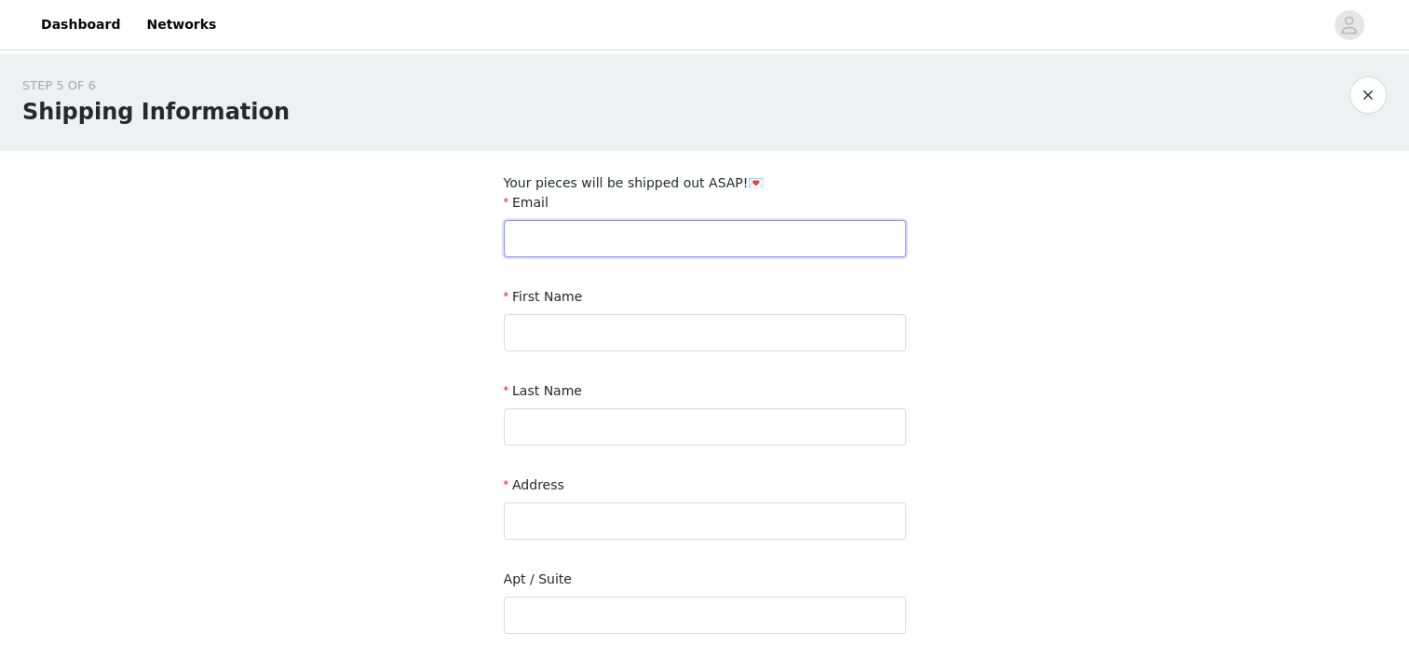
click at [756, 238] on input "text" at bounding box center [705, 238] width 402 height 37
type input "[EMAIL_ADDRESS][DOMAIN_NAME]"
type input "Wyniah"
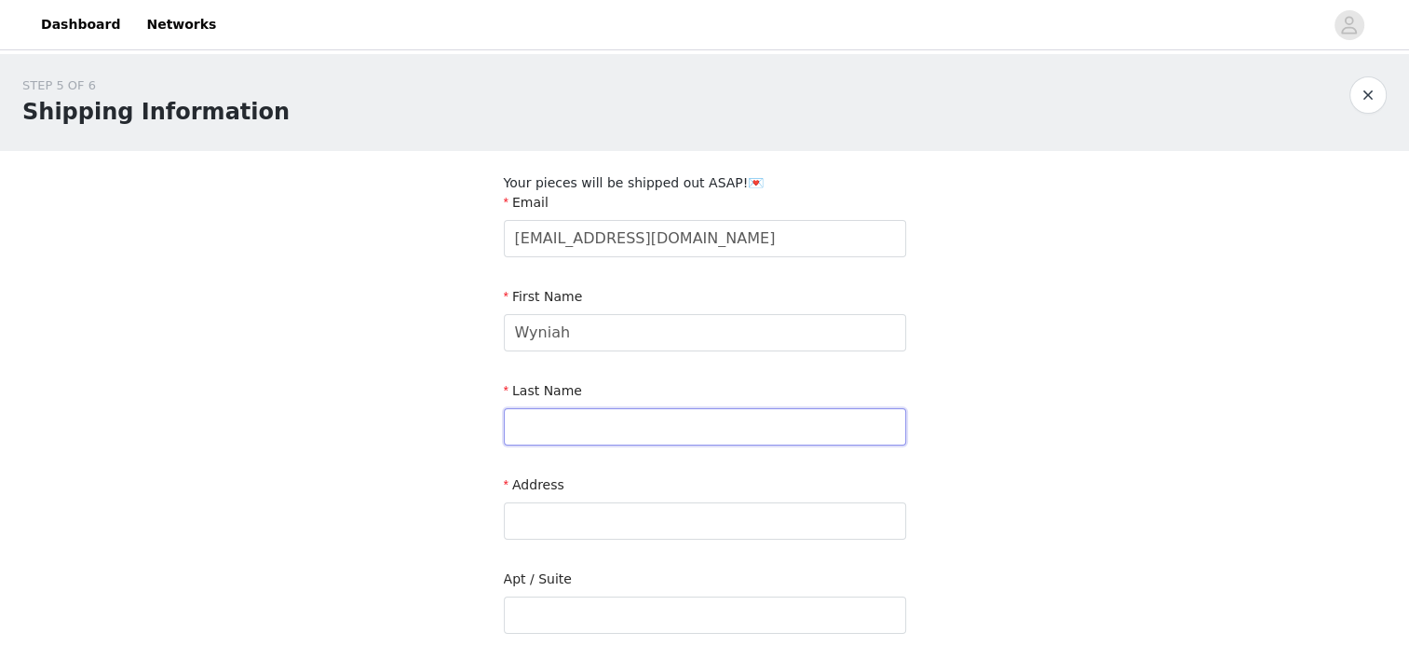
type input "[PERSON_NAME]"
type input "9049171087"
click at [618, 415] on input "[PERSON_NAME]" at bounding box center [705, 426] width 402 height 37
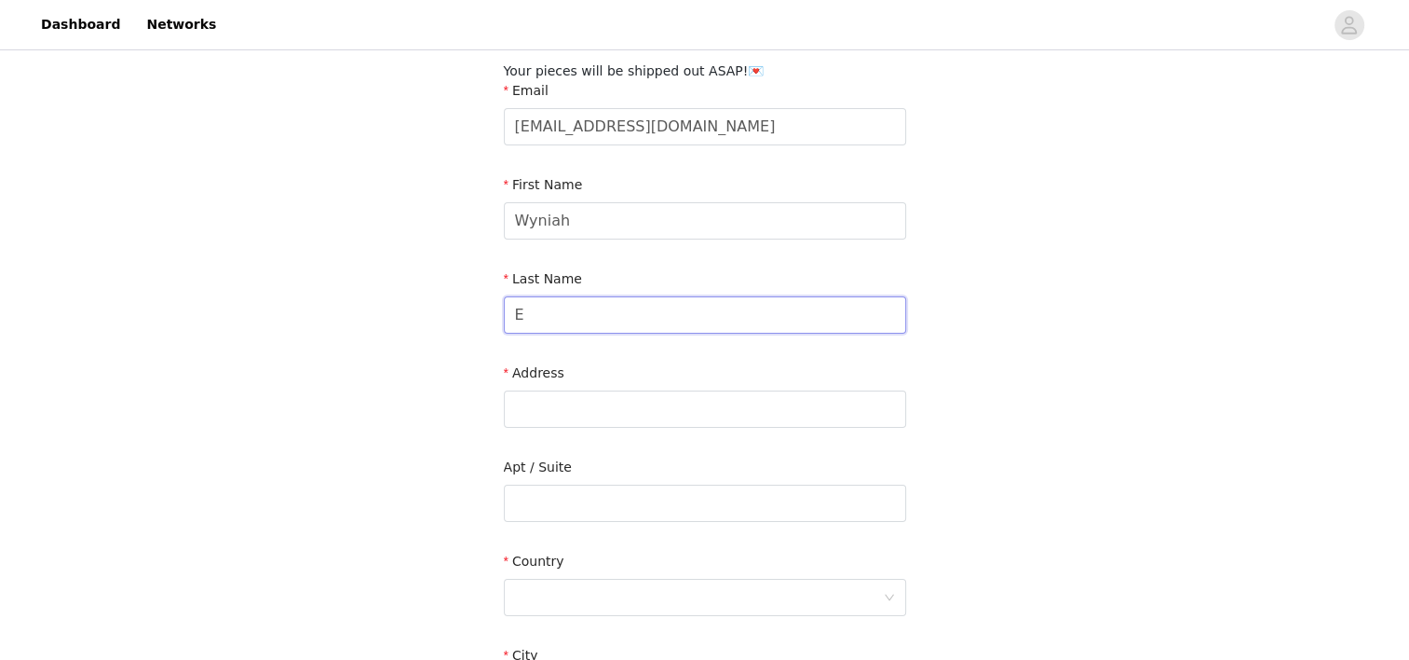
scroll to position [116, 0]
type input "E"
click at [551, 416] on input "text" at bounding box center [705, 405] width 402 height 37
click at [402, 483] on div "STEP 5 OF 6 Shipping Information Your pieces will be shipped out ASAP!💌 Email […" at bounding box center [704, 443] width 1409 height 1008
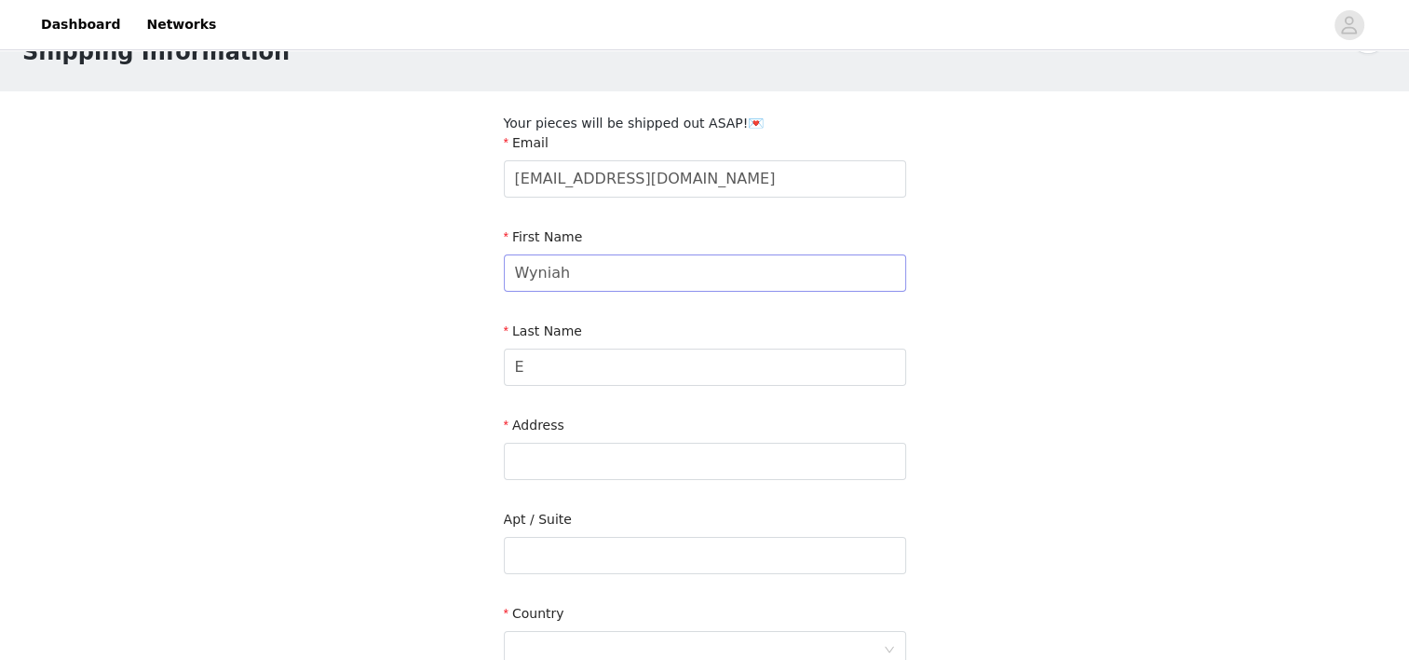
scroll to position [61, 0]
click at [1192, 263] on div "STEP 5 OF 6 Shipping Information Your pieces will be shipped out ASAP!💌 Email […" at bounding box center [704, 497] width 1409 height 1008
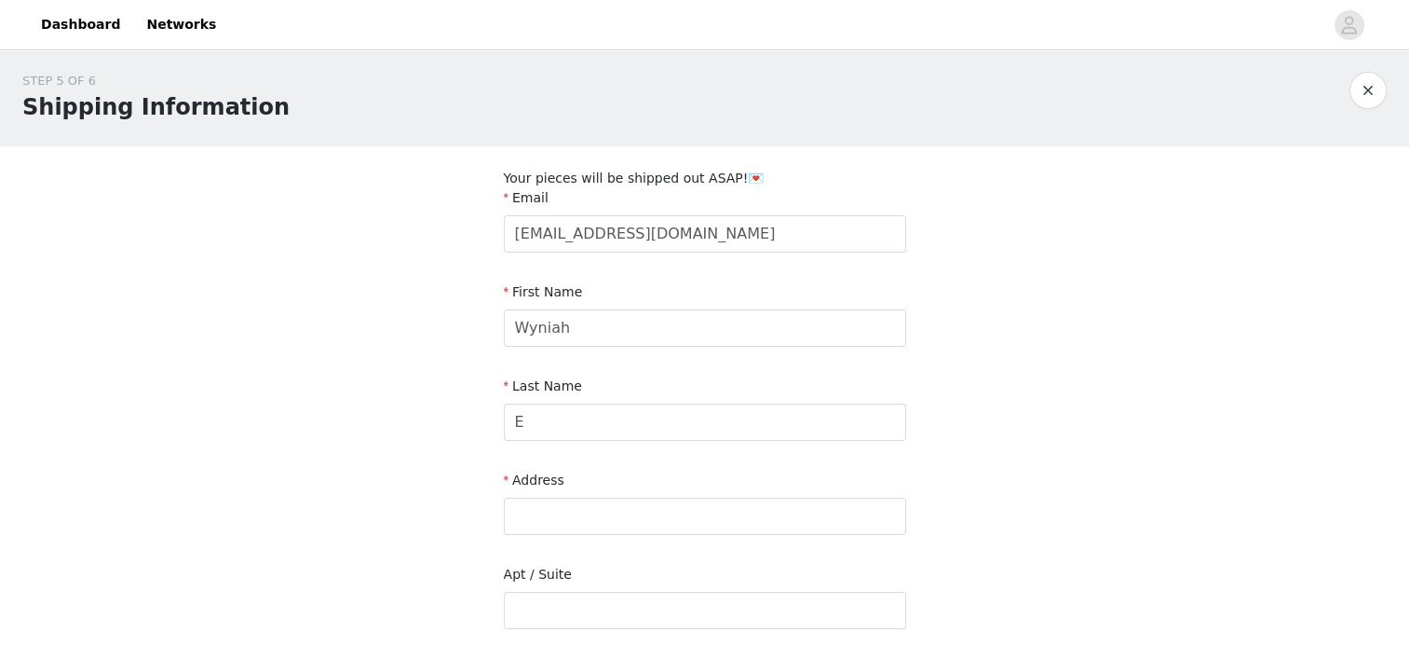
scroll to position [0, 0]
